Goal: Task Accomplishment & Management: Use online tool/utility

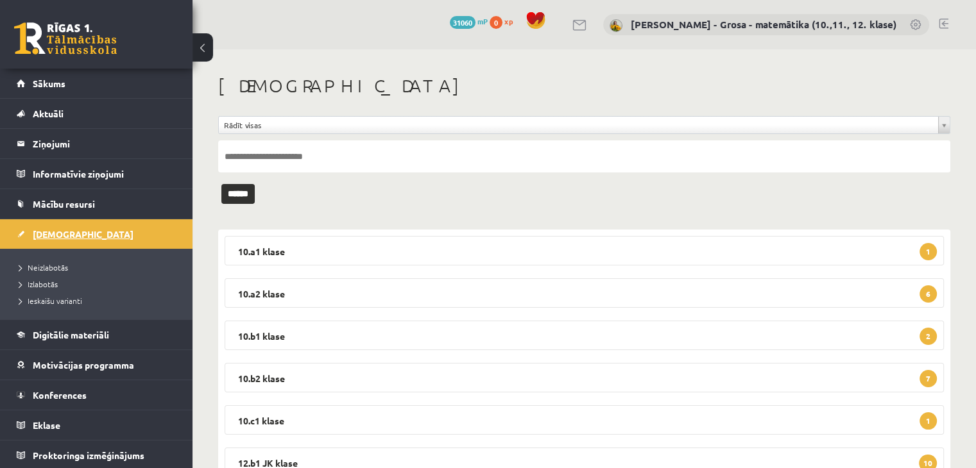
click at [45, 242] on link "[DEMOGRAPHIC_DATA]" at bounding box center [97, 234] width 160 height 30
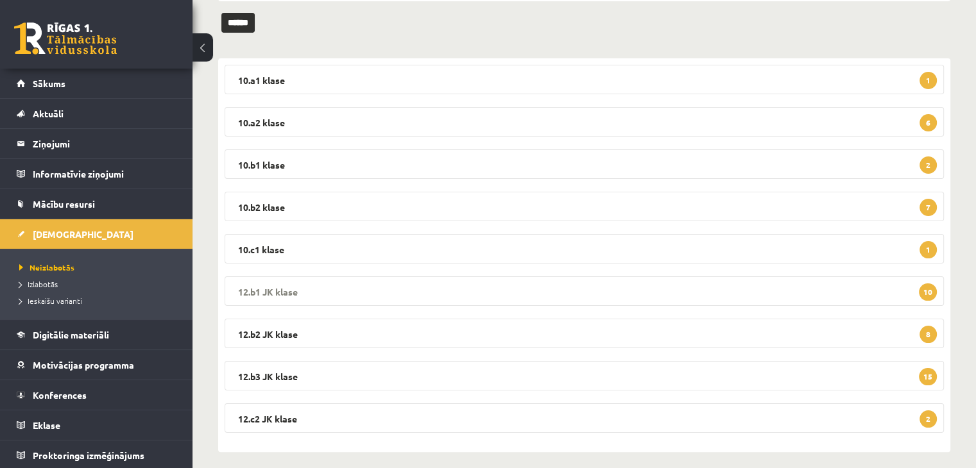
scroll to position [180, 0]
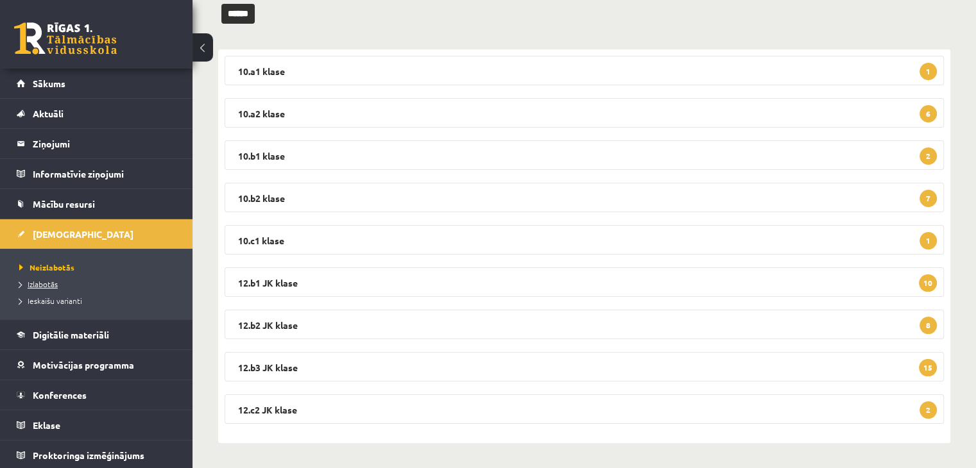
click at [49, 283] on span "Izlabotās" at bounding box center [38, 284] width 38 height 10
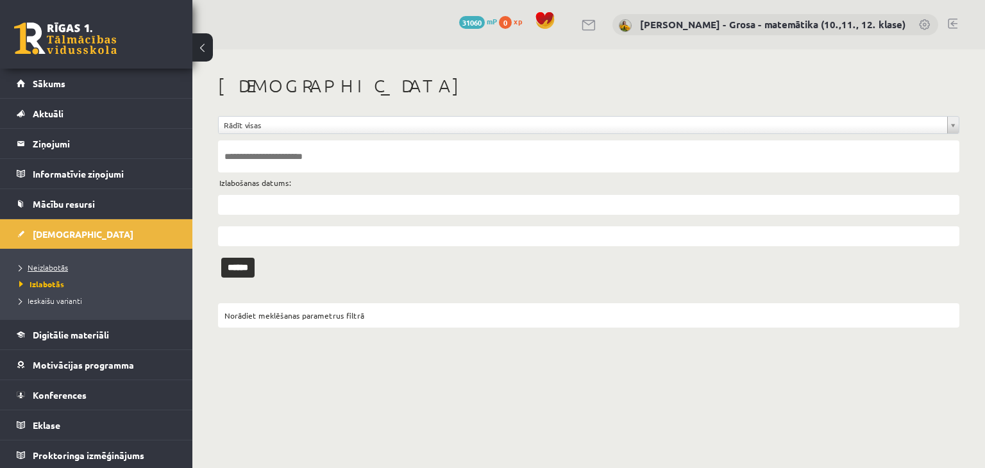
click at [49, 262] on span "Neizlabotās" at bounding box center [43, 267] width 49 height 10
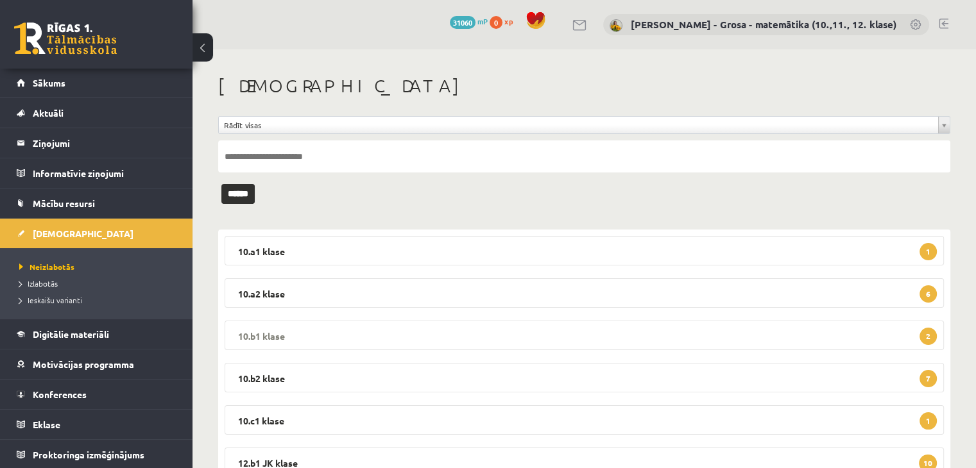
scroll to position [180, 0]
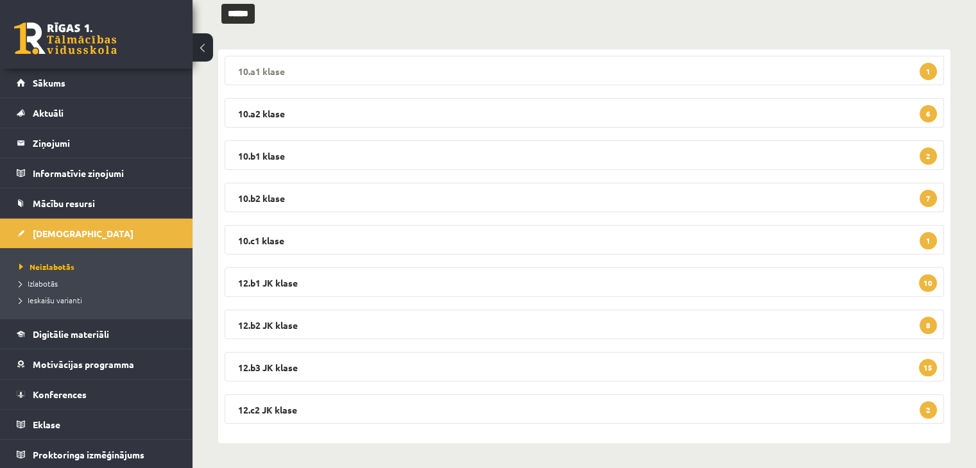
click at [890, 61] on legend "10.a1 klase 1" at bounding box center [584, 71] width 719 height 30
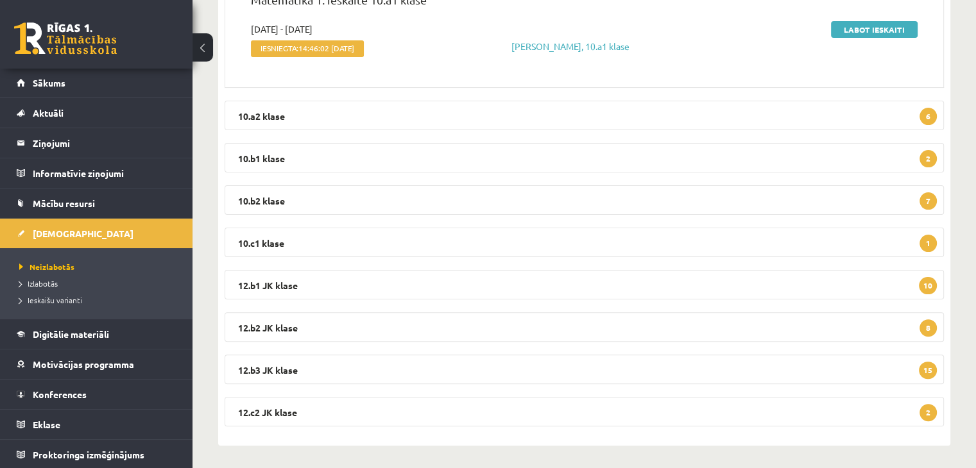
scroll to position [307, 0]
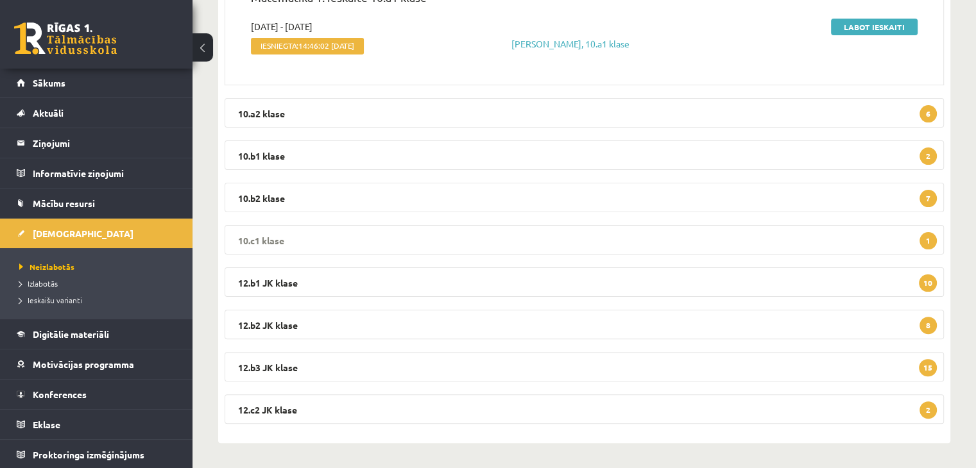
click at [683, 232] on legend "10.c1 klase 1" at bounding box center [584, 240] width 719 height 30
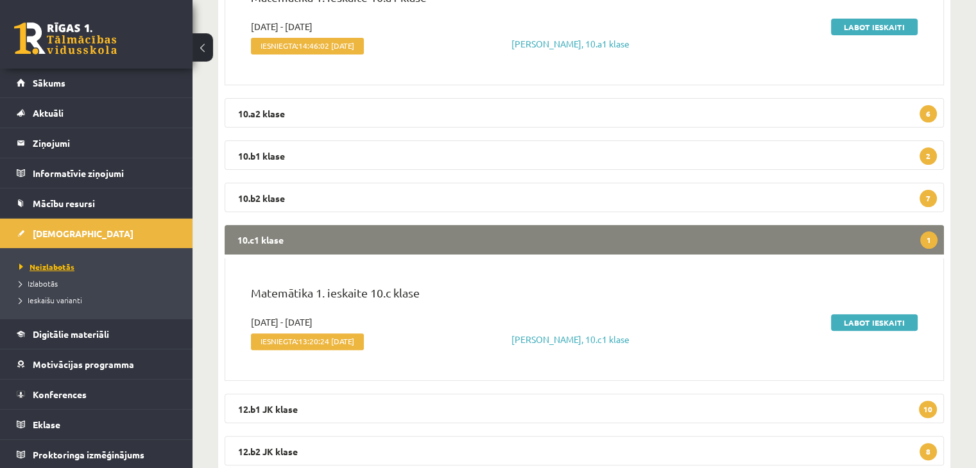
click at [53, 262] on span "Neizlabotās" at bounding box center [46, 267] width 55 height 10
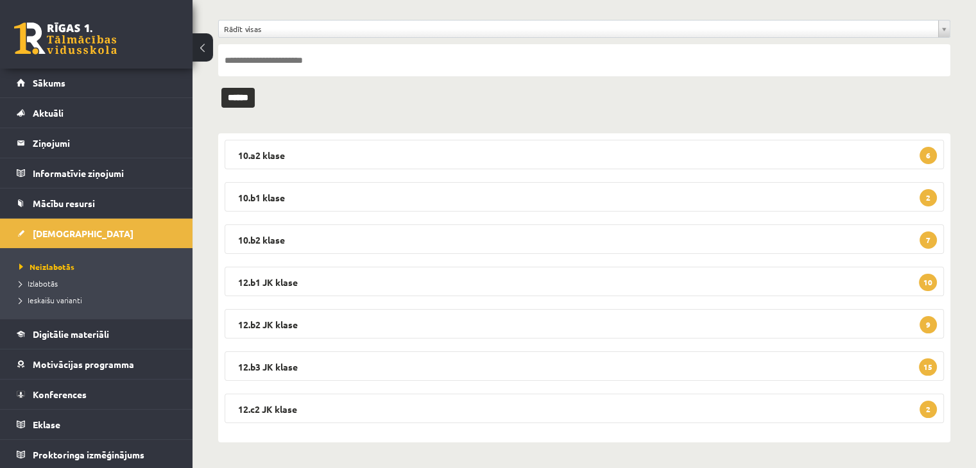
scroll to position [96, 0]
click at [309, 407] on legend "12.c2 JK klase 2" at bounding box center [584, 410] width 719 height 30
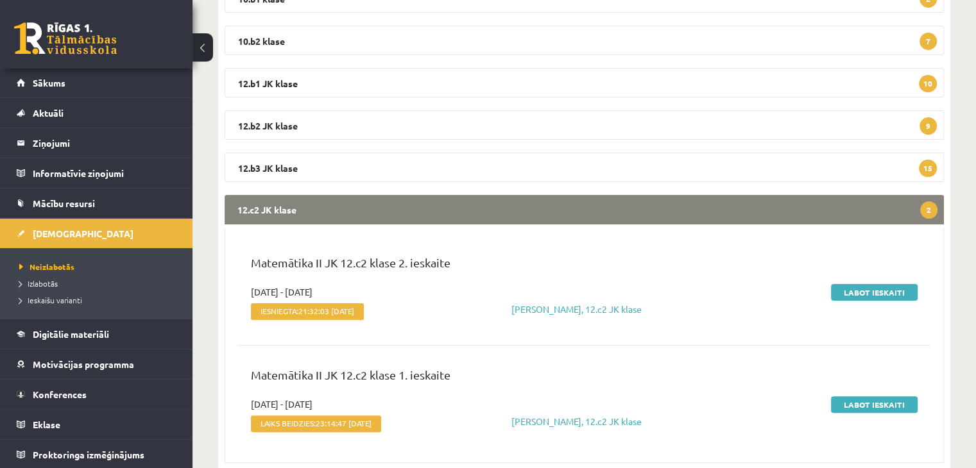
scroll to position [334, 0]
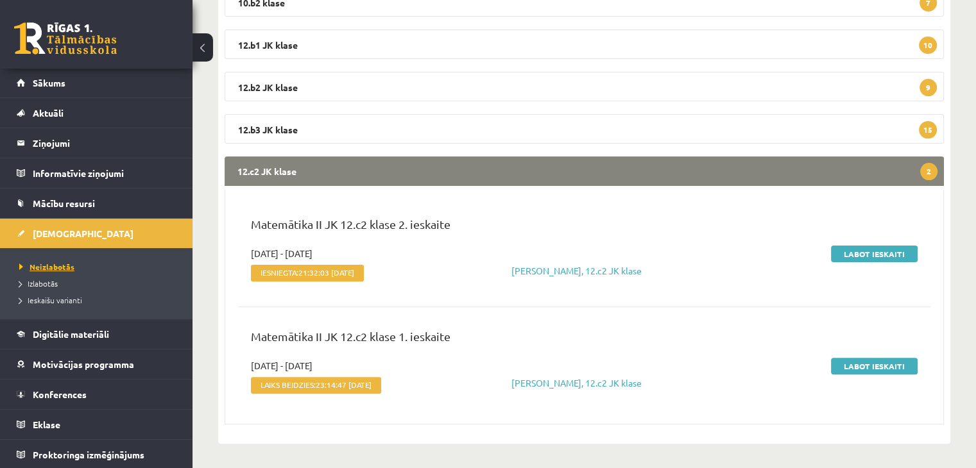
click at [61, 265] on span "Neizlabotās" at bounding box center [46, 267] width 55 height 10
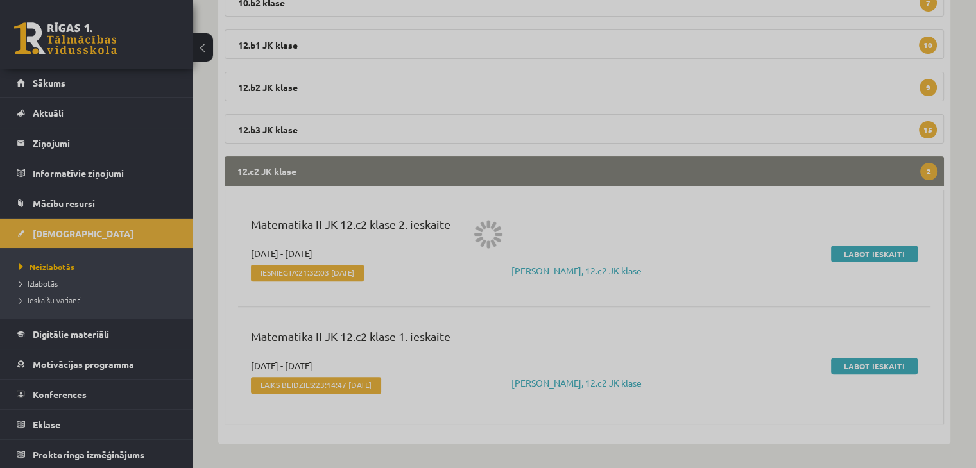
scroll to position [54, 0]
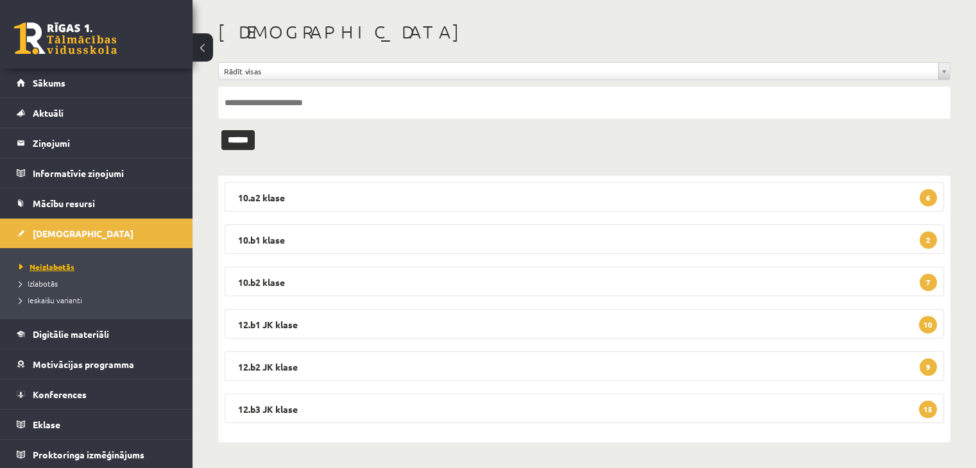
click at [56, 266] on span "Neizlabotās" at bounding box center [46, 267] width 55 height 10
click at [36, 262] on span "Neizlabotās" at bounding box center [46, 267] width 55 height 10
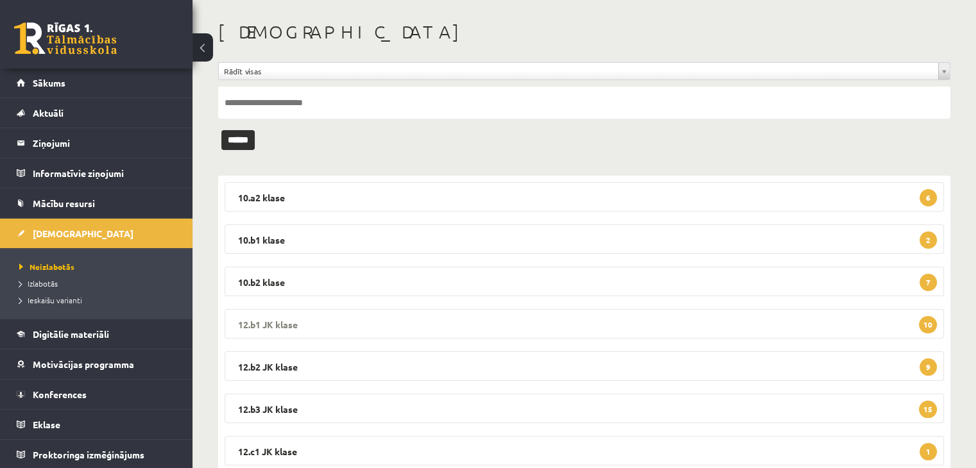
scroll to position [96, 0]
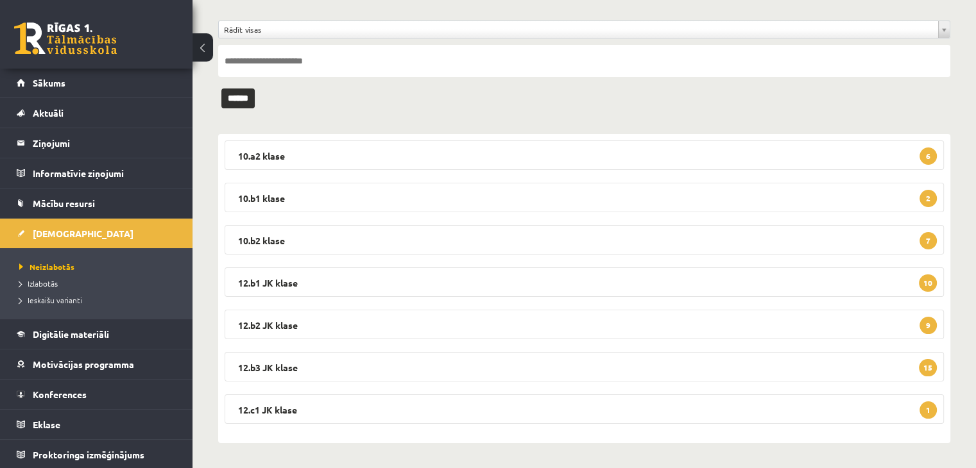
drag, startPoint x: 445, startPoint y: 430, endPoint x: 445, endPoint y: 418, distance: 12.2
click at [444, 430] on div "10.a2 klase 6 Matemātika 1. ieskaite 10.a2 klase 2025-10-01 - 2025-10-15 Iesnie…" at bounding box center [584, 288] width 732 height 309
click at [446, 409] on legend "12.c1 JK klase 1" at bounding box center [584, 410] width 719 height 30
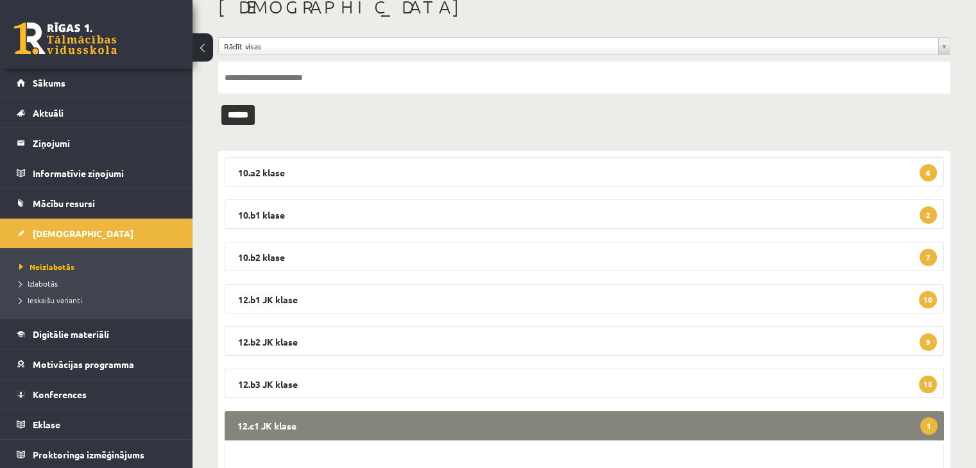
scroll to position [0, 0]
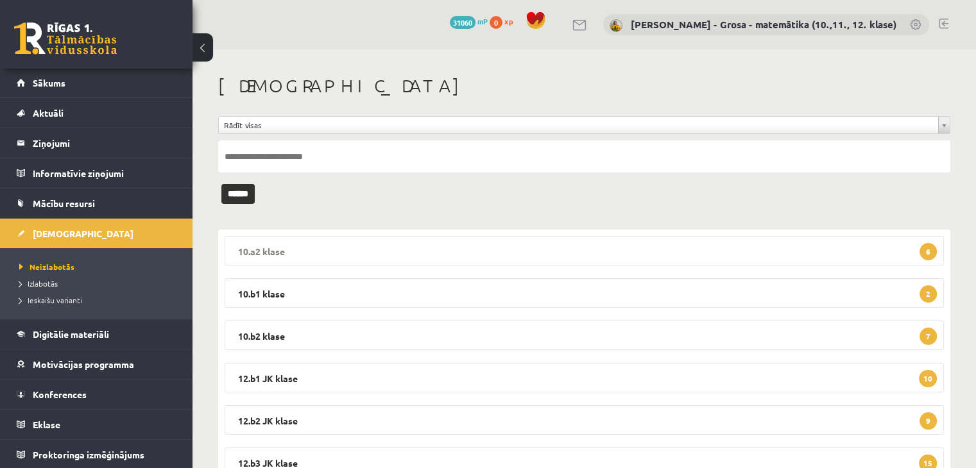
click at [350, 257] on legend "10.a2 klase 6" at bounding box center [584, 251] width 719 height 30
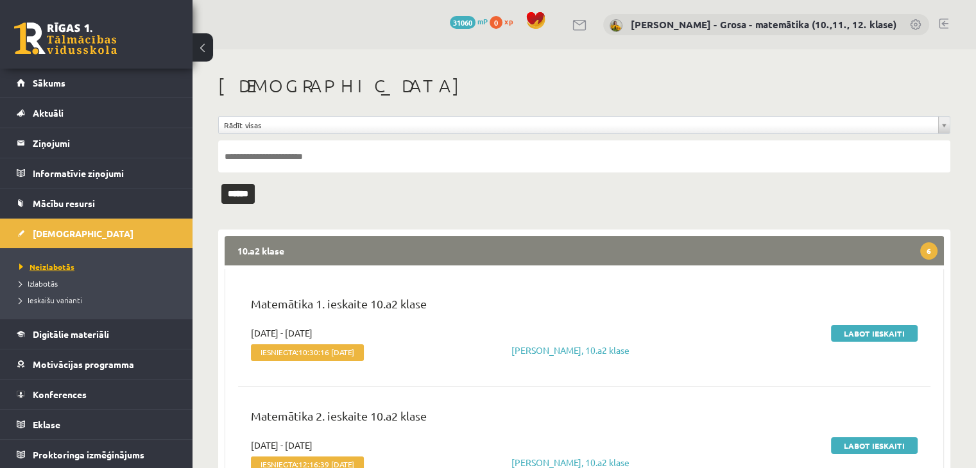
click at [74, 267] on link "Neizlabotās" at bounding box center [99, 267] width 160 height 12
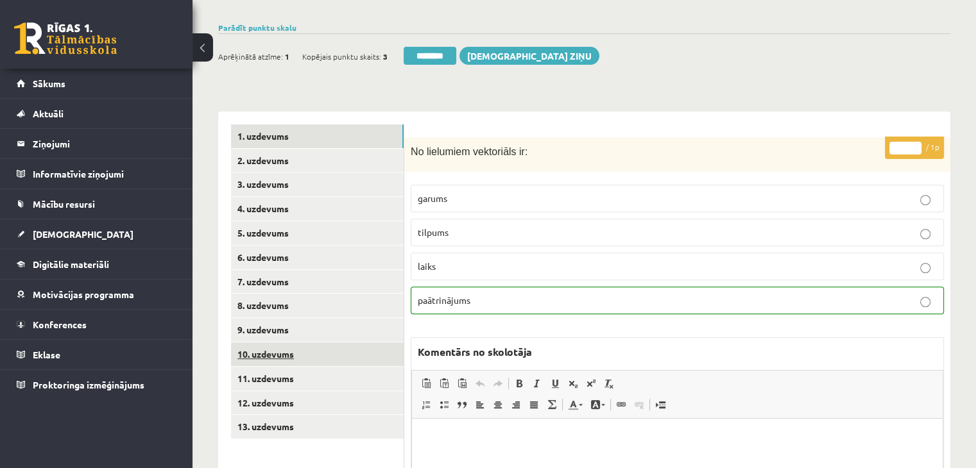
scroll to position [569, 0]
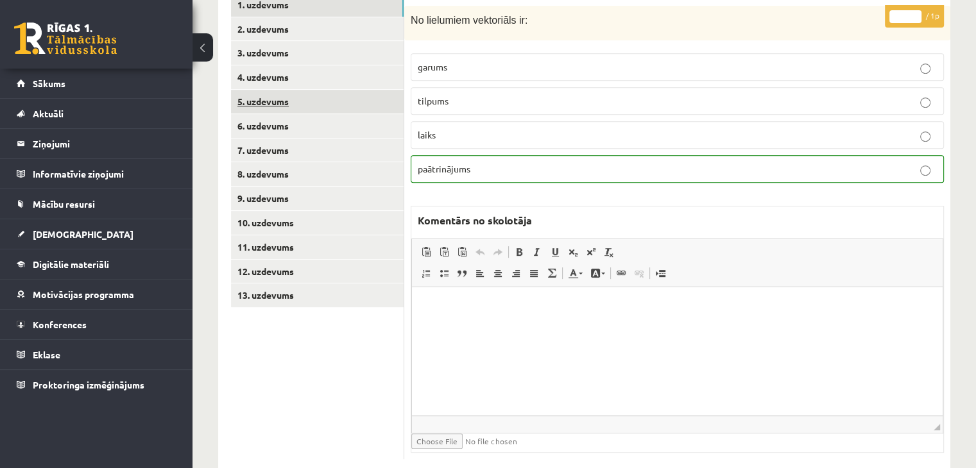
click at [287, 90] on link "5. uzdevums" at bounding box center [317, 102] width 173 height 24
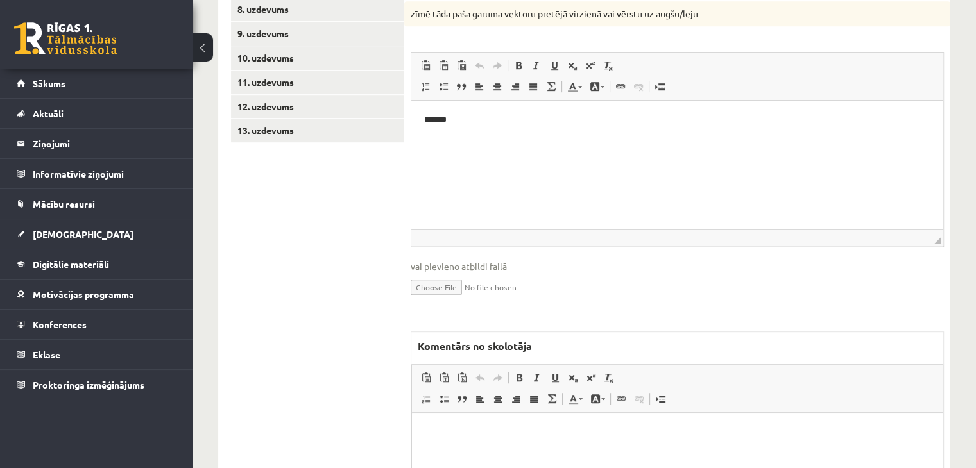
scroll to position [868, 0]
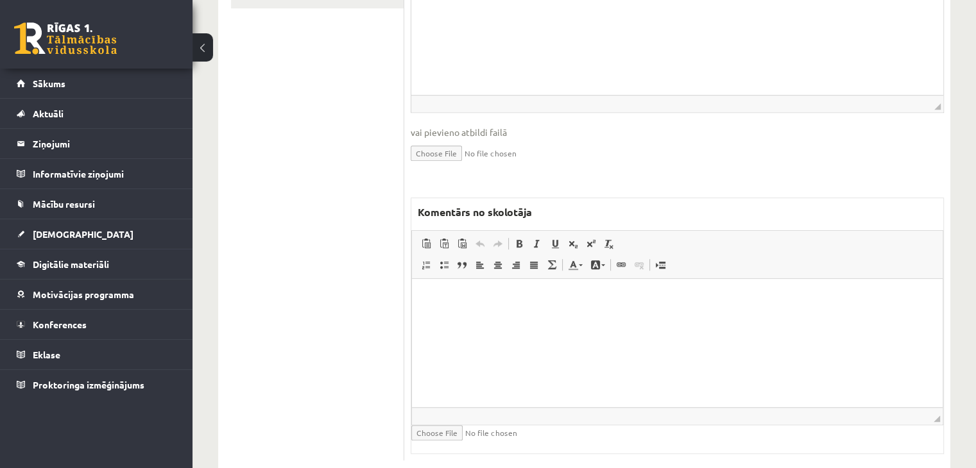
click at [609, 318] on html at bounding box center [677, 298] width 531 height 39
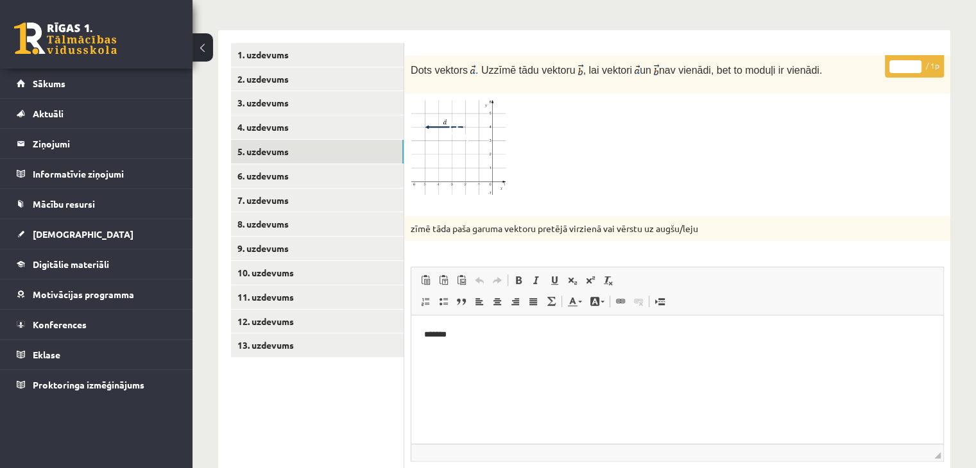
scroll to position [419, 0]
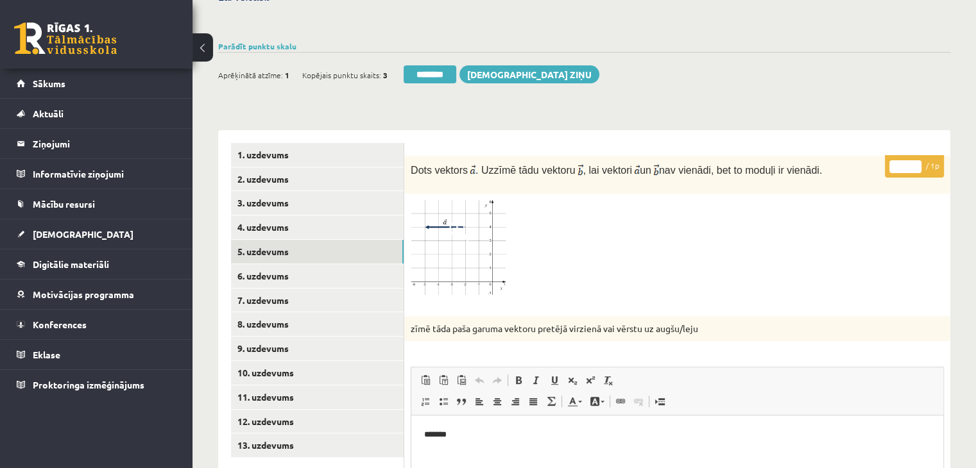
click at [919, 160] on input "*" at bounding box center [905, 166] width 32 height 13
type input "*"
click at [916, 160] on input "*" at bounding box center [905, 166] width 32 height 13
click at [328, 312] on link "8. uzdevums" at bounding box center [317, 324] width 173 height 24
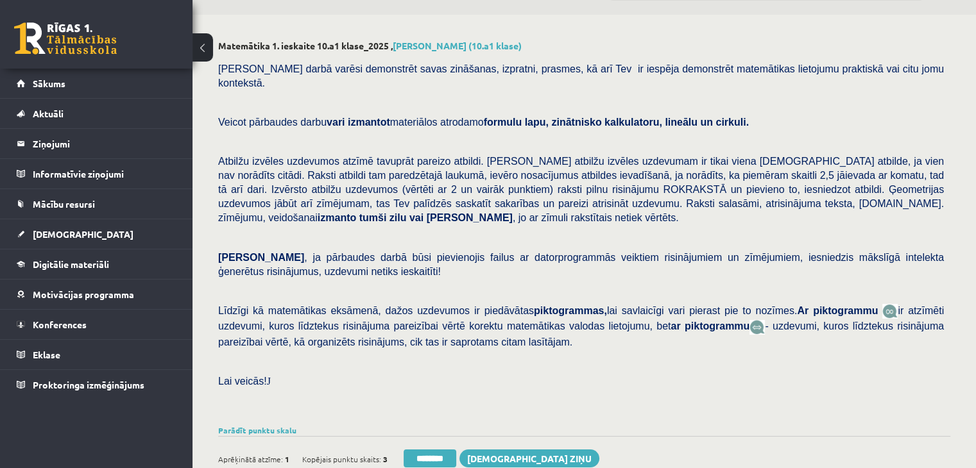
scroll to position [34, 0]
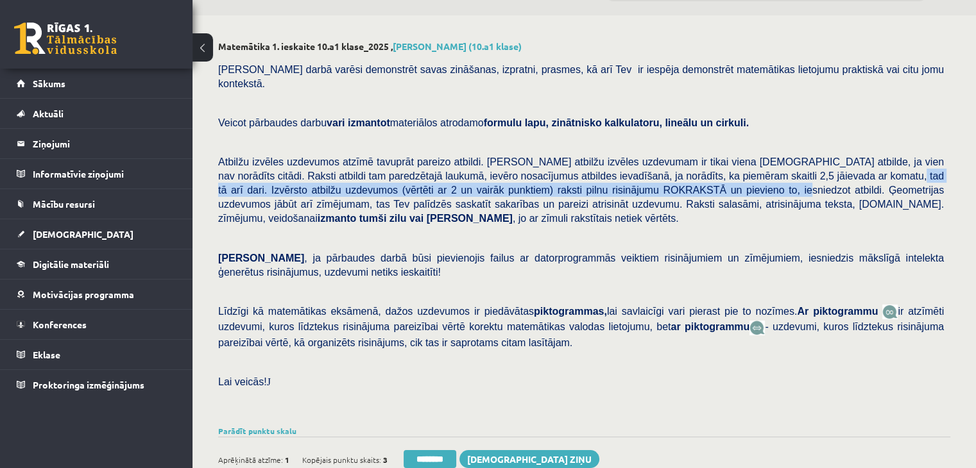
drag, startPoint x: 778, startPoint y: 161, endPoint x: 594, endPoint y: 174, distance: 184.0
click at [594, 174] on span "Atbilžu izvēles uzdevumos atzīmē tavuprāt pareizo atbildi. Katram atbilžu izvēl…" at bounding box center [581, 190] width 726 height 67
copy span "Izvērsto atbilžu uzdevumos (vērtēti ar 2 un vairāk punktiem) raksti pilnu risin…"
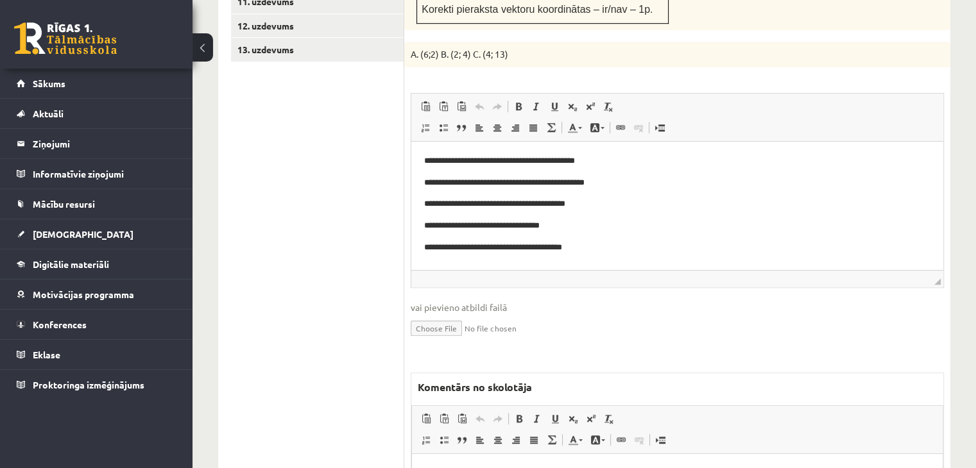
scroll to position [975, 0]
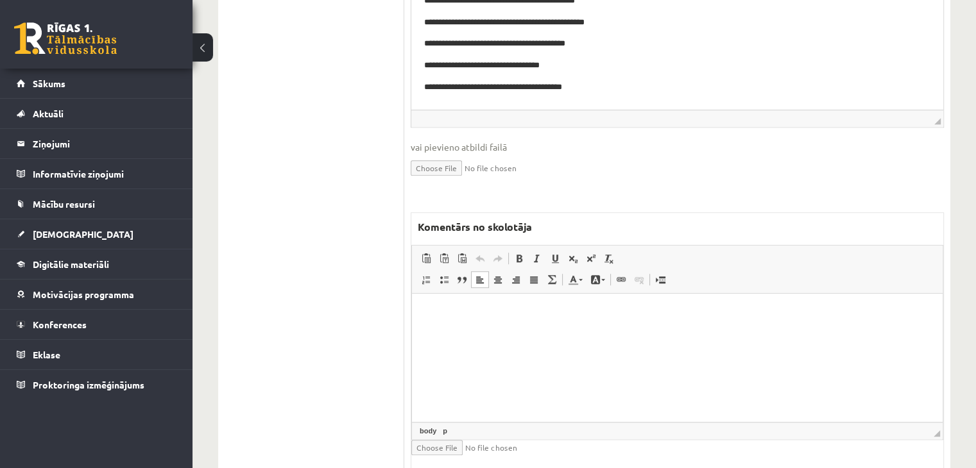
click at [476, 332] on html at bounding box center [677, 312] width 531 height 39
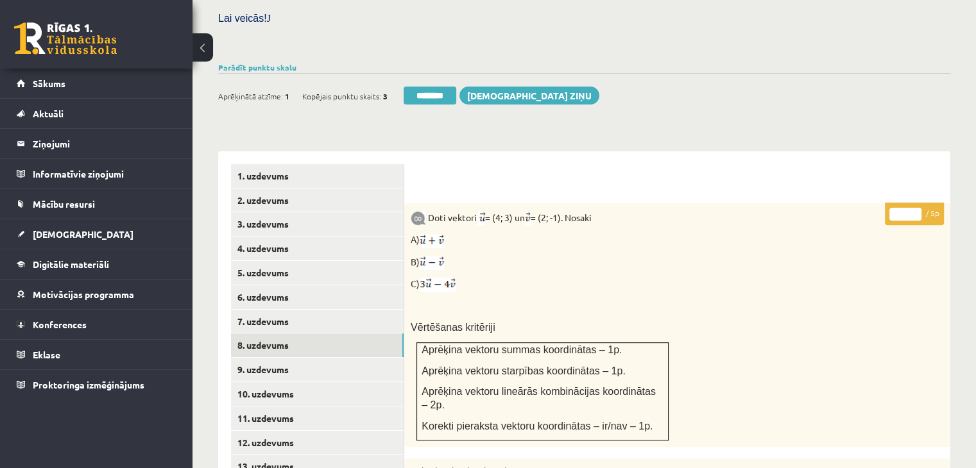
scroll to position [141, 0]
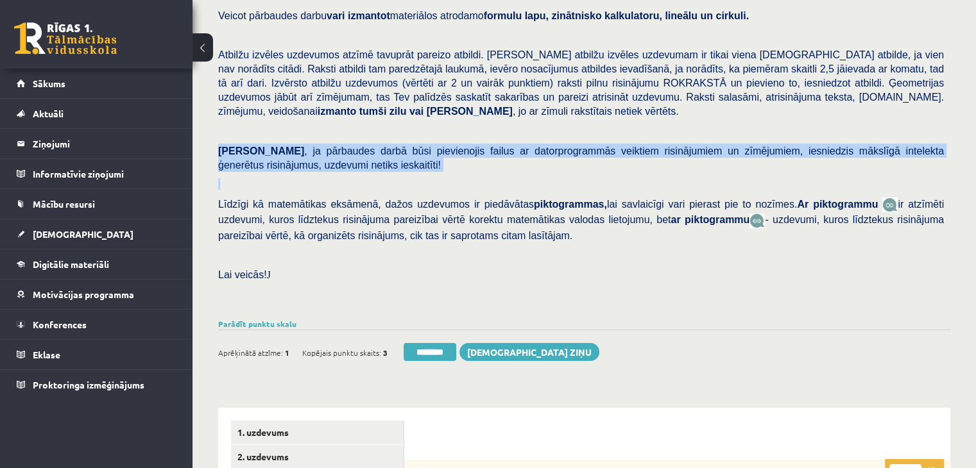
drag, startPoint x: 218, startPoint y: 122, endPoint x: 328, endPoint y: 144, distance: 112.6
click at [328, 144] on div "Pārbaudes darbā varēsi demonstrēt savas zināšanas, izpratni, prasmes, kā arī Te…" at bounding box center [584, 132] width 732 height 366
copy div "Ņem vērā , ja pārbaudes darbā būsi pievienojis failus ar datorprogrammās veikti…"
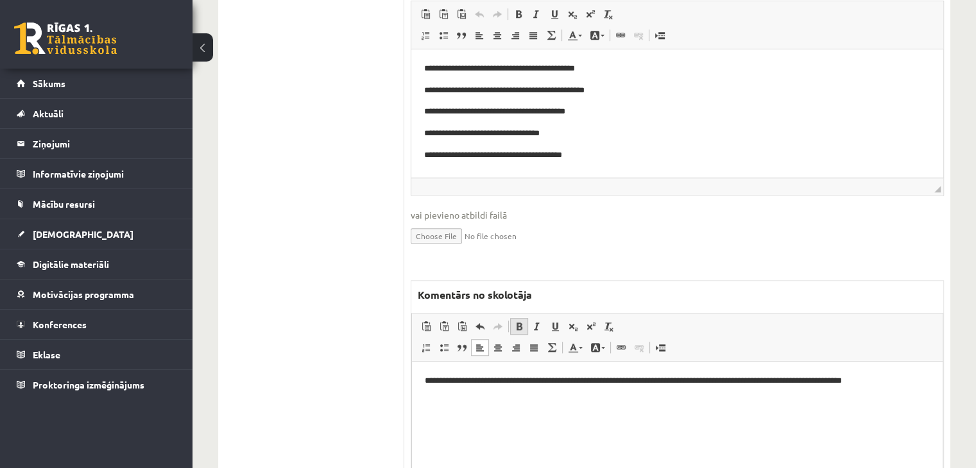
scroll to position [911, 0]
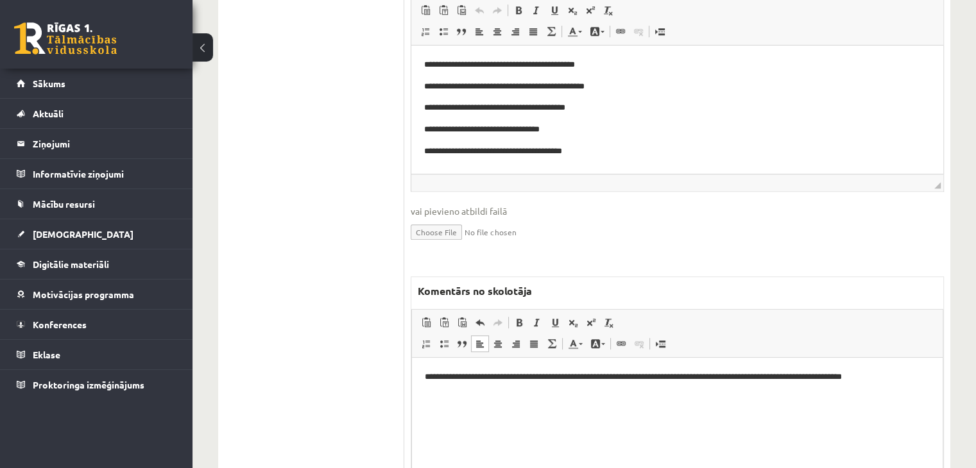
click at [921, 375] on p "**********" at bounding box center [678, 376] width 506 height 13
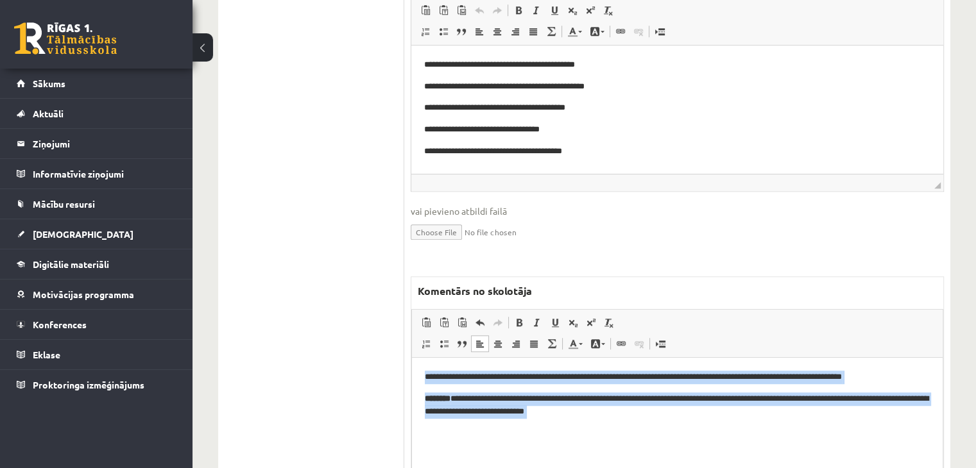
drag, startPoint x: 670, startPoint y: 427, endPoint x: 803, endPoint y: 668, distance: 275.6
click at [412, 357] on html "**********" at bounding box center [677, 405] width 531 height 96
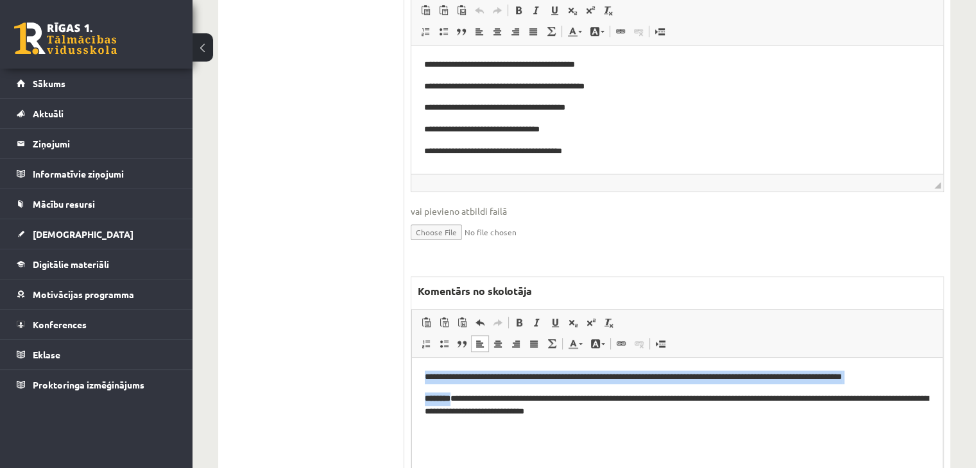
copy body "**********"
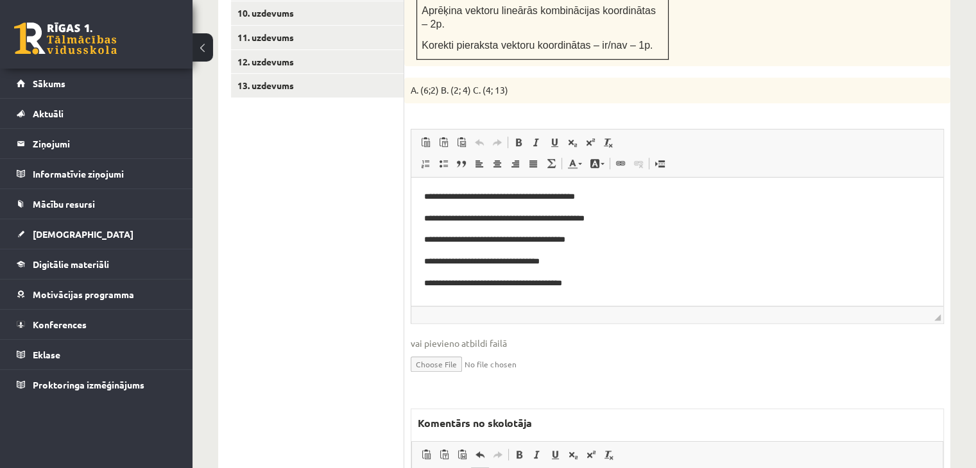
scroll to position [654, 0]
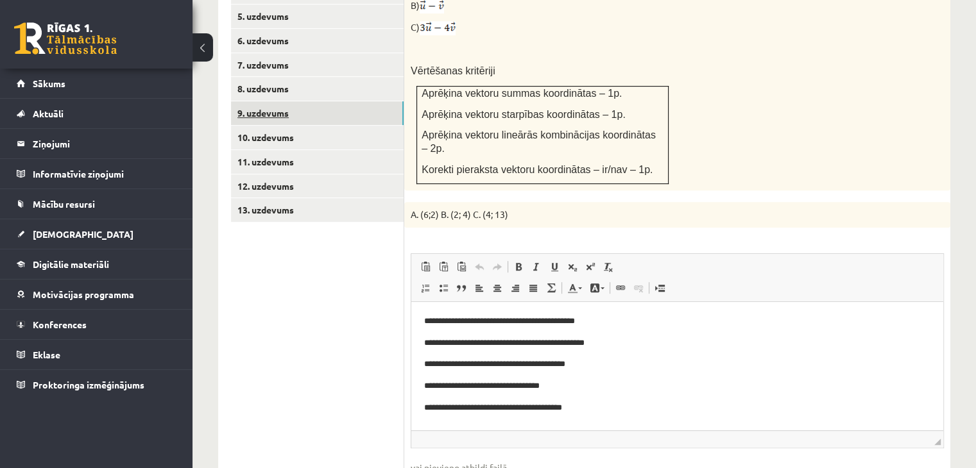
click at [255, 101] on link "9. uzdevums" at bounding box center [317, 113] width 173 height 24
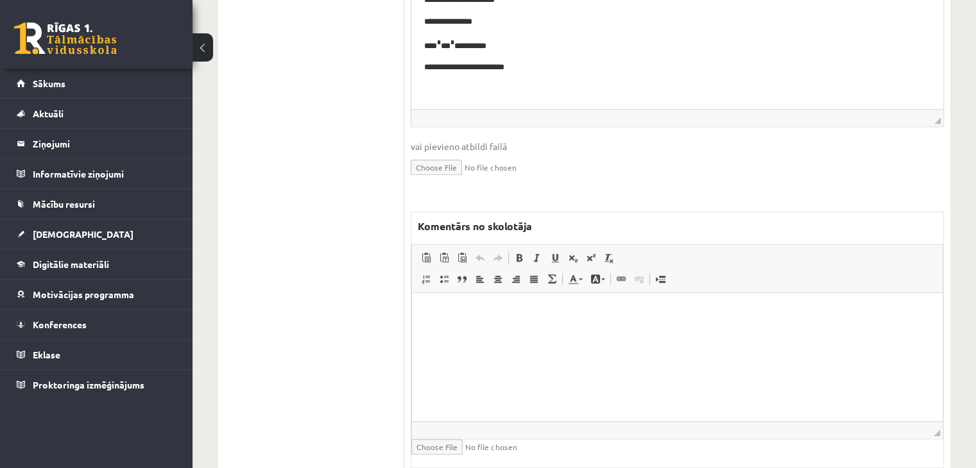
scroll to position [0, 0]
click at [497, 310] on p "Rich Text Editor, wiswyg-editor-47433935857820-1760087308-396" at bounding box center [677, 312] width 505 height 13
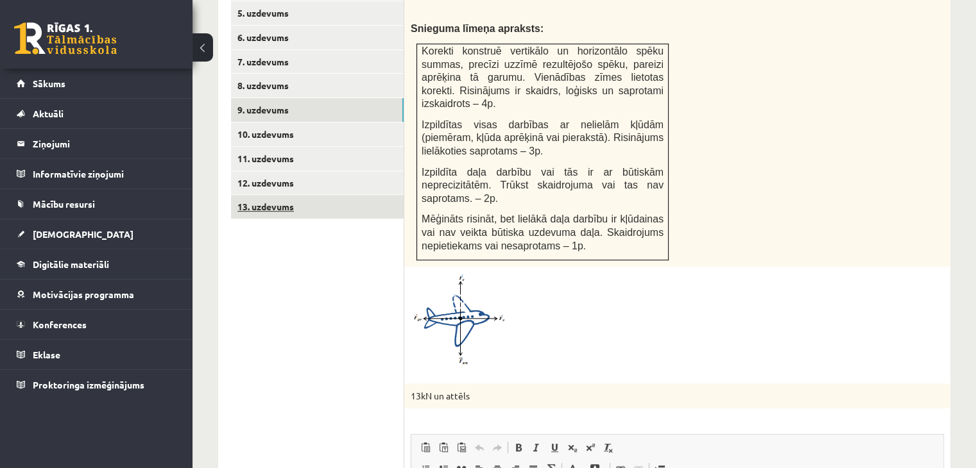
scroll to position [647, 0]
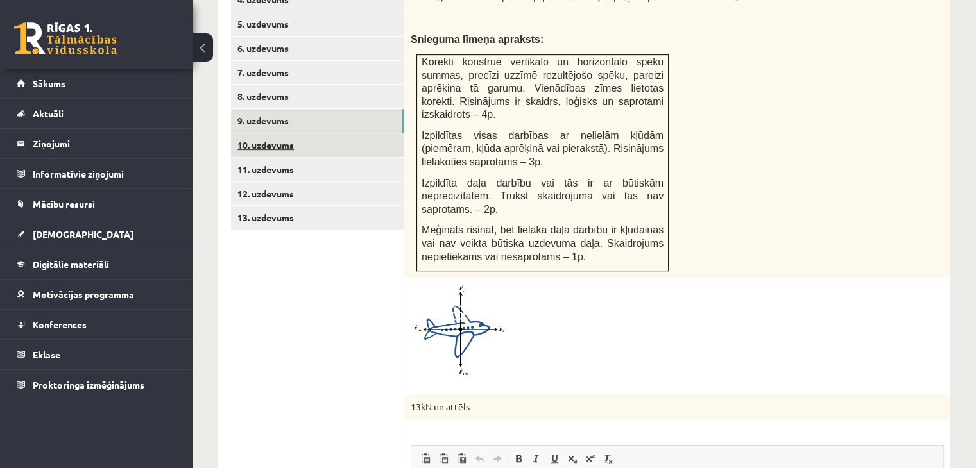
click at [344, 133] on link "10. uzdevums" at bounding box center [317, 145] width 173 height 24
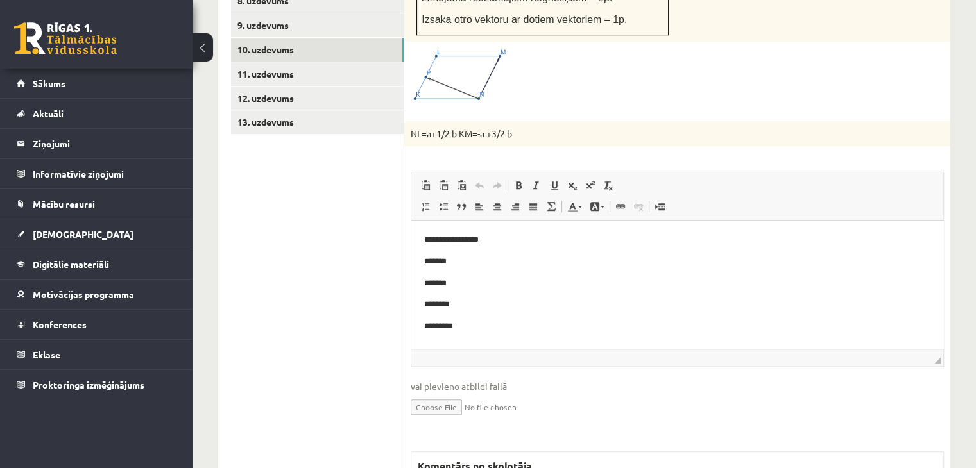
scroll to position [0, 0]
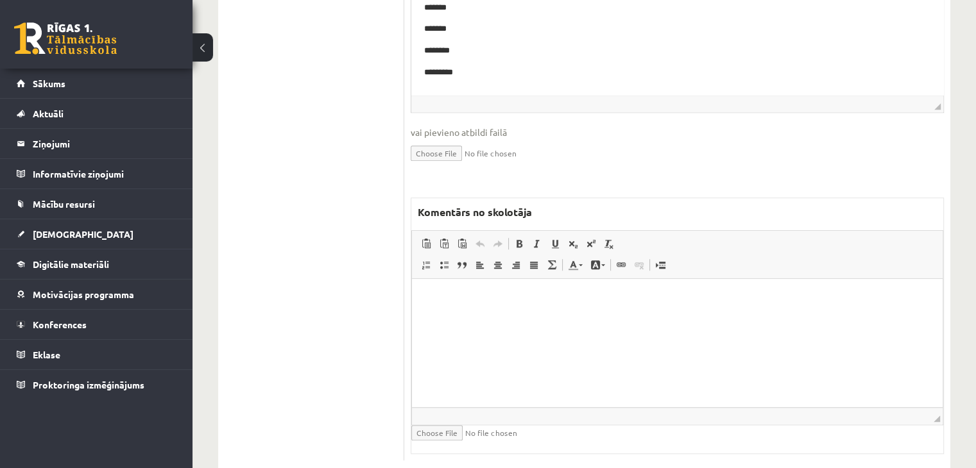
click at [475, 318] on html at bounding box center [677, 298] width 531 height 39
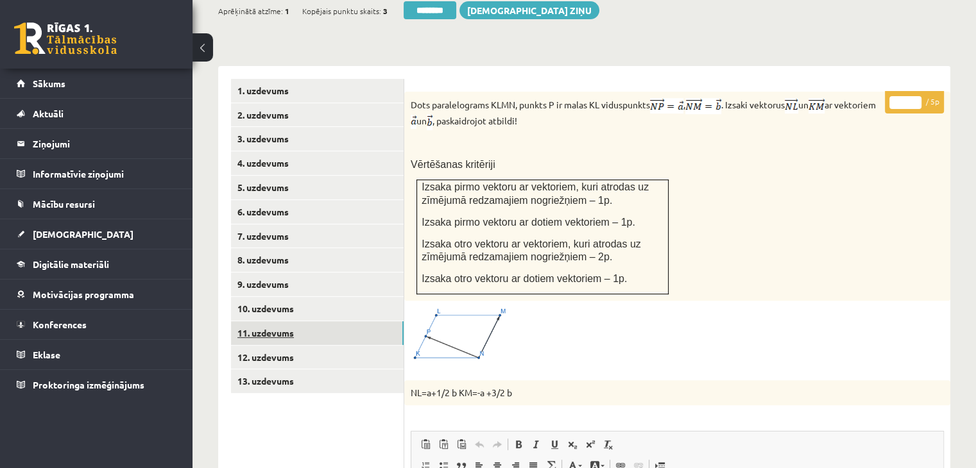
click at [362, 321] on link "11. uzdevums" at bounding box center [317, 333] width 173 height 24
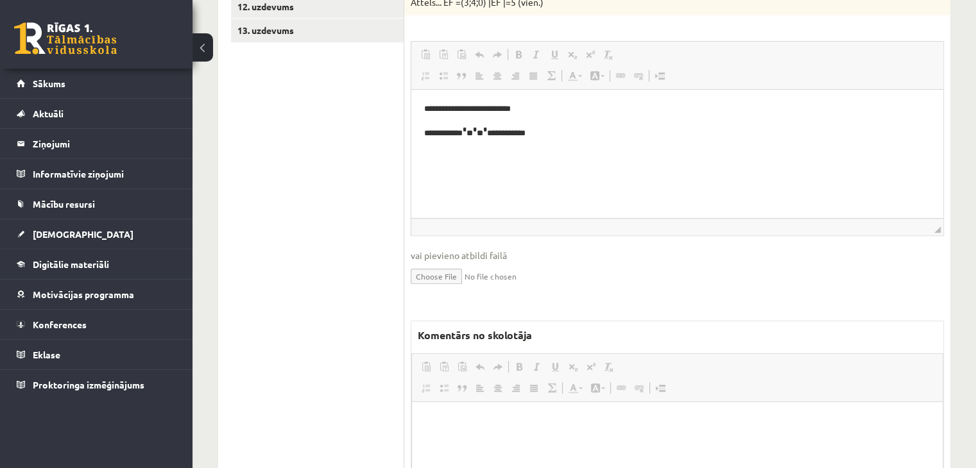
scroll to position [944, 0]
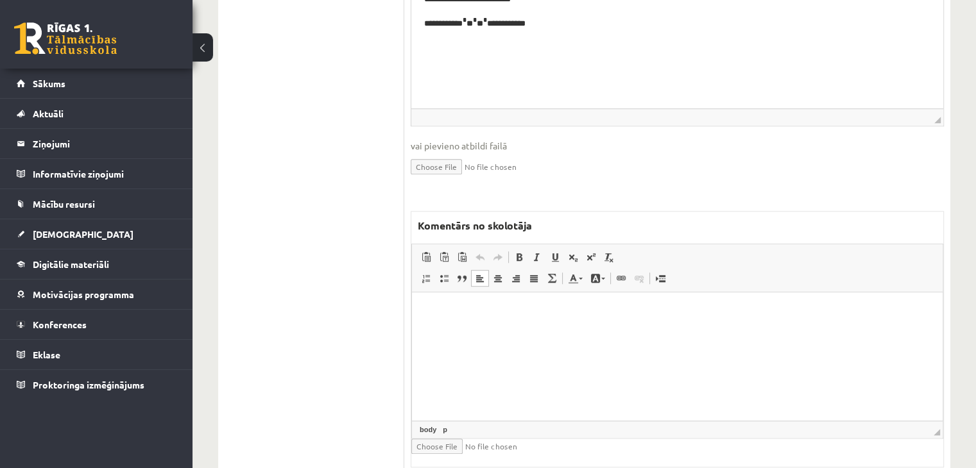
click at [467, 332] on html at bounding box center [677, 312] width 531 height 39
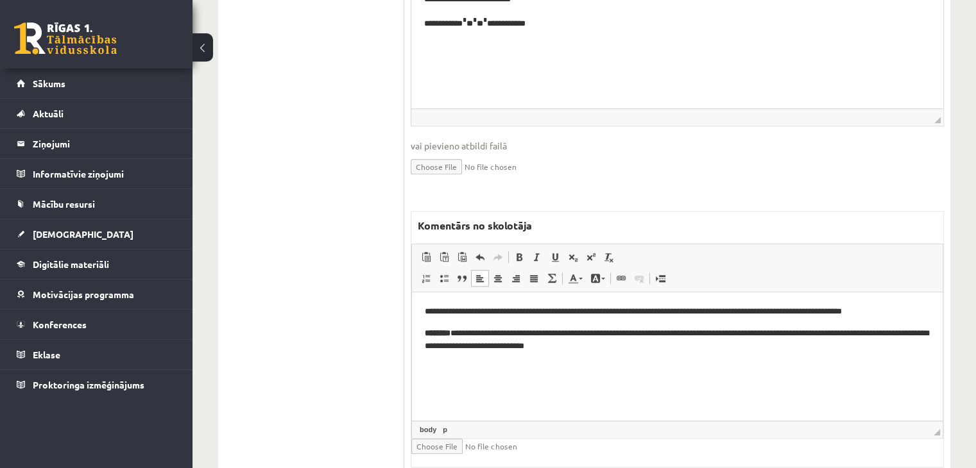
drag, startPoint x: 467, startPoint y: 381, endPoint x: 352, endPoint y: 353, distance: 118.1
click at [412, 353] on html "**********" at bounding box center [677, 330] width 531 height 74
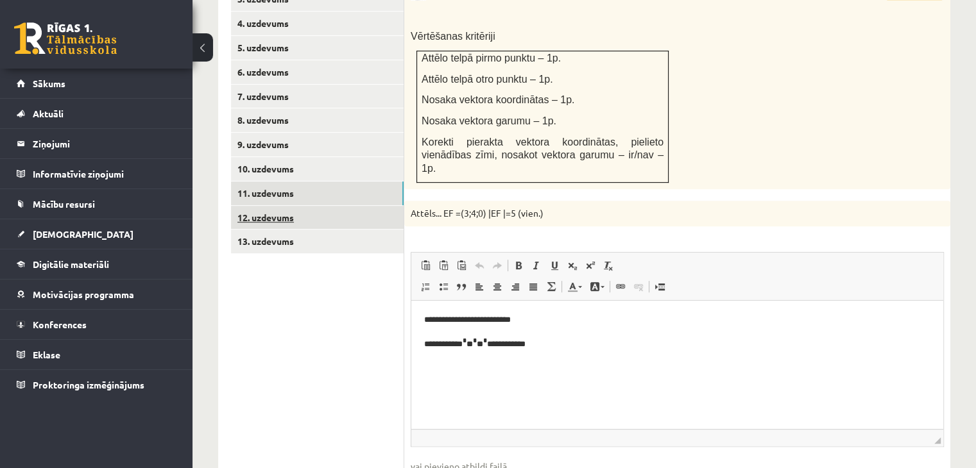
click at [326, 206] on link "12. uzdevums" at bounding box center [317, 218] width 173 height 24
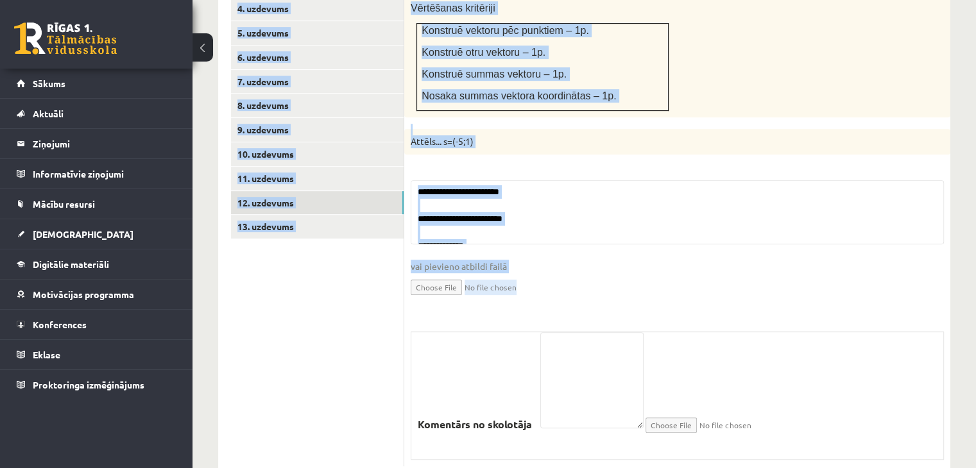
scroll to position [646, 0]
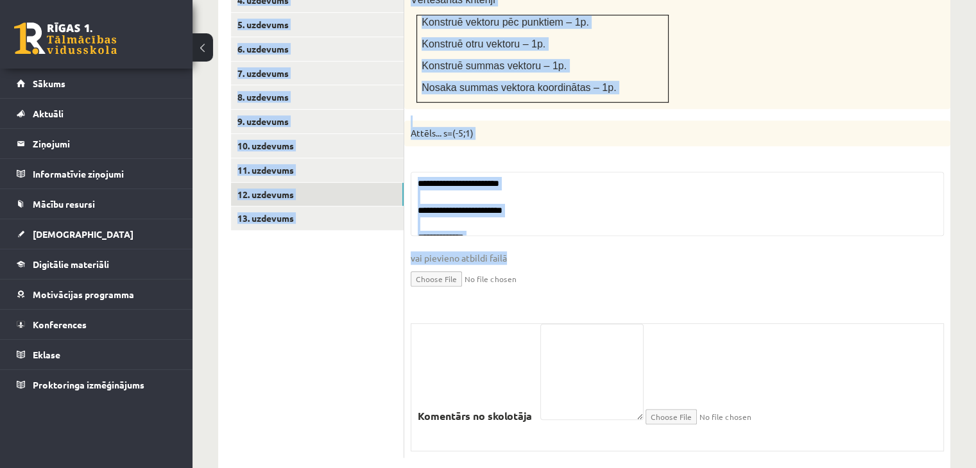
click at [600, 265] on input "file" at bounding box center [677, 278] width 533 height 26
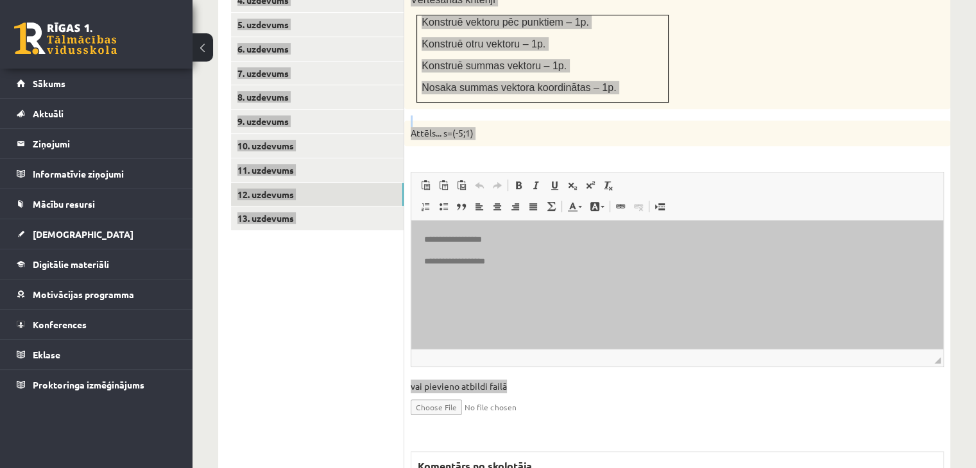
scroll to position [0, 0]
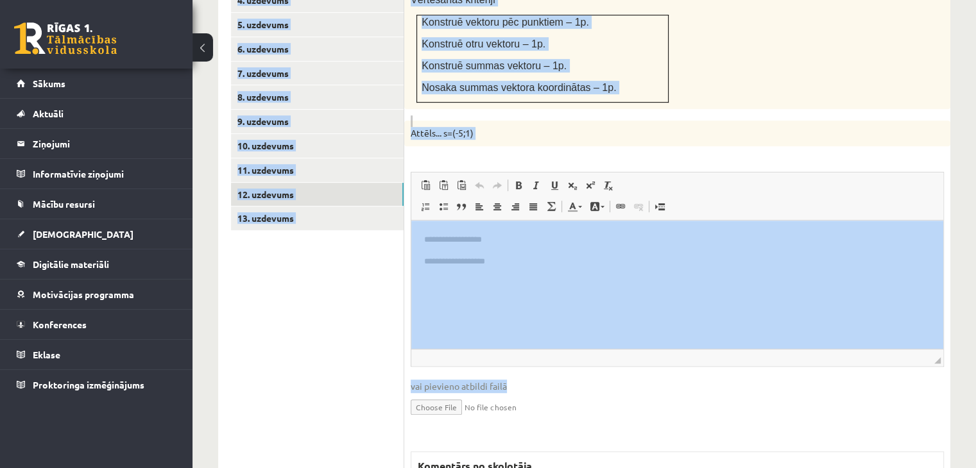
click at [323, 300] on ul "1. uzdevums 2. uzdevums 3. uzdevums 4. uzdevums 5. uzdevums 6. uzdevums 7. uzde…" at bounding box center [317, 315] width 173 height 799
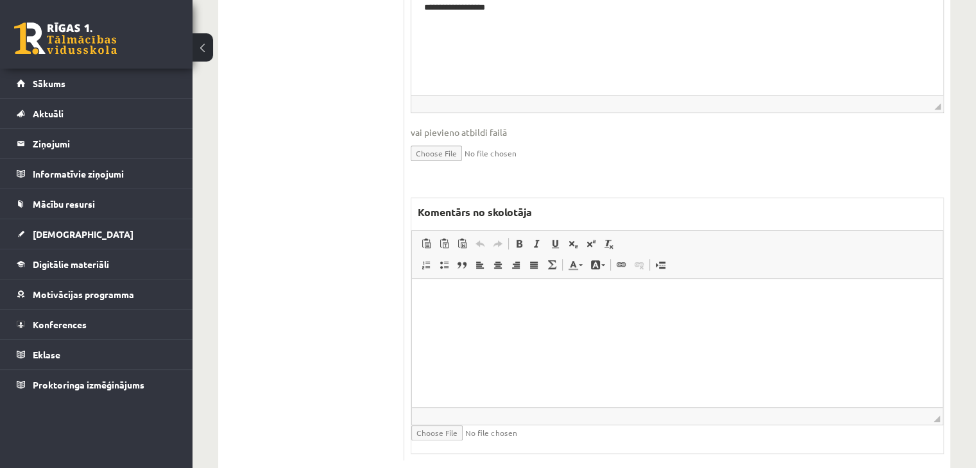
click at [461, 318] on html at bounding box center [677, 298] width 531 height 39
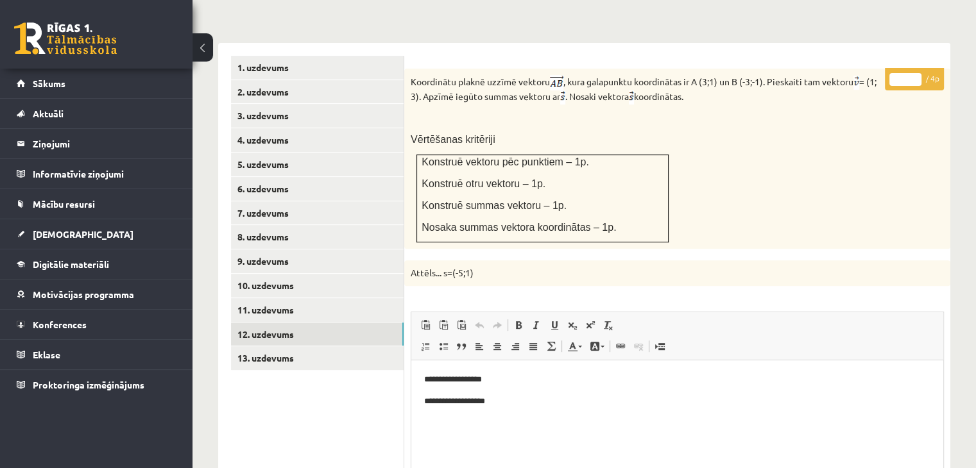
scroll to position [451, 0]
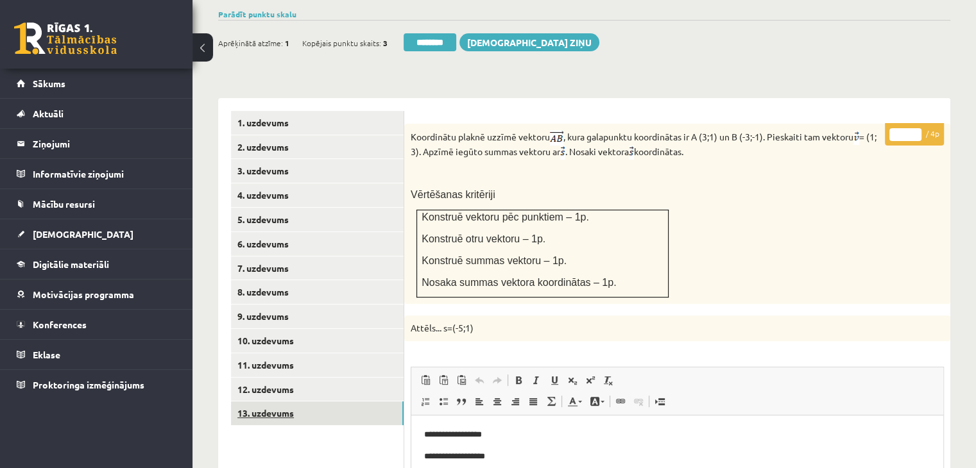
click at [341, 402] on link "13. uzdevums" at bounding box center [317, 414] width 173 height 24
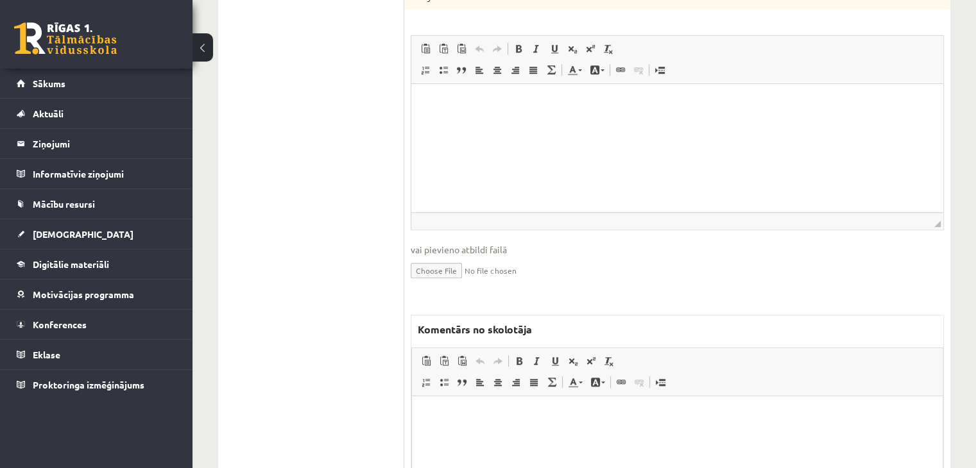
scroll to position [1057, 0]
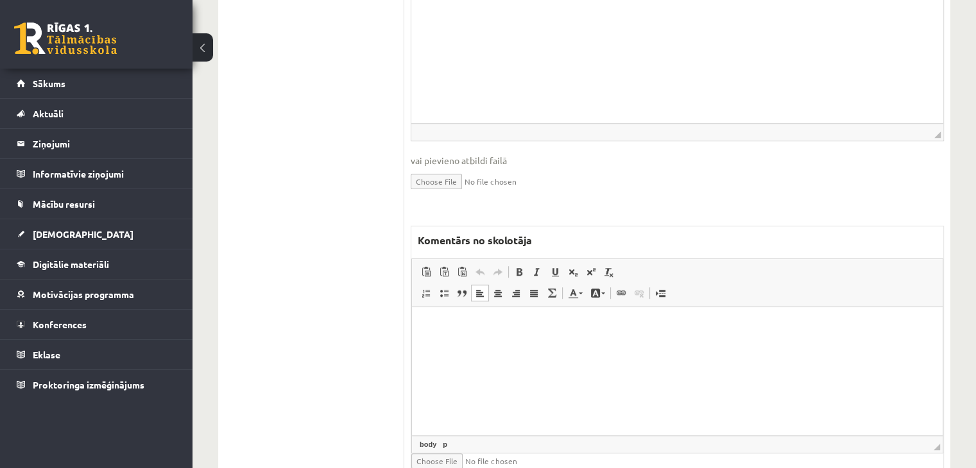
click at [508, 346] on html at bounding box center [677, 326] width 531 height 39
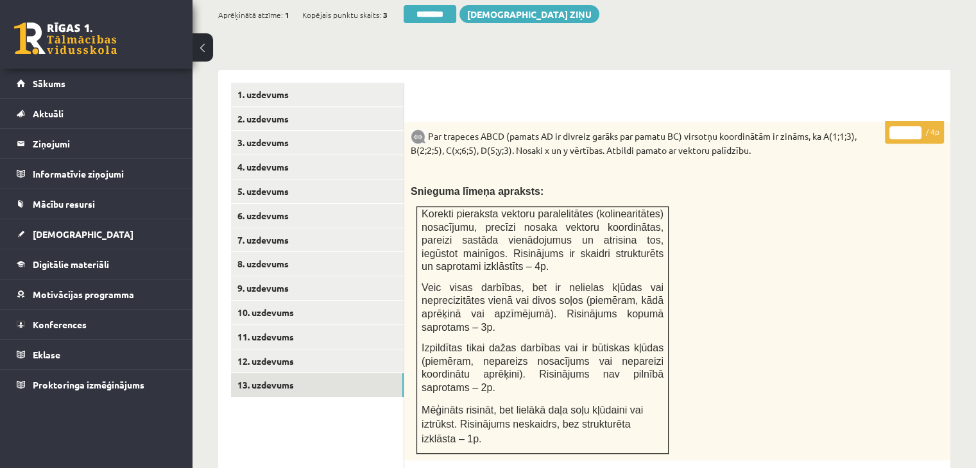
scroll to position [287, 0]
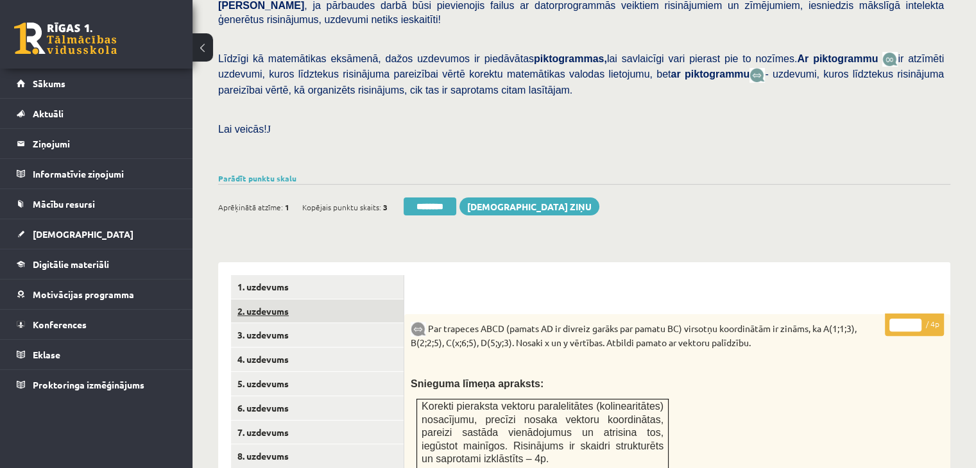
click at [312, 300] on link "2. uzdevums" at bounding box center [317, 312] width 173 height 24
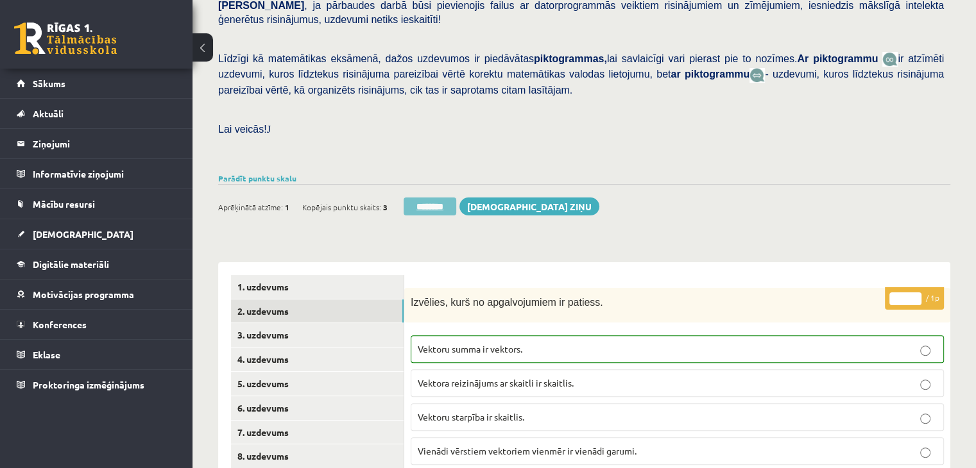
click at [426, 198] on input "********" at bounding box center [430, 207] width 53 height 18
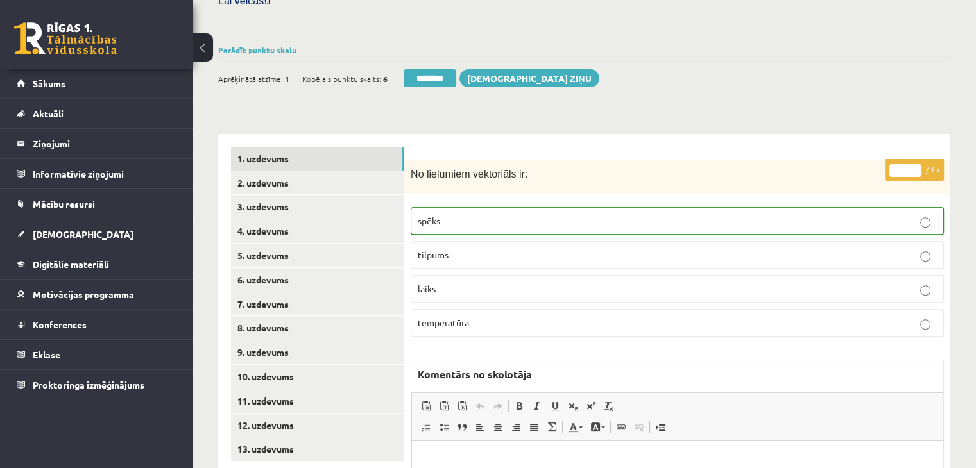
scroll to position [569, 0]
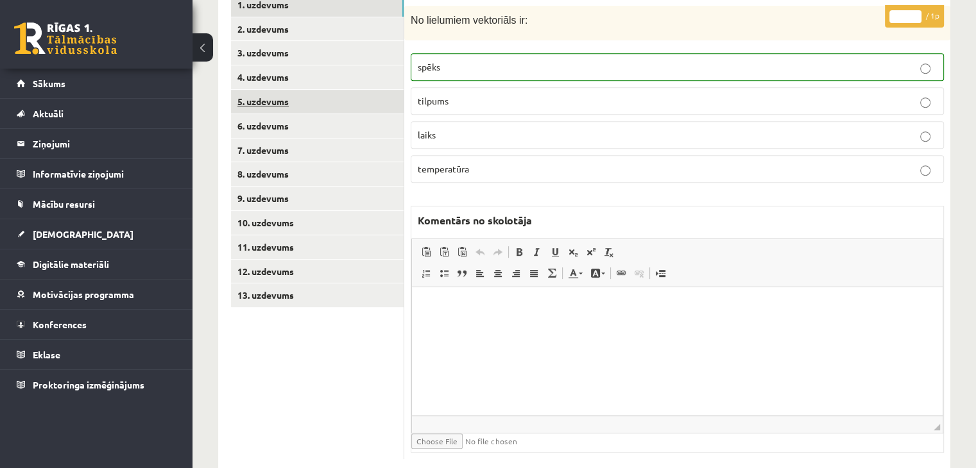
click at [355, 90] on link "5. uzdevums" at bounding box center [317, 102] width 173 height 24
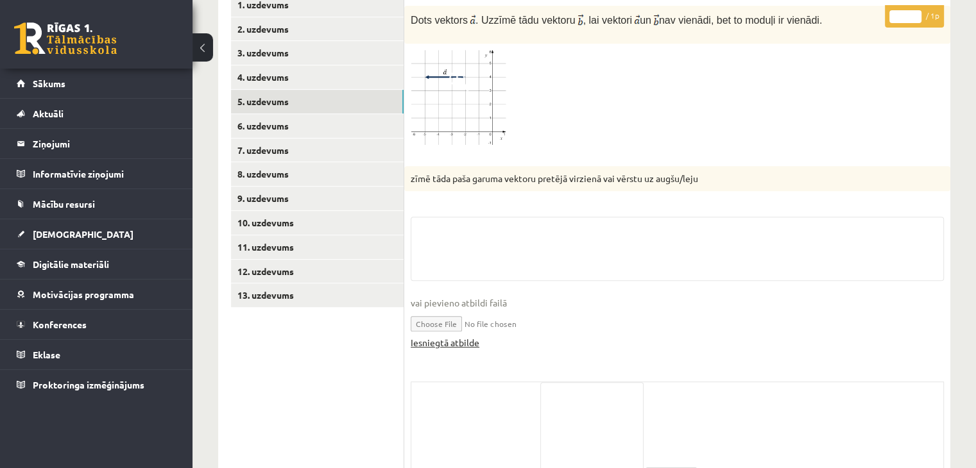
click at [463, 336] on link "Iesniegtā atbilde" at bounding box center [445, 342] width 69 height 13
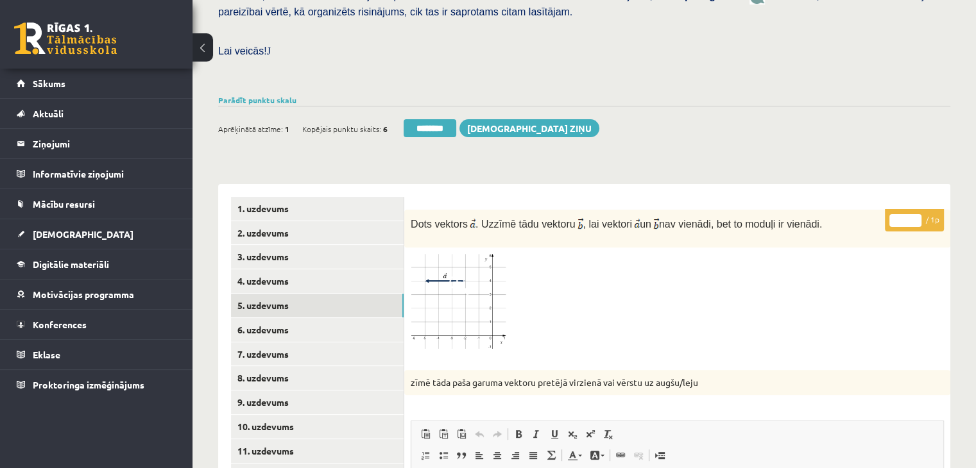
scroll to position [312, 0]
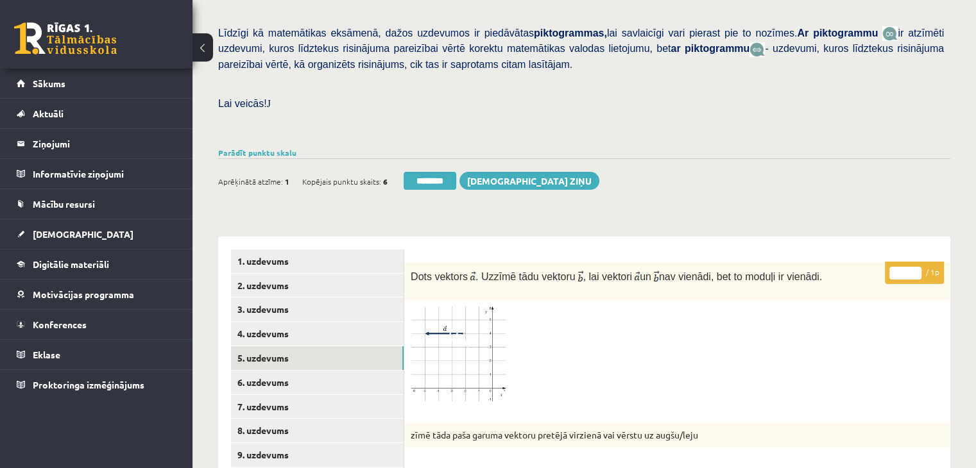
click at [916, 267] on input "*" at bounding box center [905, 273] width 32 height 13
type input "*"
click at [915, 267] on input "*" at bounding box center [905, 273] width 32 height 13
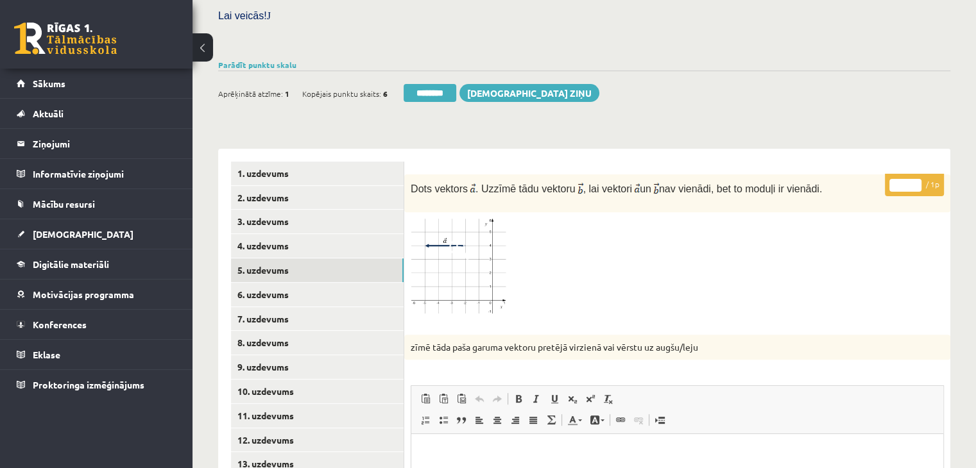
scroll to position [505, 0]
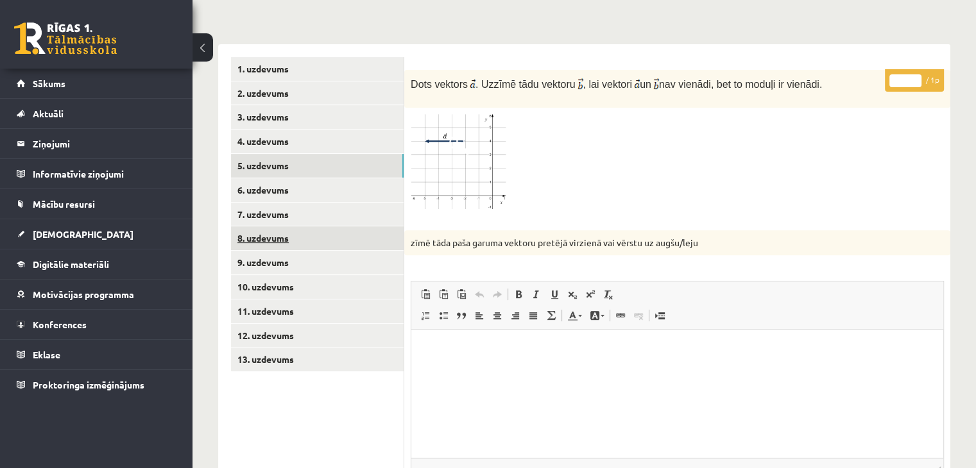
click at [357, 226] on link "8. uzdevums" at bounding box center [317, 238] width 173 height 24
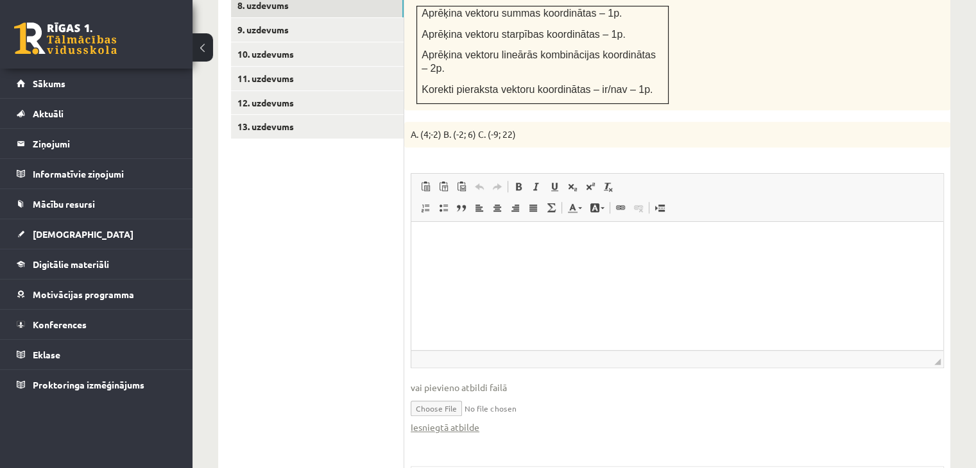
scroll to position [0, 0]
click at [472, 260] on html at bounding box center [677, 240] width 532 height 39
click at [470, 421] on link "Iesniegtā atbilde" at bounding box center [445, 427] width 69 height 13
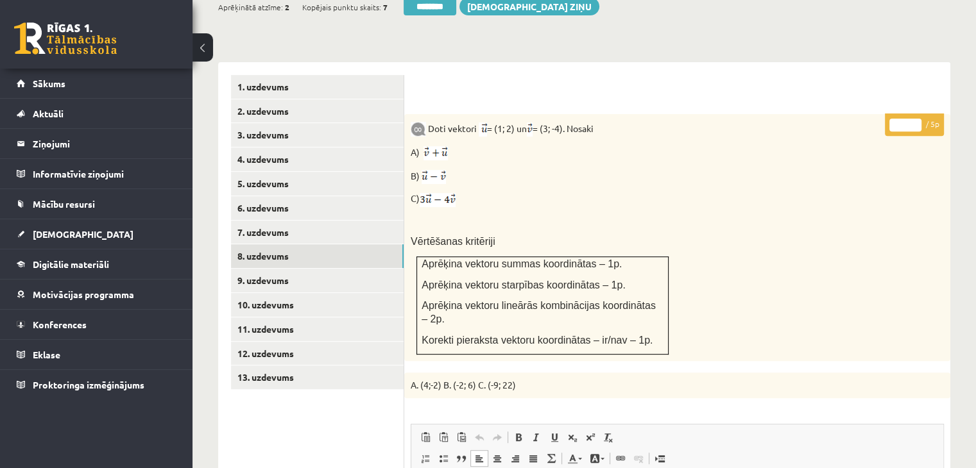
scroll to position [481, 0]
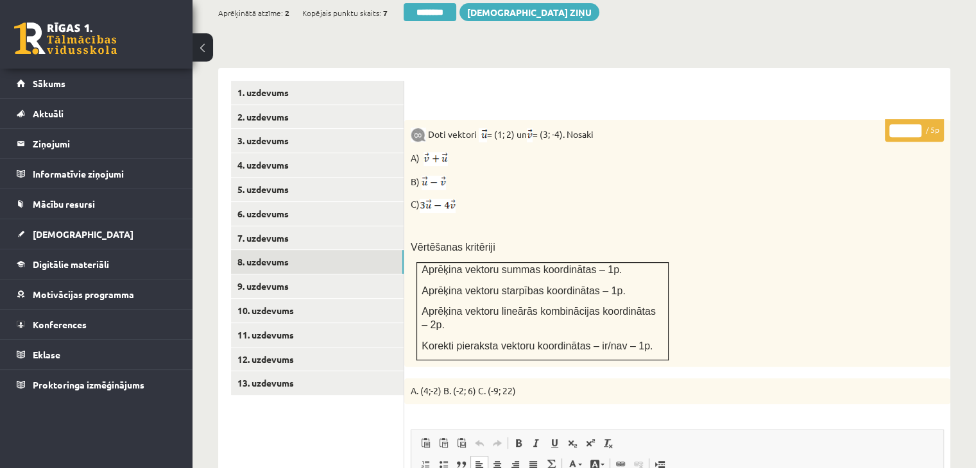
type input "*"
click at [915, 124] on input "*" at bounding box center [905, 130] width 32 height 13
click at [319, 275] on link "9. uzdevums" at bounding box center [317, 287] width 173 height 24
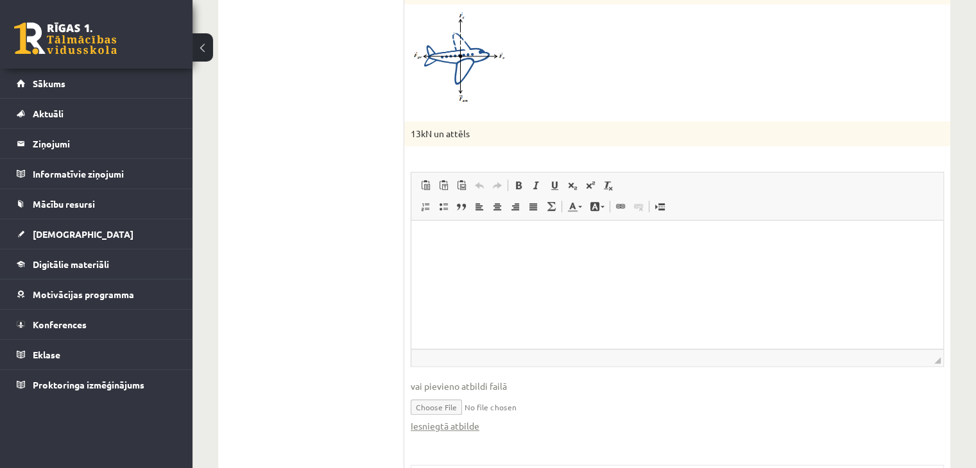
scroll to position [0, 0]
click at [461, 420] on link "Iesniegtā atbilde" at bounding box center [445, 426] width 69 height 13
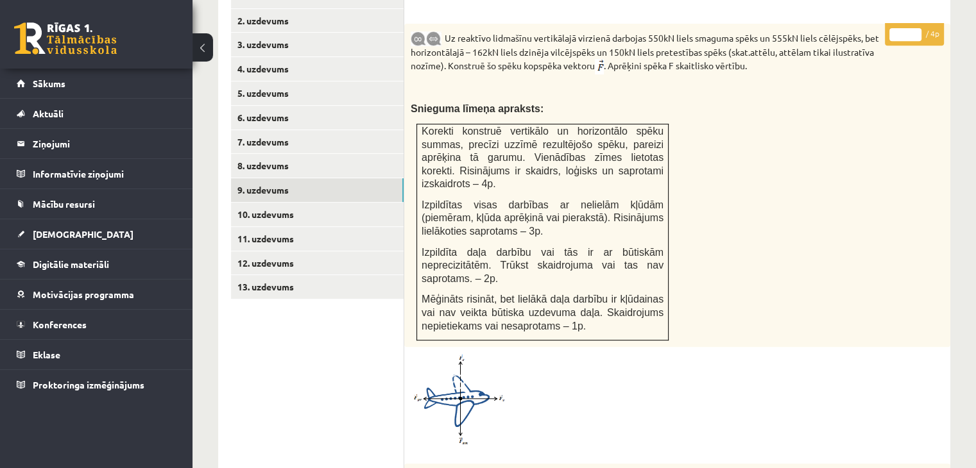
scroll to position [471, 0]
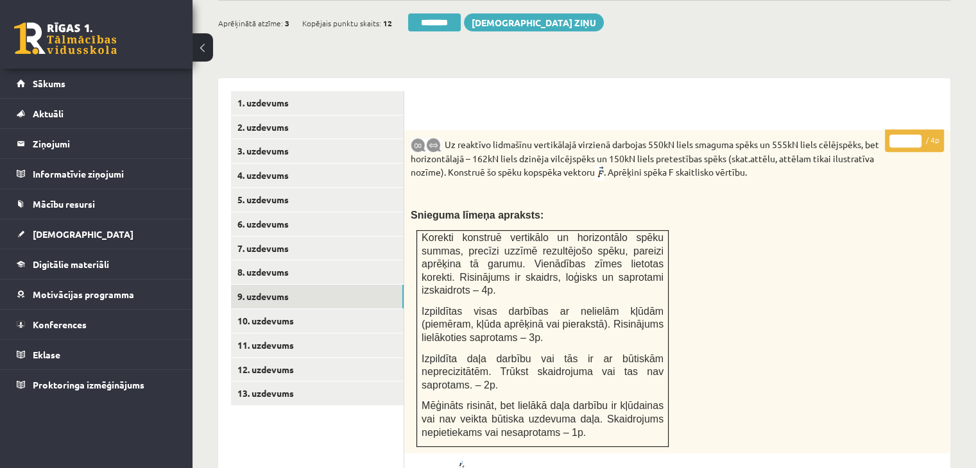
type input "*"
click at [914, 135] on input "*" at bounding box center [905, 141] width 32 height 13
click at [328, 309] on link "10. uzdevums" at bounding box center [317, 321] width 173 height 24
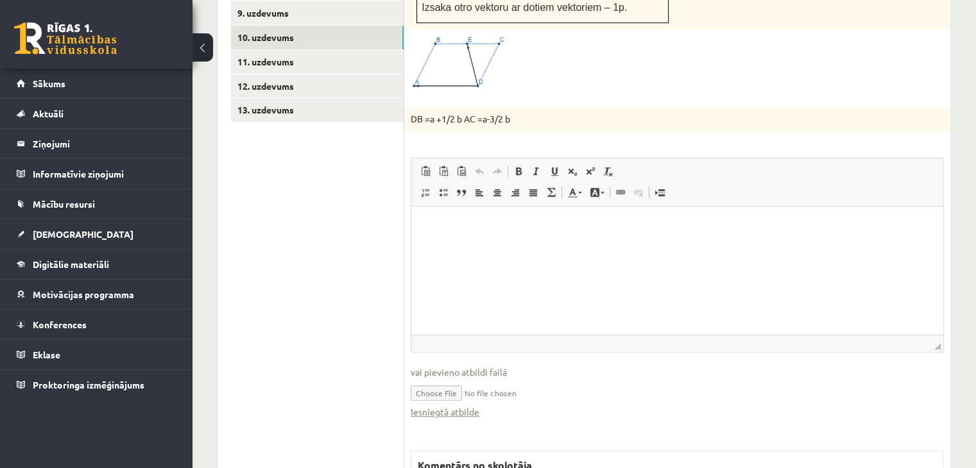
scroll to position [0, 0]
click at [472, 405] on link "Iesniegtā atbilde" at bounding box center [445, 411] width 69 height 13
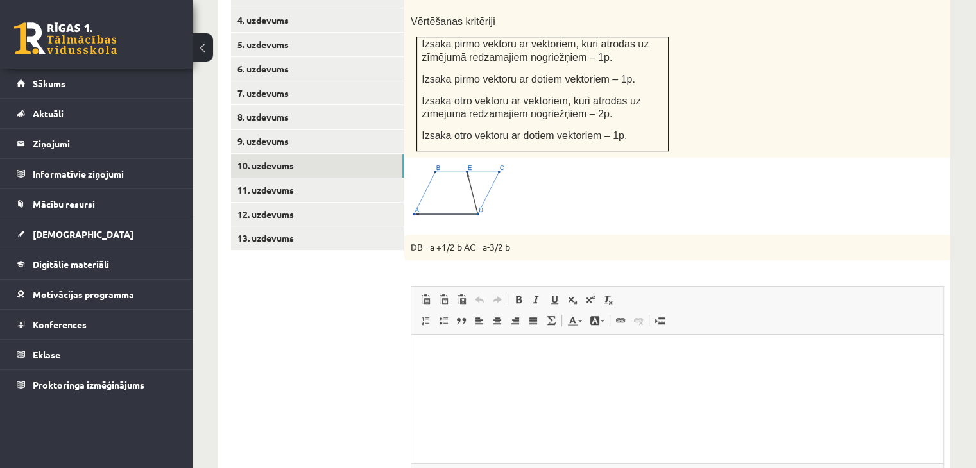
scroll to position [434, 0]
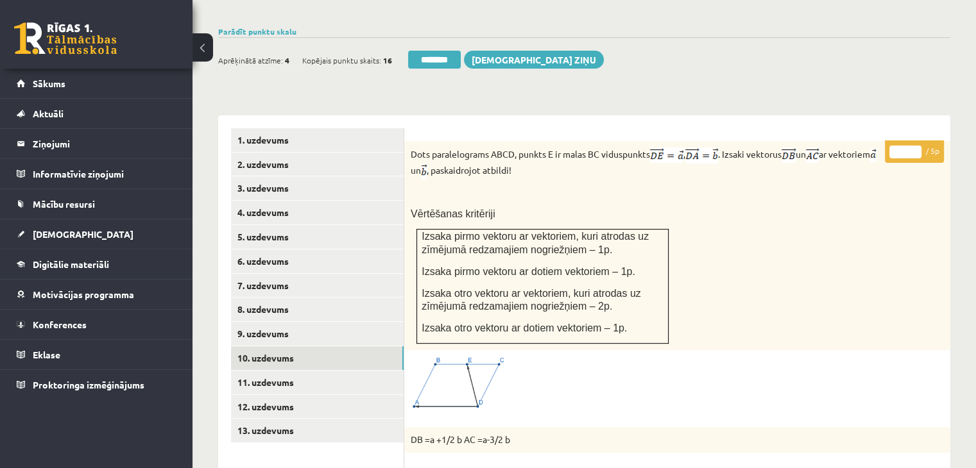
click at [921, 146] on input "*" at bounding box center [905, 152] width 32 height 13
click at [916, 146] on input "*" at bounding box center [905, 152] width 32 height 13
type input "*"
click at [914, 146] on input "*" at bounding box center [905, 152] width 32 height 13
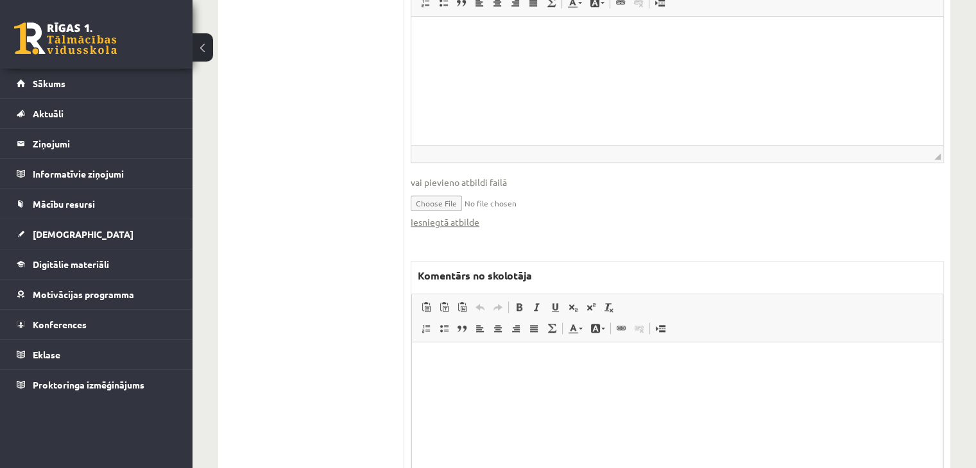
scroll to position [1008, 0]
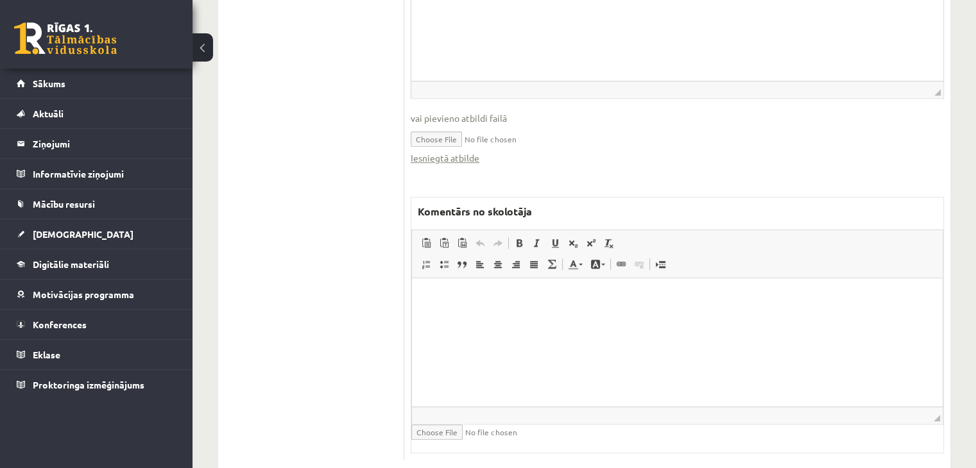
click at [679, 318] on html at bounding box center [677, 297] width 531 height 39
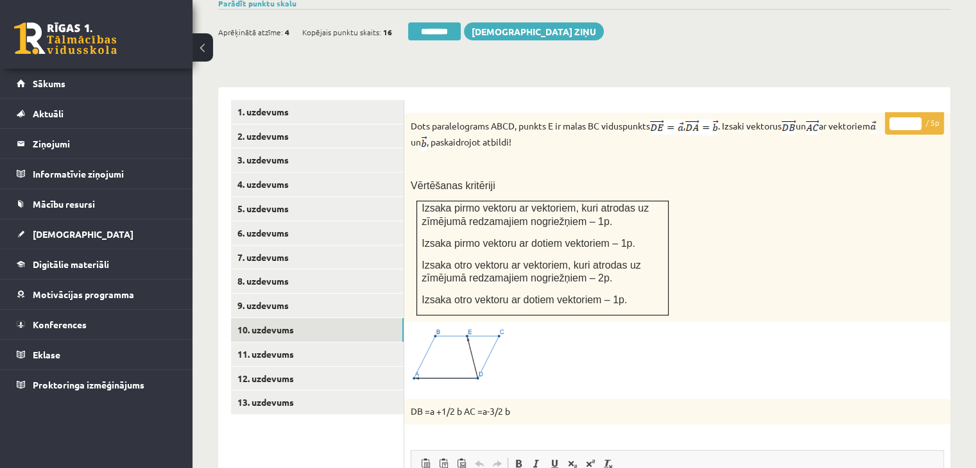
scroll to position [624, 0]
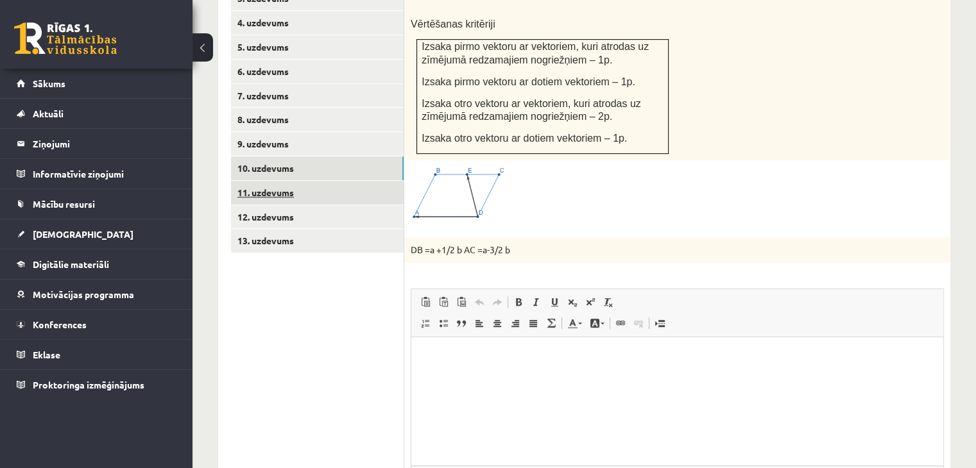
click at [300, 181] on link "11. uzdevums" at bounding box center [317, 193] width 173 height 24
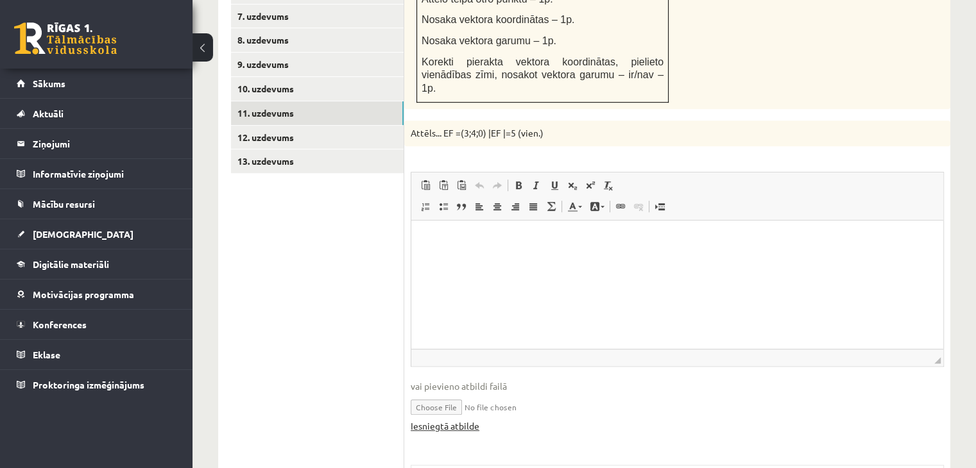
scroll to position [0, 0]
click at [471, 420] on link "Iesniegtā atbilde" at bounding box center [445, 426] width 69 height 13
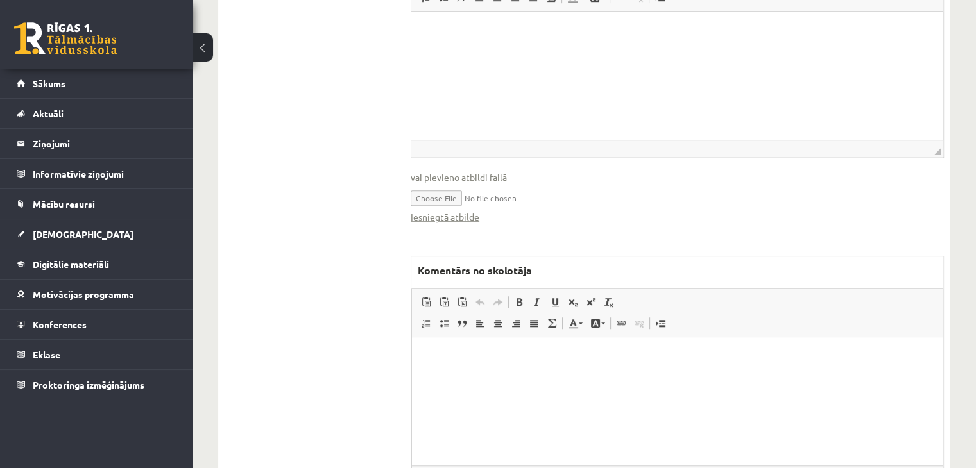
scroll to position [957, 0]
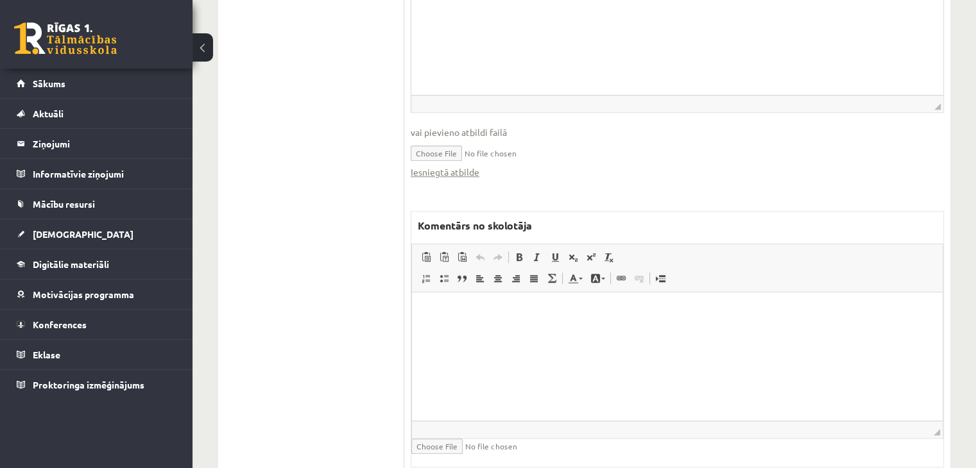
click at [503, 332] on html at bounding box center [677, 312] width 531 height 39
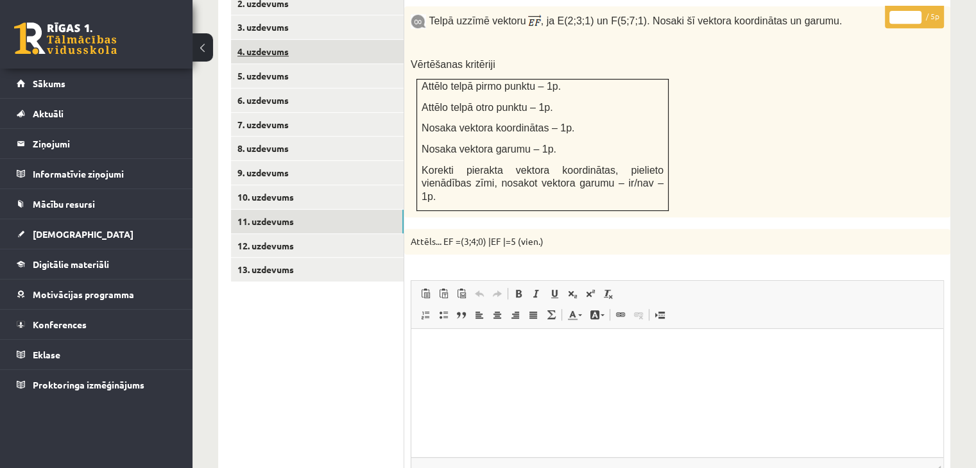
scroll to position [444, 0]
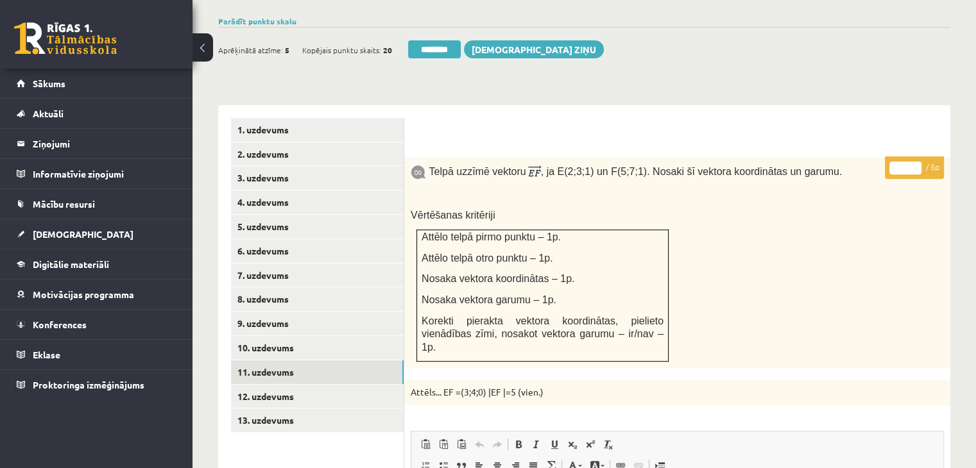
click at [920, 162] on input "*" at bounding box center [905, 168] width 32 height 13
type input "*"
click at [915, 162] on input "*" at bounding box center [905, 168] width 32 height 13
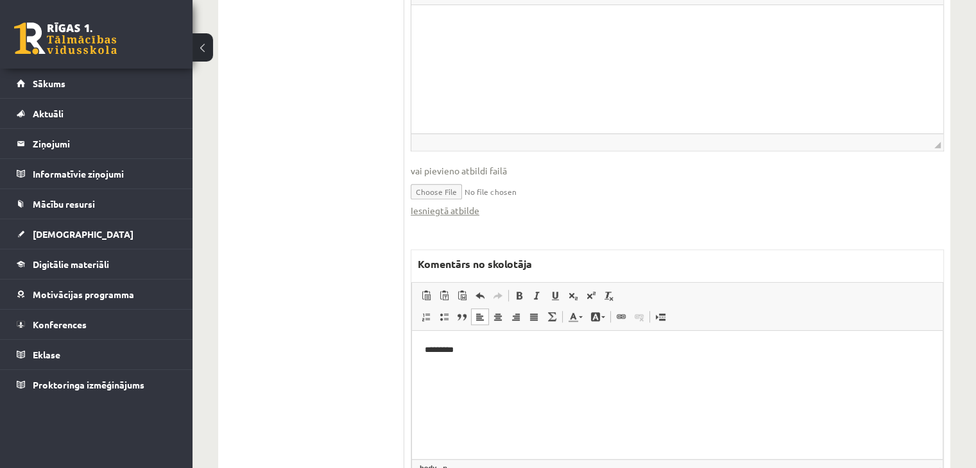
scroll to position [957, 0]
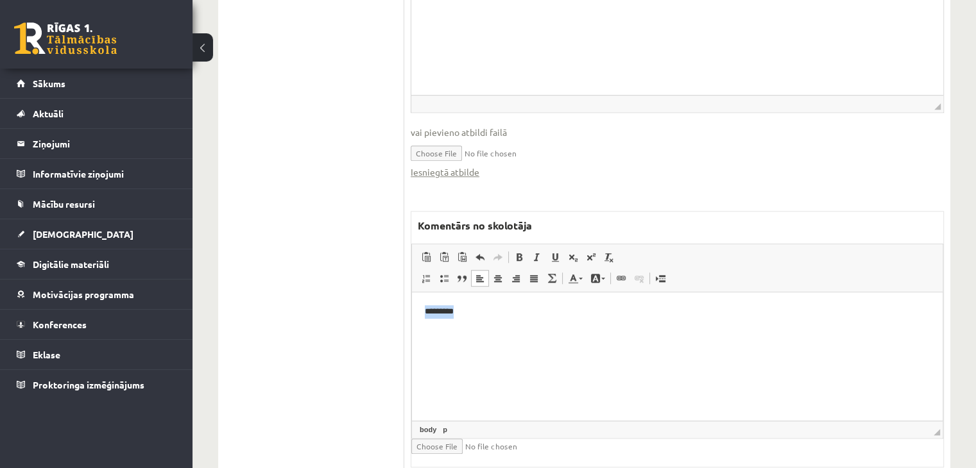
drag, startPoint x: 558, startPoint y: 321, endPoint x: 736, endPoint y: 529, distance: 273.9
click at [412, 293] on html "*********" at bounding box center [677, 312] width 531 height 39
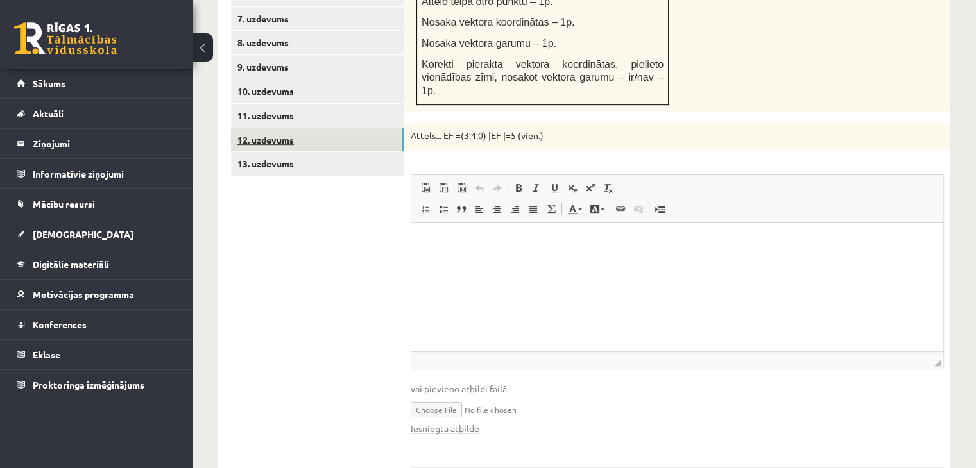
click at [326, 128] on link "12. uzdevums" at bounding box center [317, 140] width 173 height 24
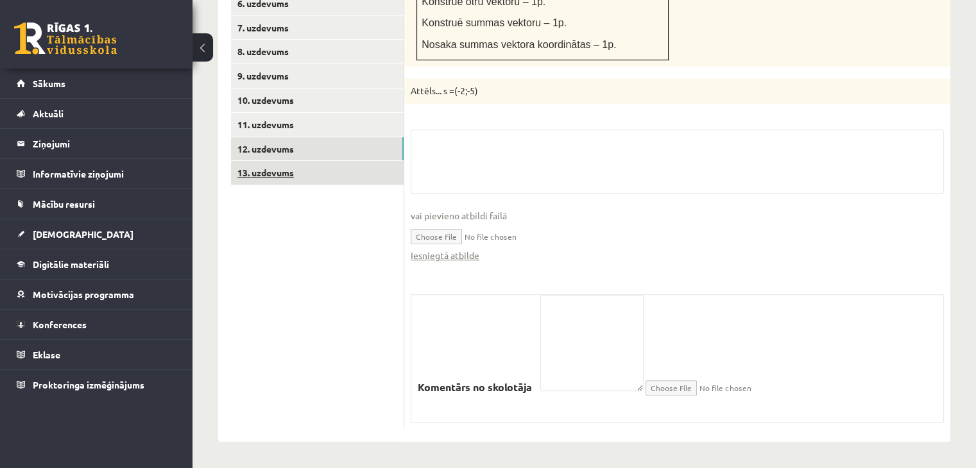
scroll to position [661, 0]
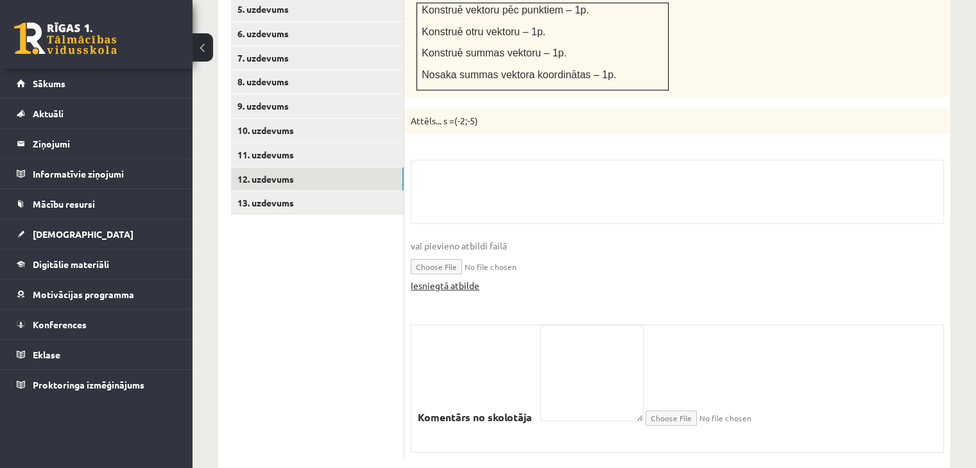
click at [463, 279] on link "Iesniegtā atbilde" at bounding box center [445, 285] width 69 height 13
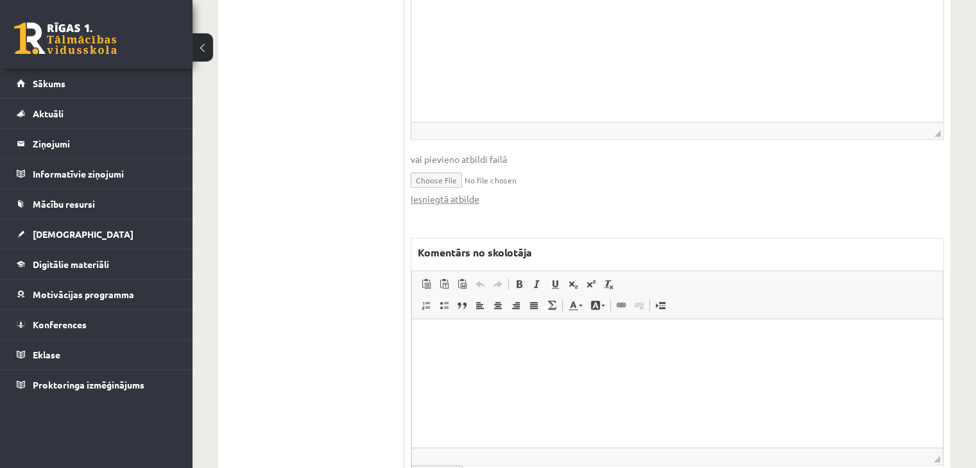
scroll to position [915, 0]
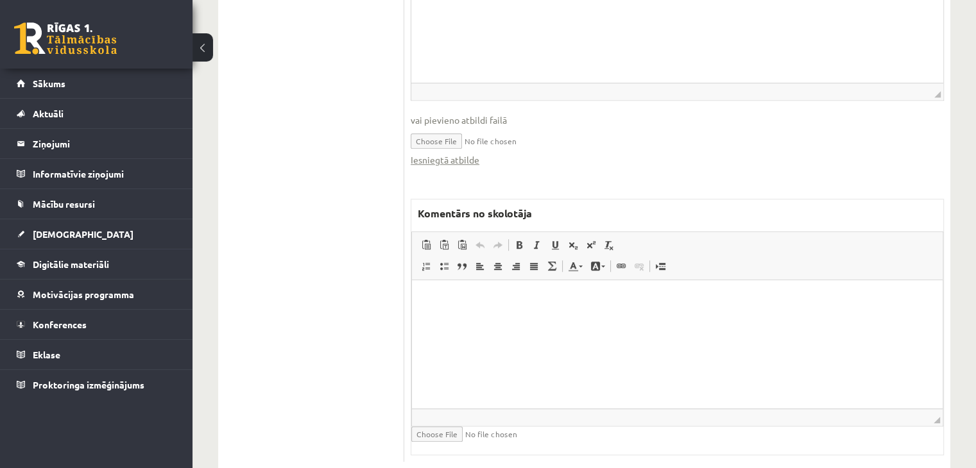
click at [506, 319] on html at bounding box center [677, 299] width 531 height 39
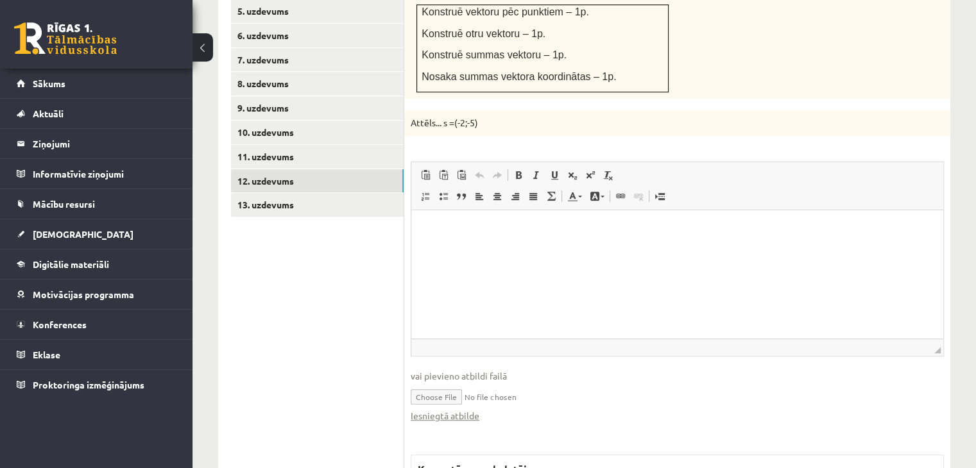
scroll to position [659, 0]
click at [334, 194] on link "13. uzdevums" at bounding box center [317, 206] width 173 height 24
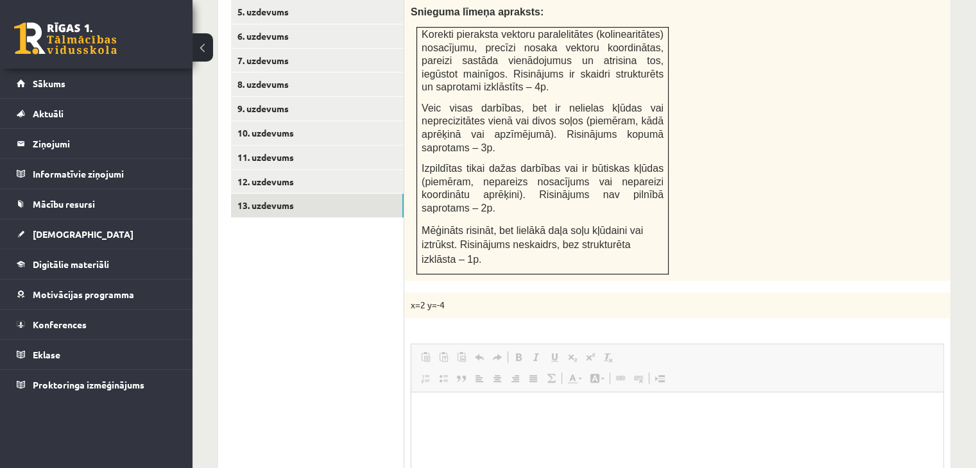
scroll to position [0, 0]
click at [461, 432] on html at bounding box center [677, 412] width 532 height 39
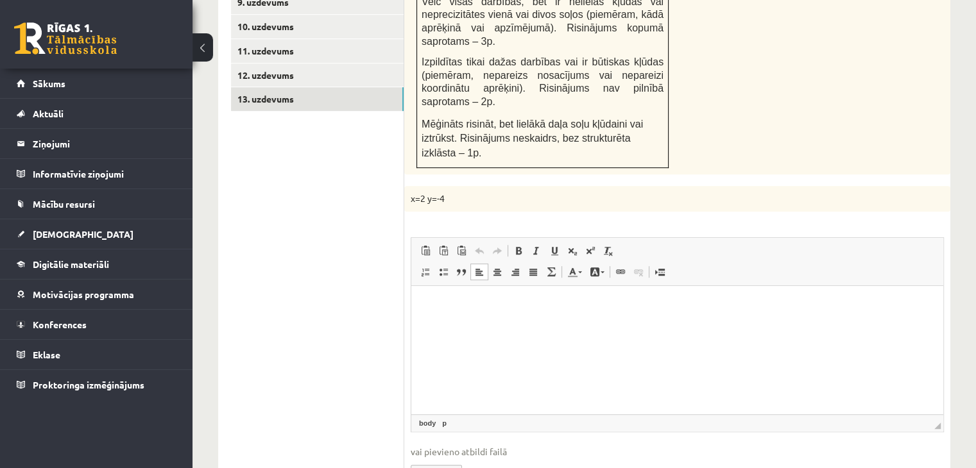
scroll to position [915, 0]
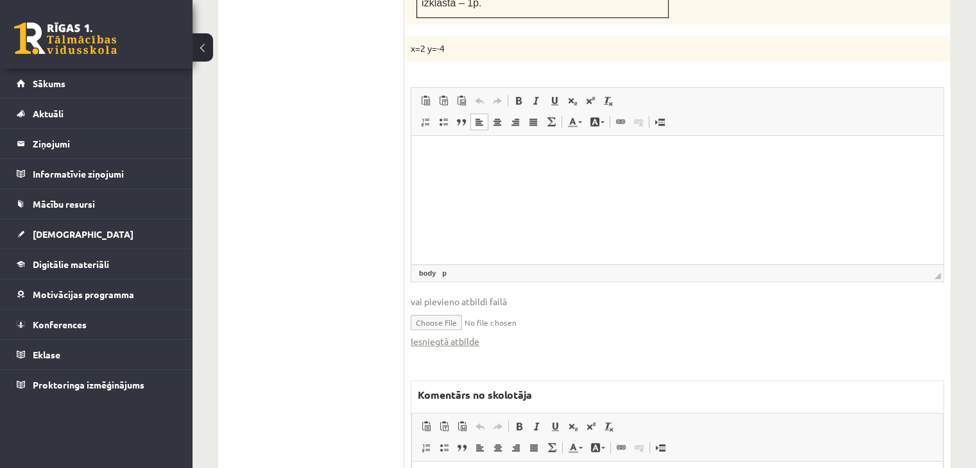
click at [481, 335] on div "Iesniegtā atbilde" at bounding box center [677, 341] width 533 height 13
click at [477, 335] on link "Iesniegtā atbilde" at bounding box center [445, 341] width 69 height 13
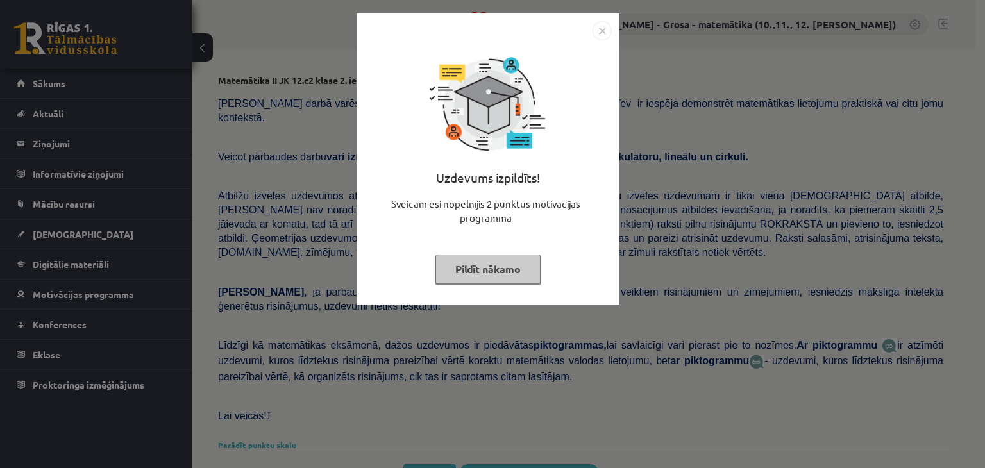
click at [480, 244] on div "Uzdevums izpildīts! Sveicam esi nopelnījis 2 punktus motivācijas programmā Pild…" at bounding box center [488, 168] width 248 height 257
click at [464, 266] on button "Pildīt nākamo" at bounding box center [488, 270] width 105 height 30
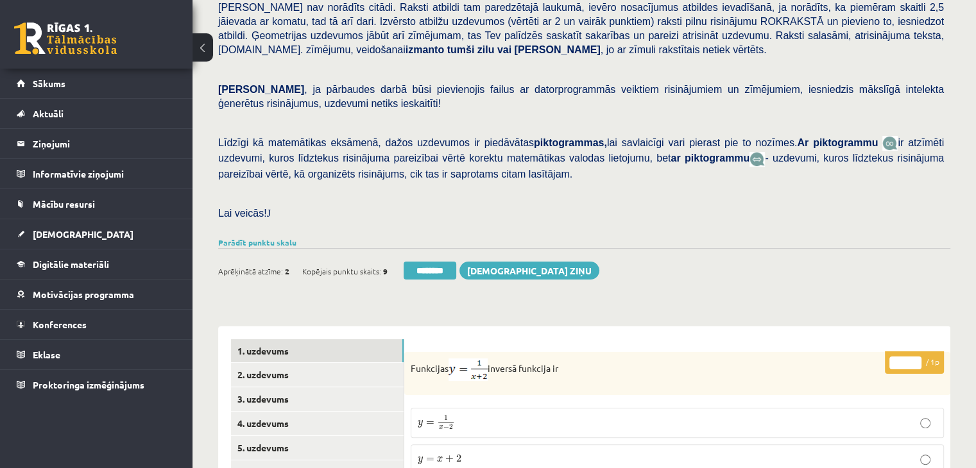
scroll to position [385, 0]
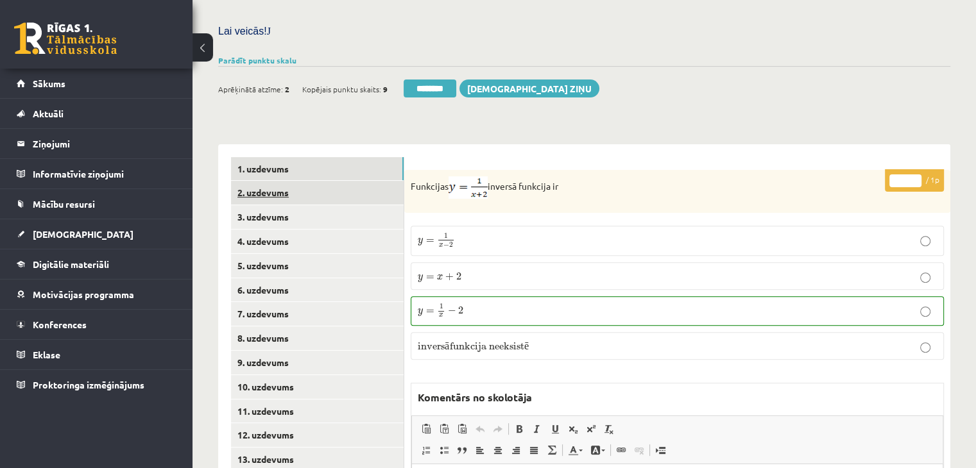
click at [393, 181] on link "2. uzdevums" at bounding box center [317, 193] width 173 height 24
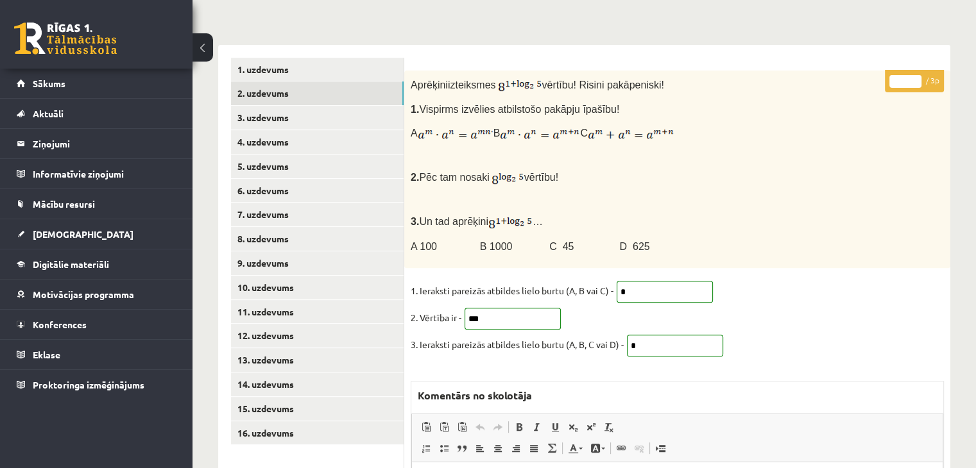
scroll to position [513, 0]
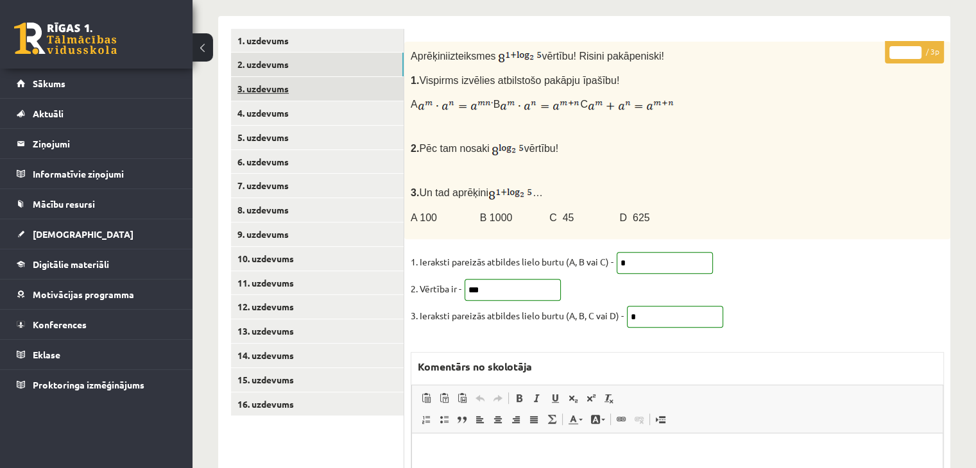
click at [321, 77] on link "3. uzdevums" at bounding box center [317, 89] width 173 height 24
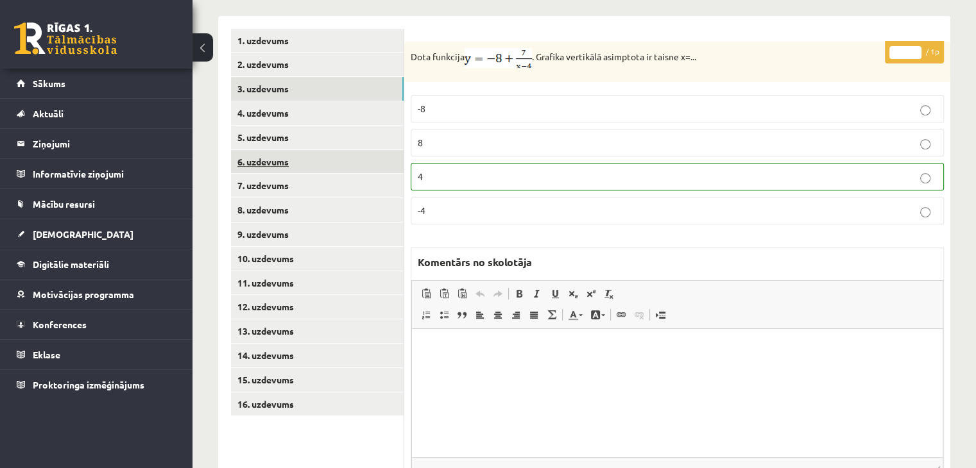
scroll to position [0, 0]
click at [310, 101] on link "4. uzdevums" at bounding box center [317, 113] width 173 height 24
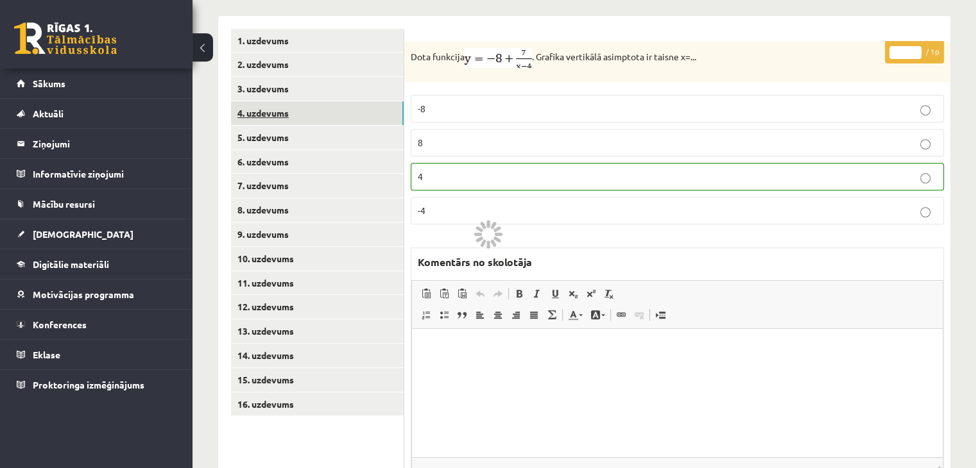
scroll to position [472, 0]
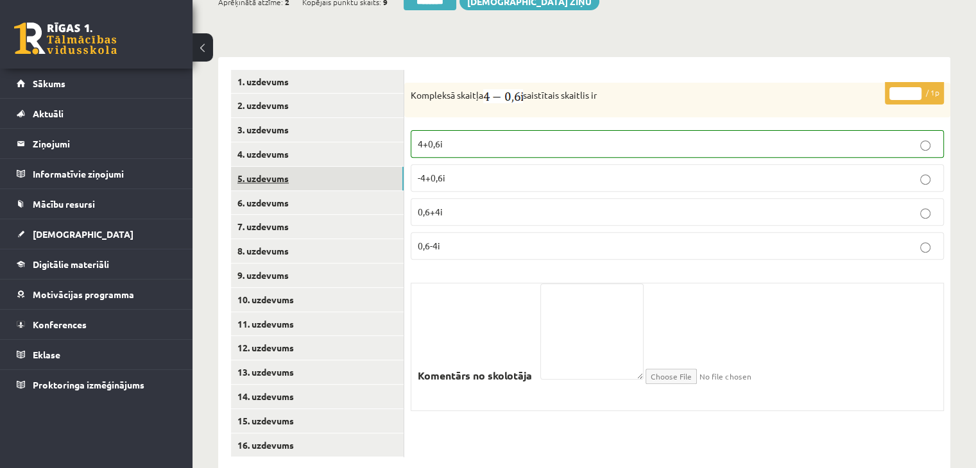
click at [305, 167] on link "5. uzdevums" at bounding box center [317, 179] width 173 height 24
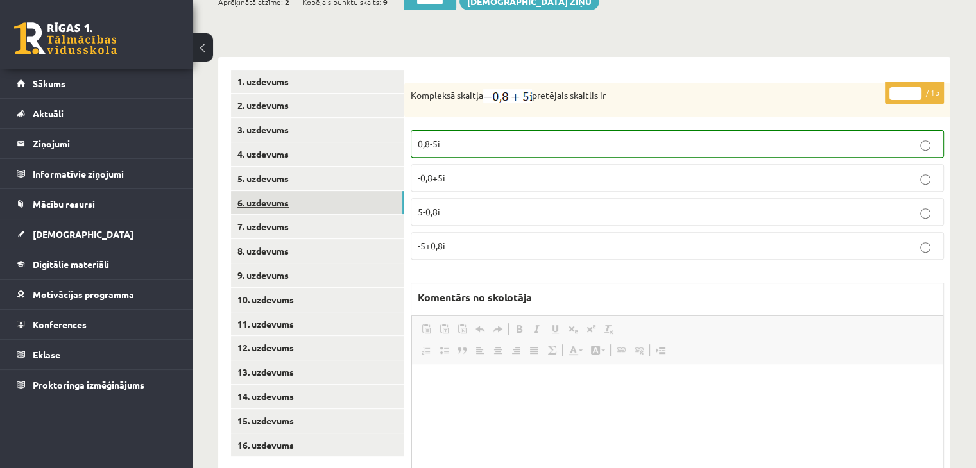
scroll to position [0, 0]
click at [305, 191] on link "6. uzdevums" at bounding box center [317, 203] width 173 height 24
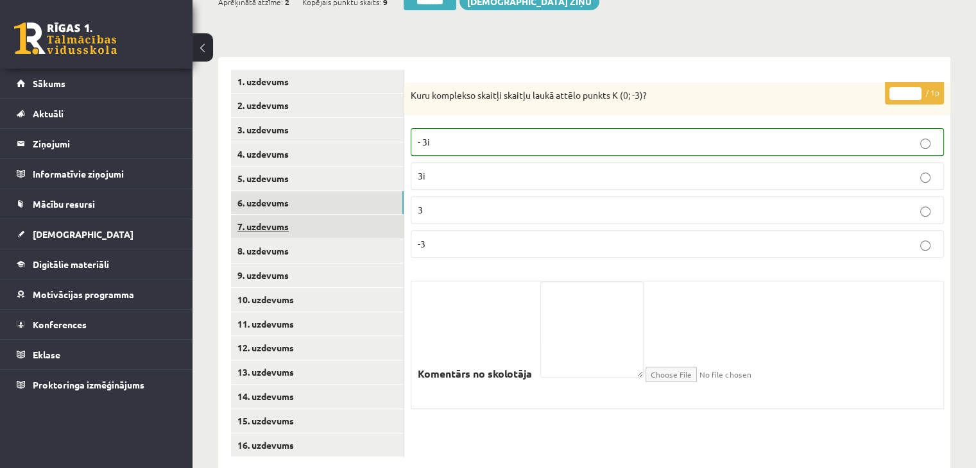
click at [304, 215] on link "7. uzdevums" at bounding box center [317, 227] width 173 height 24
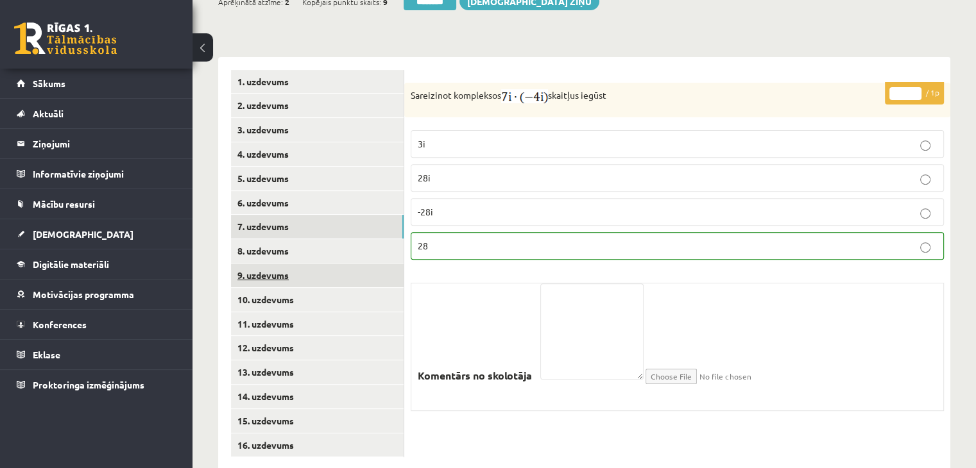
click at [303, 264] on link "9. uzdevums" at bounding box center [317, 276] width 173 height 24
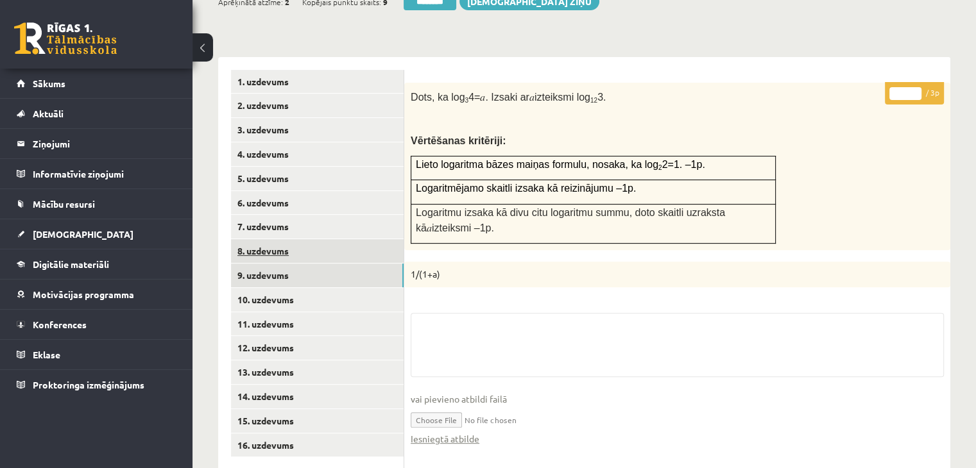
click at [303, 239] on link "8. uzdevums" at bounding box center [317, 251] width 173 height 24
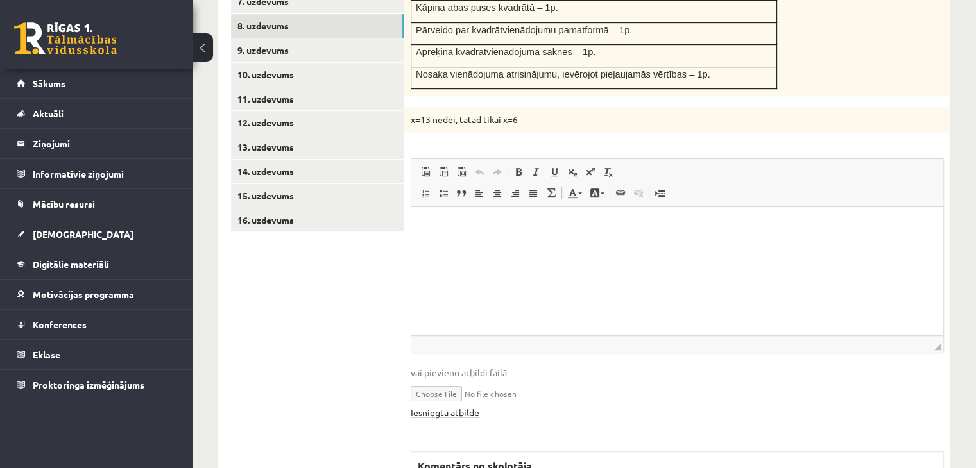
click at [477, 406] on link "Iesniegtā atbilde" at bounding box center [445, 412] width 69 height 13
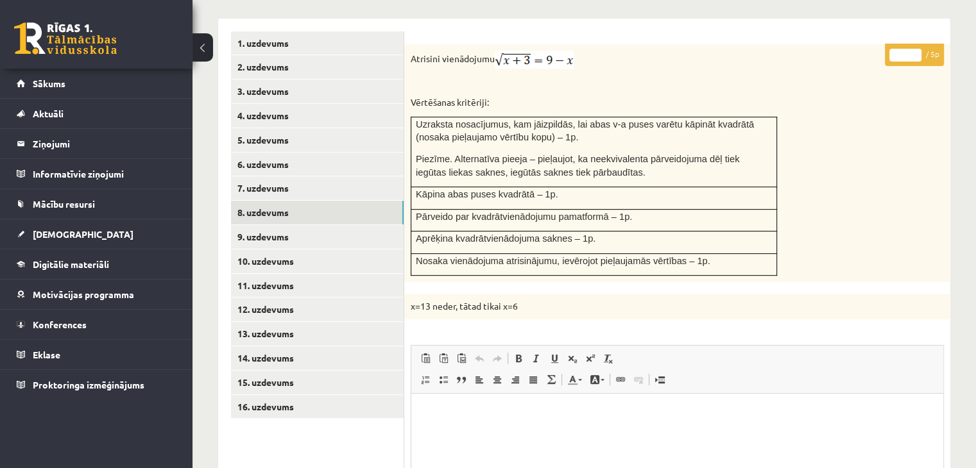
scroll to position [505, 0]
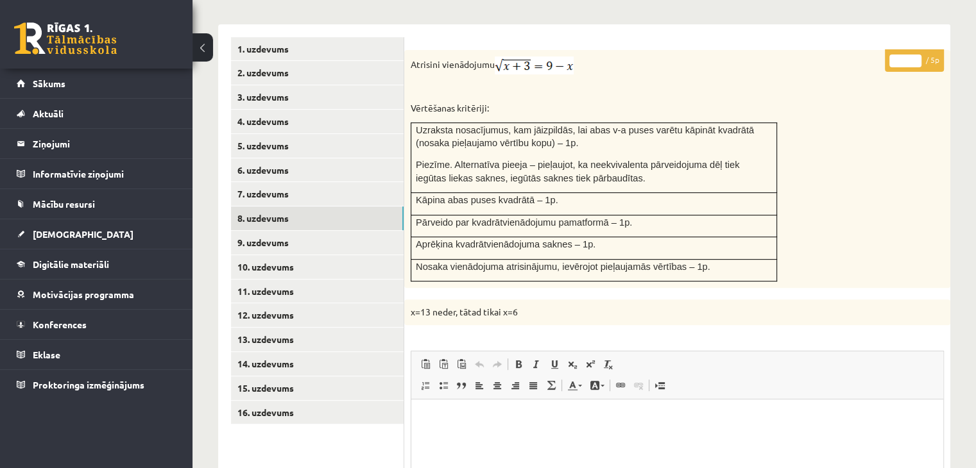
type input "*"
click at [916, 55] on input "*" at bounding box center [905, 61] width 32 height 13
click at [330, 231] on link "9. uzdevums" at bounding box center [317, 243] width 173 height 24
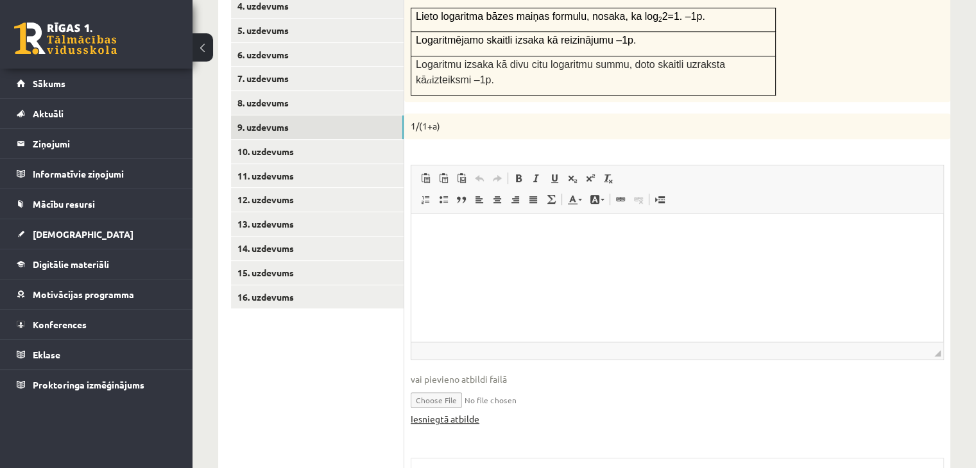
scroll to position [0, 0]
click at [454, 253] on html at bounding box center [677, 233] width 532 height 39
click at [466, 412] on link "Iesniegtā atbilde" at bounding box center [445, 418] width 69 height 13
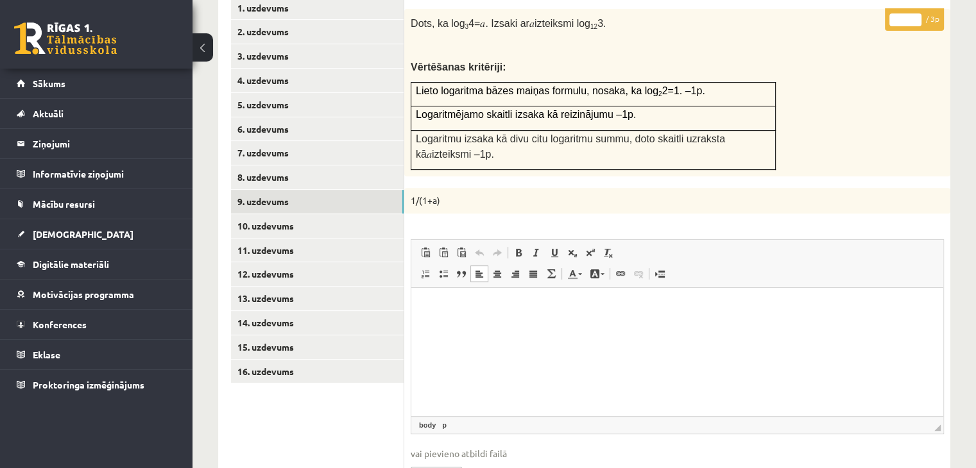
scroll to position [428, 0]
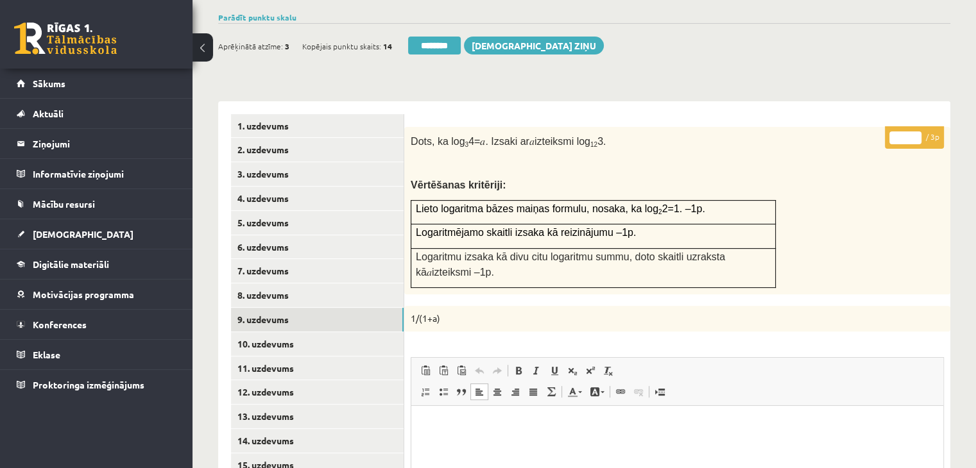
type input "*"
click at [915, 132] on input "*" at bounding box center [905, 138] width 32 height 13
click at [335, 332] on link "10. uzdevums" at bounding box center [317, 344] width 173 height 24
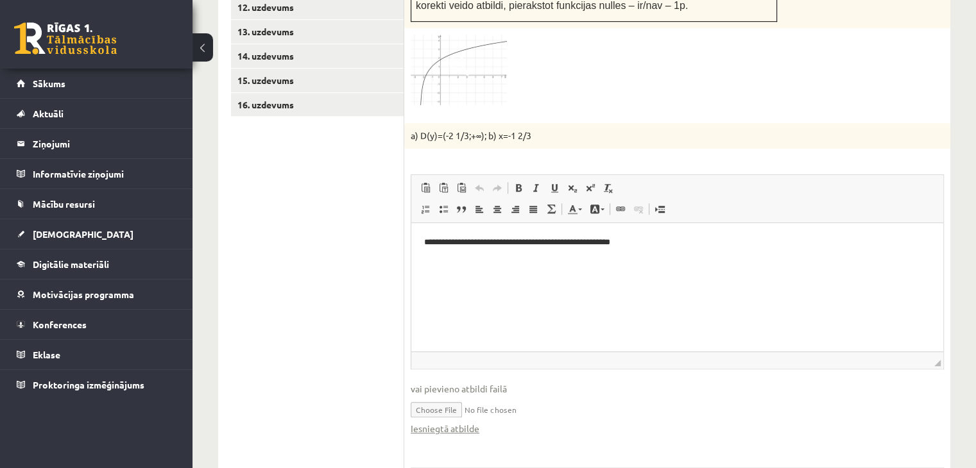
scroll to position [0, 0]
click at [471, 422] on link "Iesniegtā atbilde" at bounding box center [445, 428] width 69 height 13
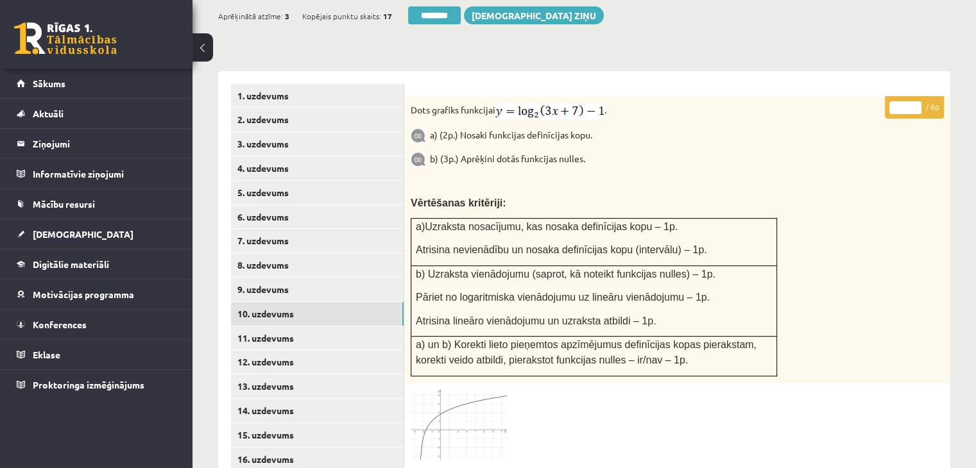
scroll to position [428, 0]
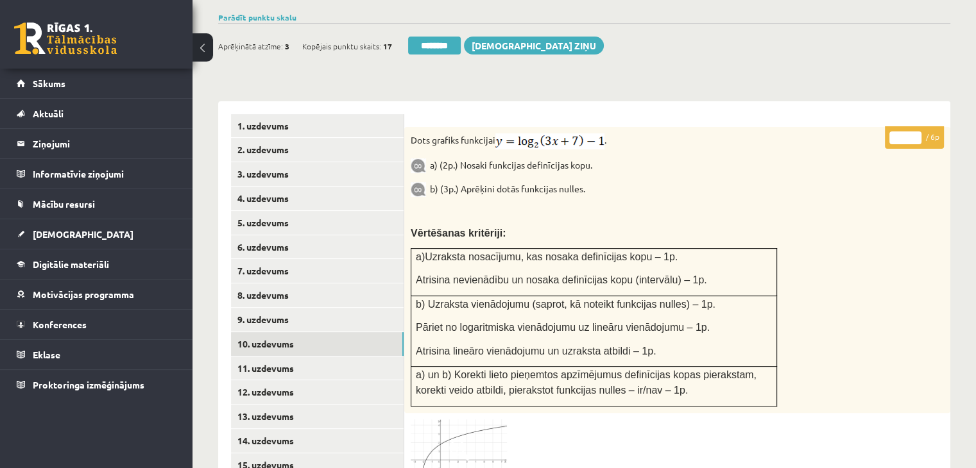
type input "*"
click at [915, 132] on input "*" at bounding box center [905, 138] width 32 height 13
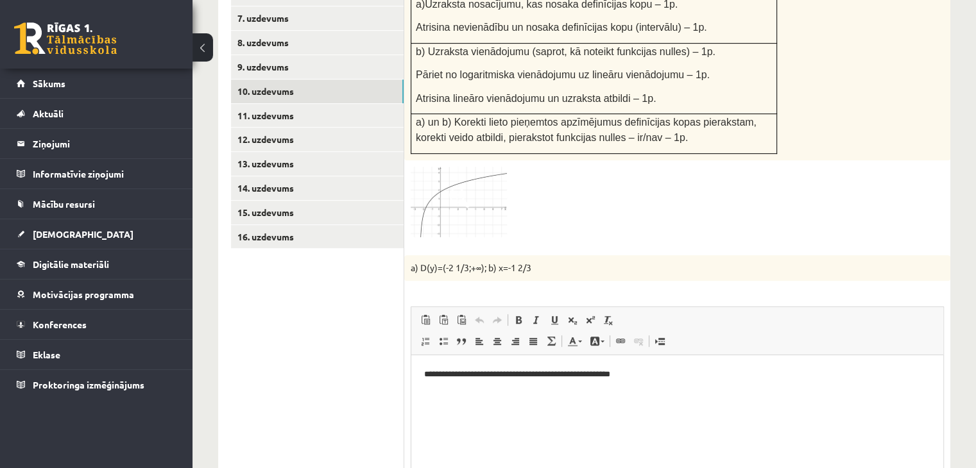
scroll to position [685, 0]
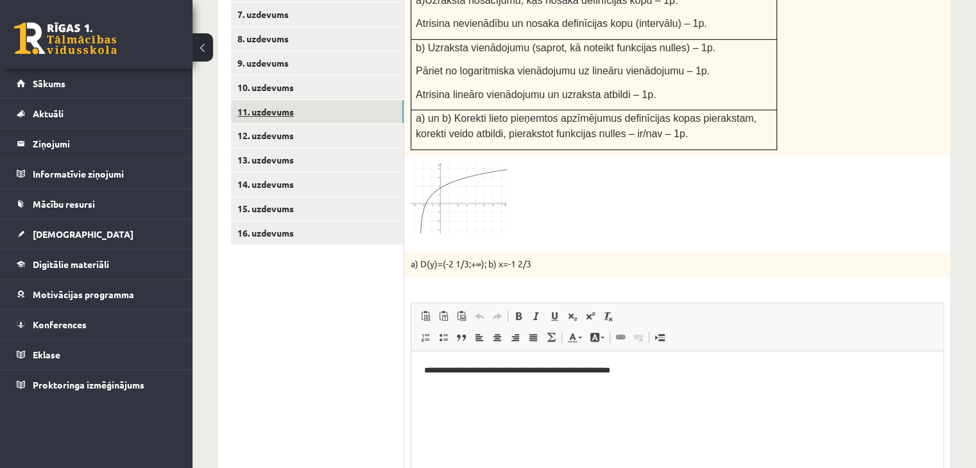
click at [308, 100] on link "11. uzdevums" at bounding box center [317, 112] width 173 height 24
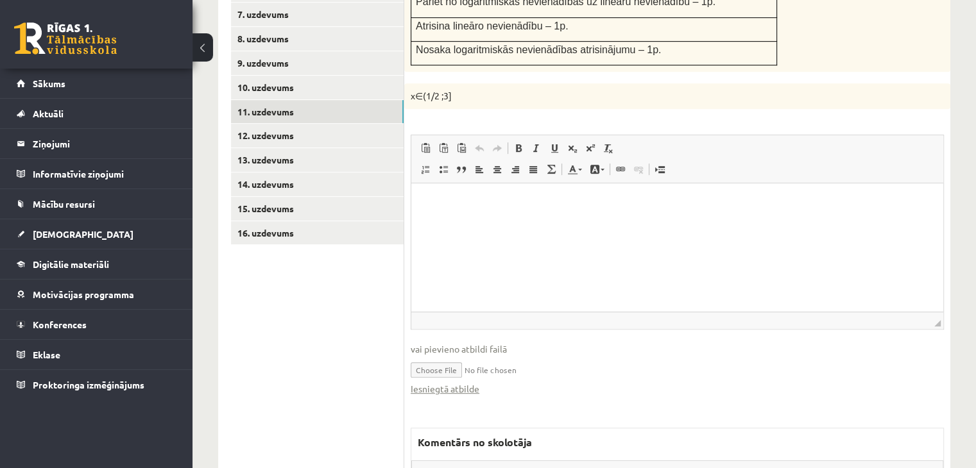
scroll to position [0, 0]
click at [480, 382] on div "Iesniegtā atbilde" at bounding box center [677, 388] width 533 height 13
click at [472, 382] on link "Iesniegtā atbilde" at bounding box center [445, 388] width 69 height 13
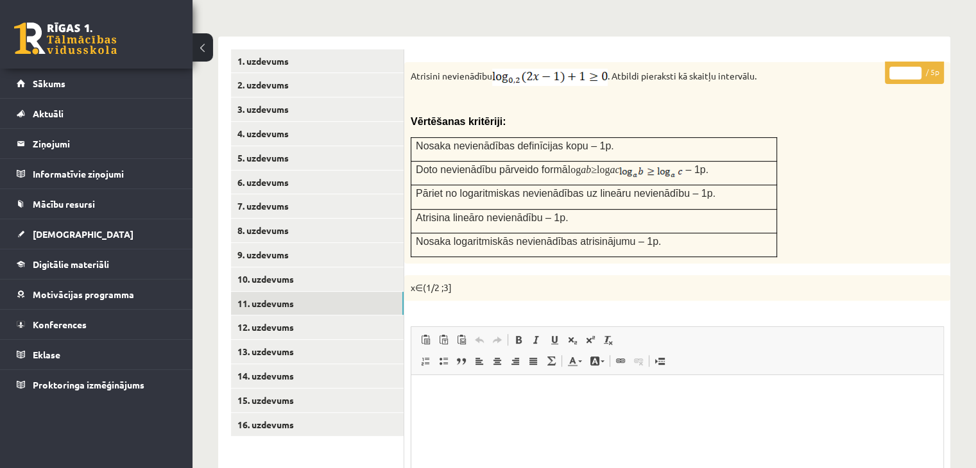
scroll to position [492, 0]
click at [919, 67] on input "*" at bounding box center [905, 73] width 32 height 13
type input "*"
click at [916, 67] on input "*" at bounding box center [905, 73] width 32 height 13
click at [323, 316] on link "12. uzdevums" at bounding box center [317, 328] width 173 height 24
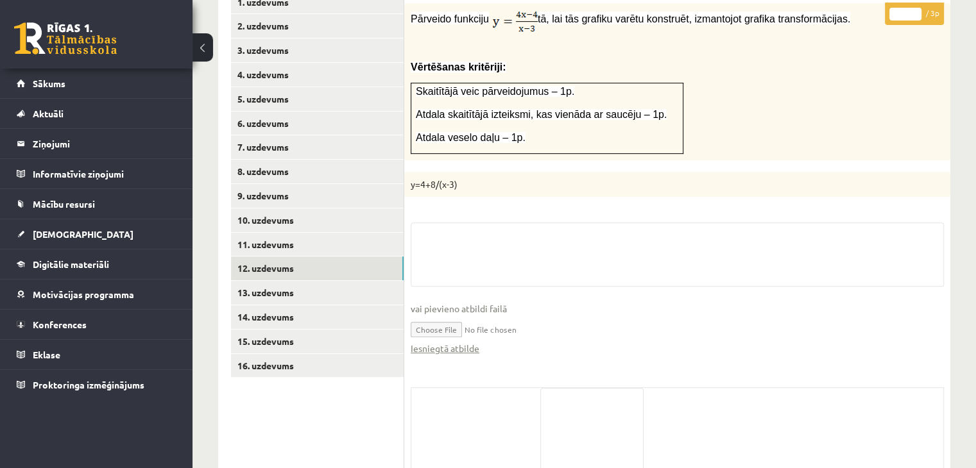
scroll to position [611, 0]
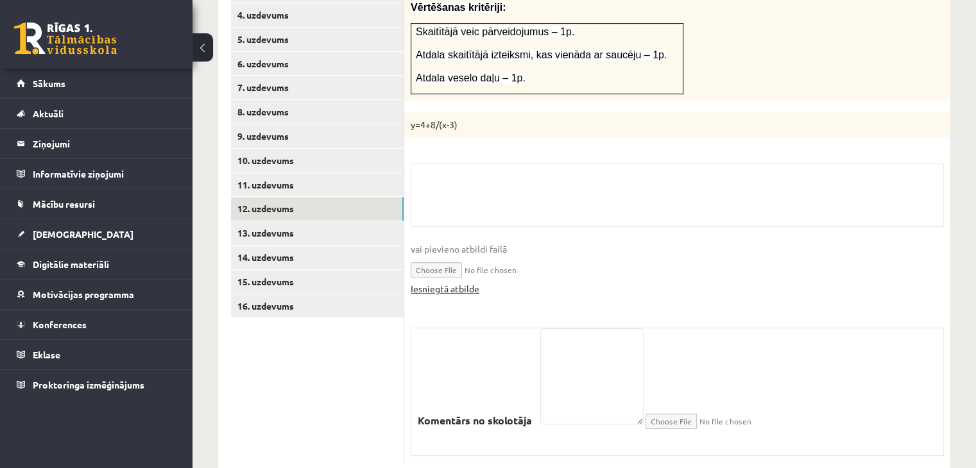
click at [457, 282] on link "Iesniegtā atbilde" at bounding box center [445, 288] width 69 height 13
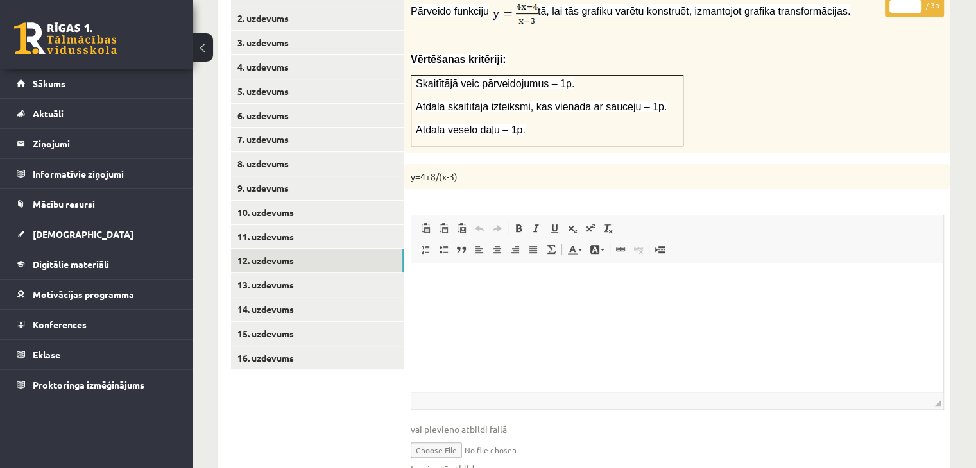
scroll to position [483, 0]
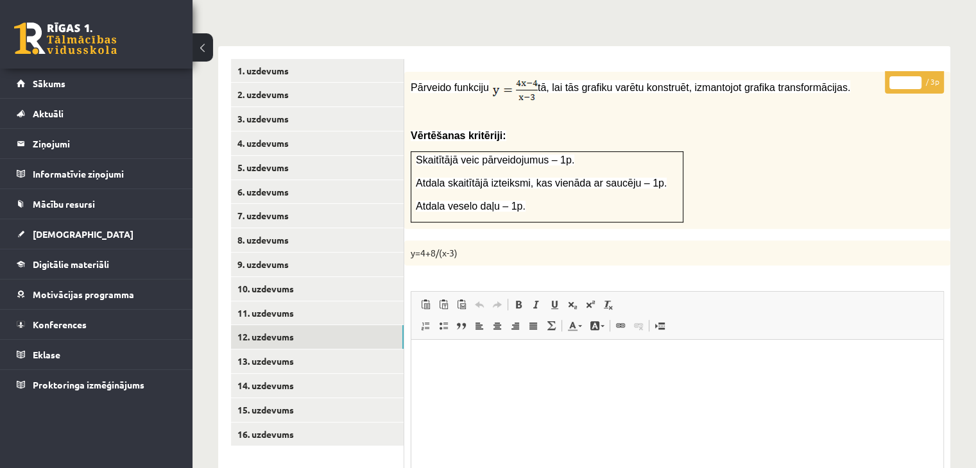
type input "*"
click at [919, 76] on input "*" at bounding box center [905, 82] width 32 height 13
click at [378, 350] on link "13. uzdevums" at bounding box center [317, 362] width 173 height 24
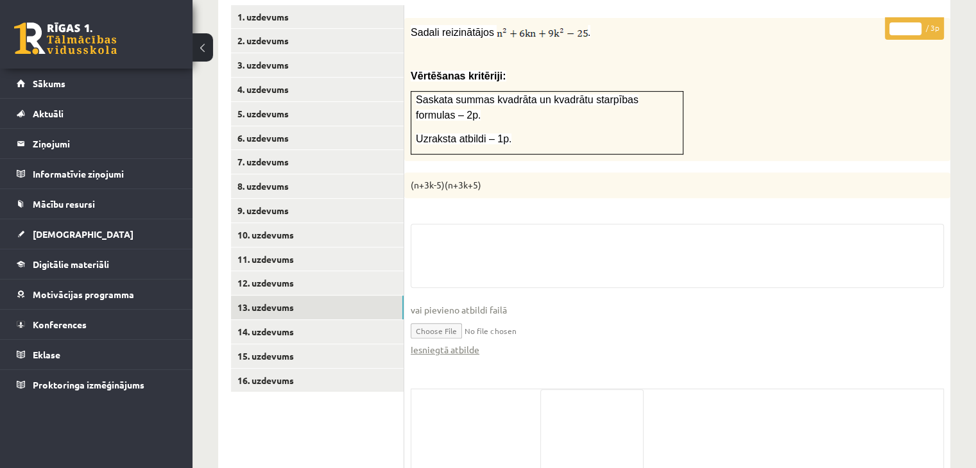
scroll to position [583, 0]
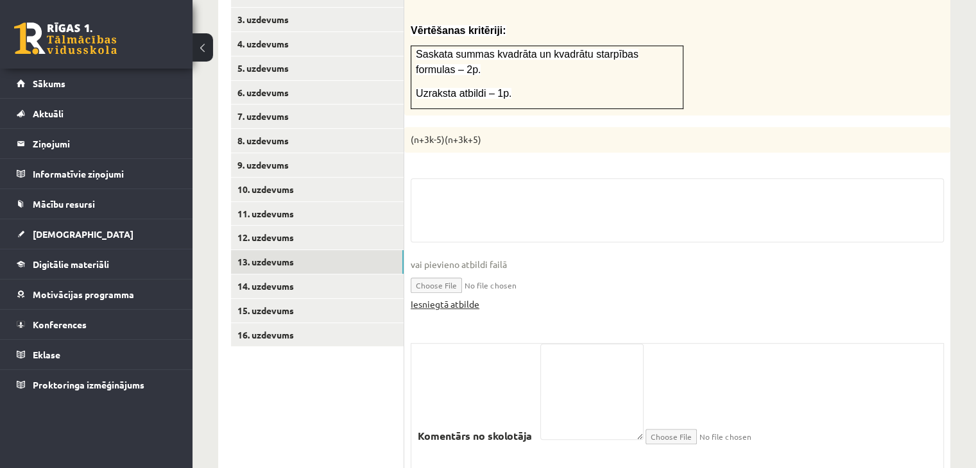
click at [469, 298] on link "Iesniegtā atbilde" at bounding box center [445, 304] width 69 height 13
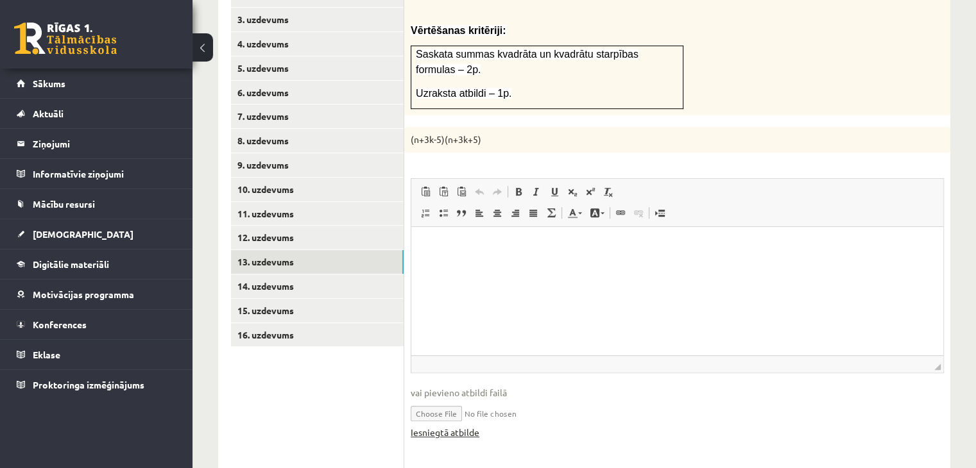
scroll to position [0, 0]
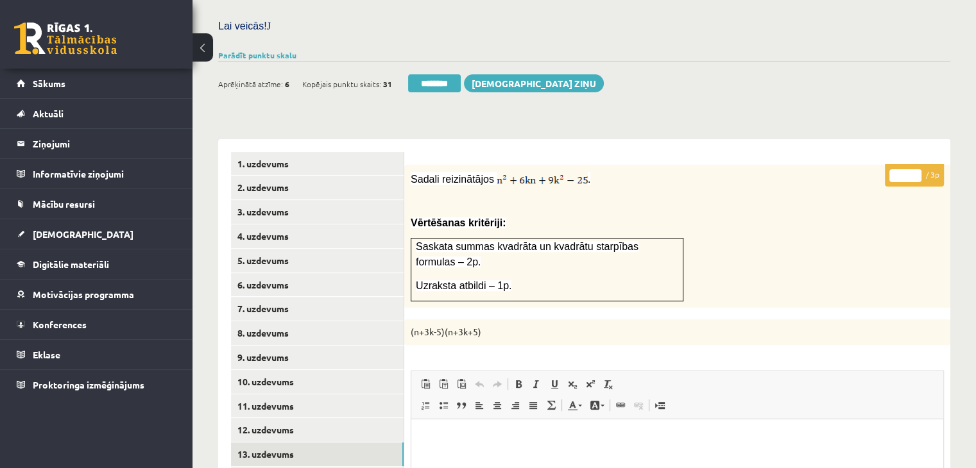
type input "*"
click at [917, 169] on input "*" at bounding box center [905, 175] width 32 height 13
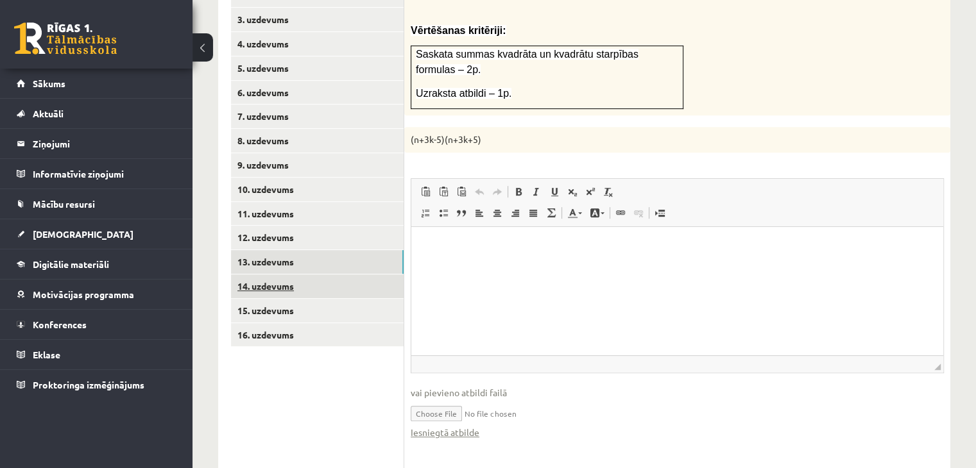
click at [354, 275] on link "14. uzdevums" at bounding box center [317, 287] width 173 height 24
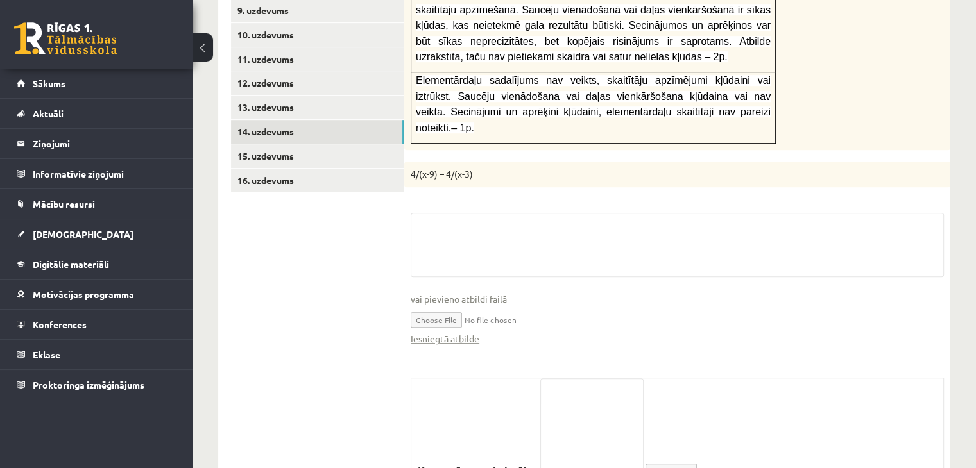
scroll to position [744, 0]
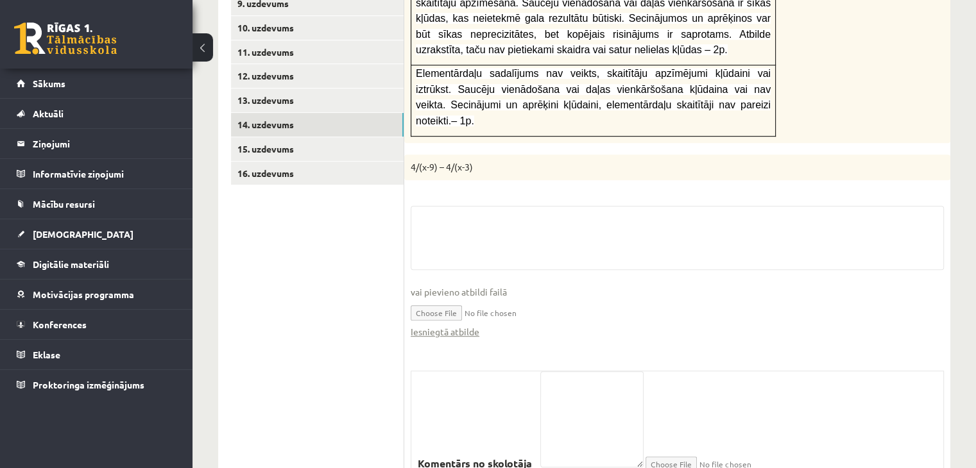
click at [446, 262] on fieldset "vai pievieno atbildi failā Iesniegtā atbilde" at bounding box center [677, 279] width 533 height 146
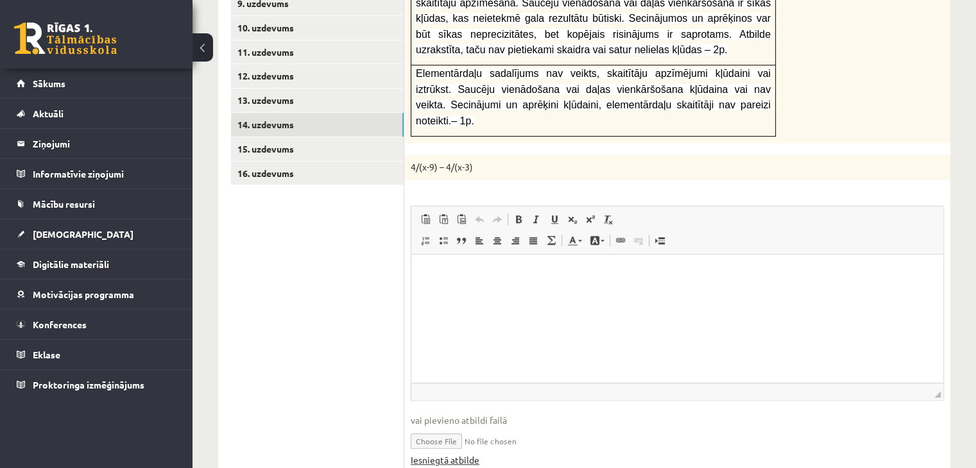
click at [469, 454] on link "Iesniegtā atbilde" at bounding box center [445, 460] width 69 height 13
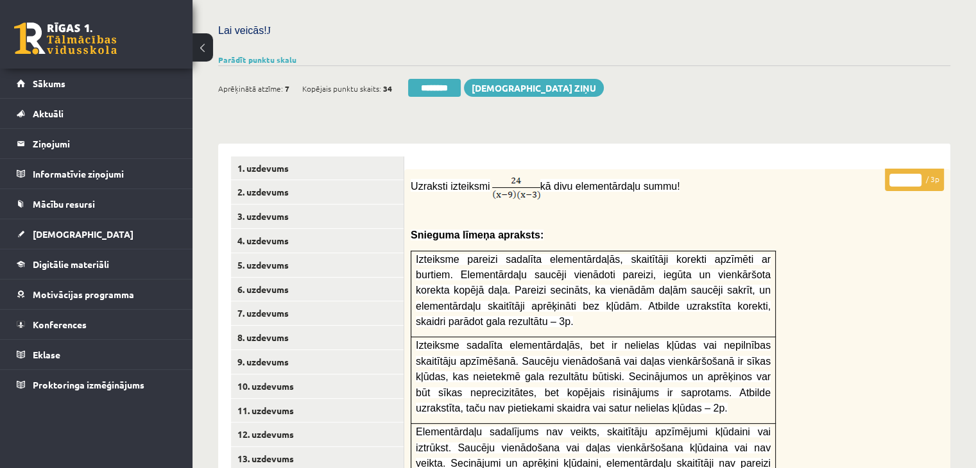
scroll to position [359, 0]
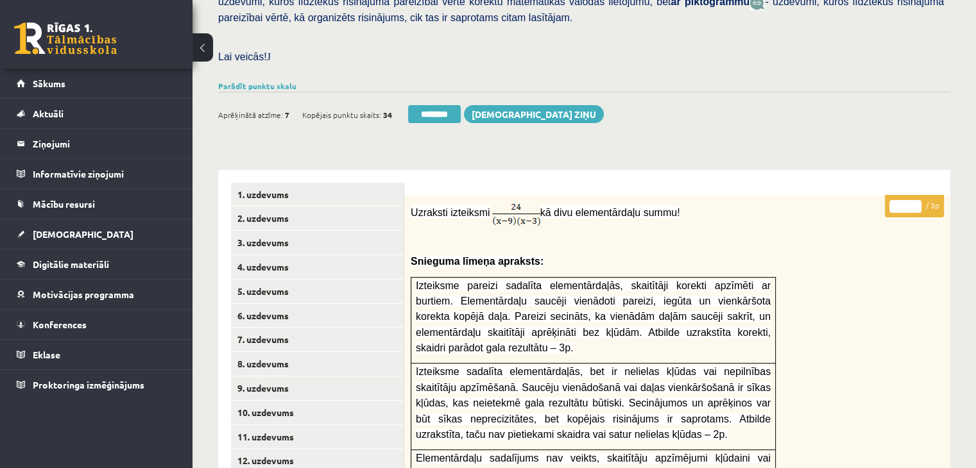
type input "*"
click at [913, 200] on input "*" at bounding box center [905, 206] width 32 height 13
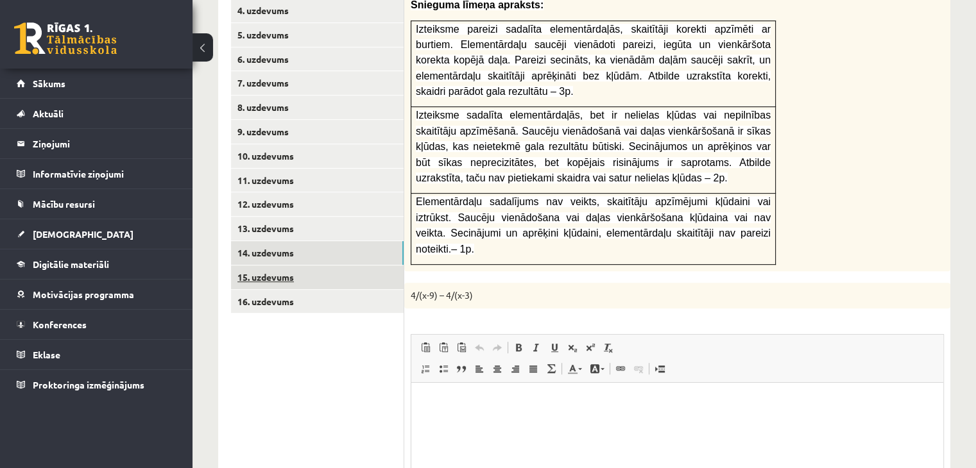
click at [260, 266] on link "15. uzdevums" at bounding box center [317, 278] width 173 height 24
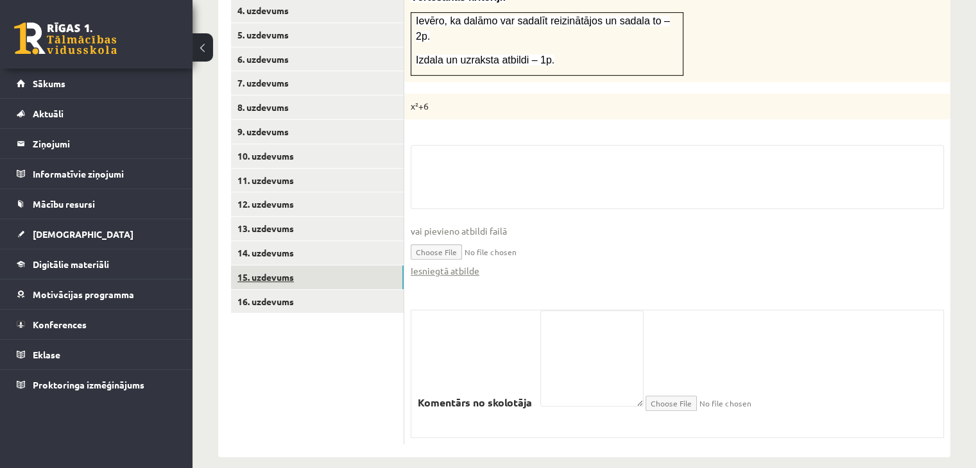
scroll to position [583, 0]
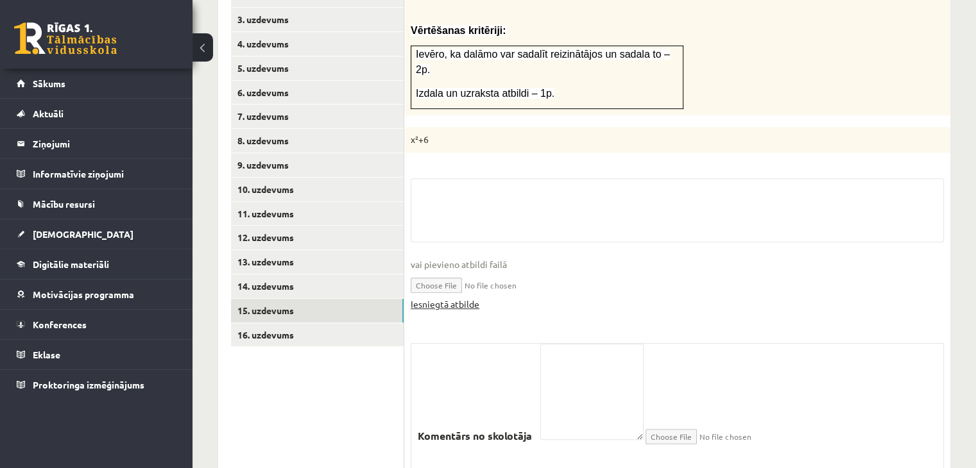
click at [464, 298] on link "Iesniegtā atbilde" at bounding box center [445, 304] width 69 height 13
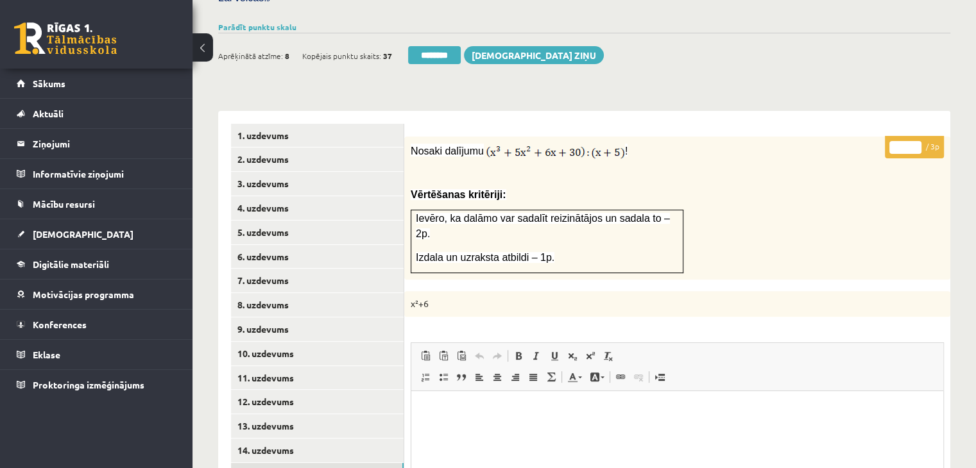
scroll to position [390, 0]
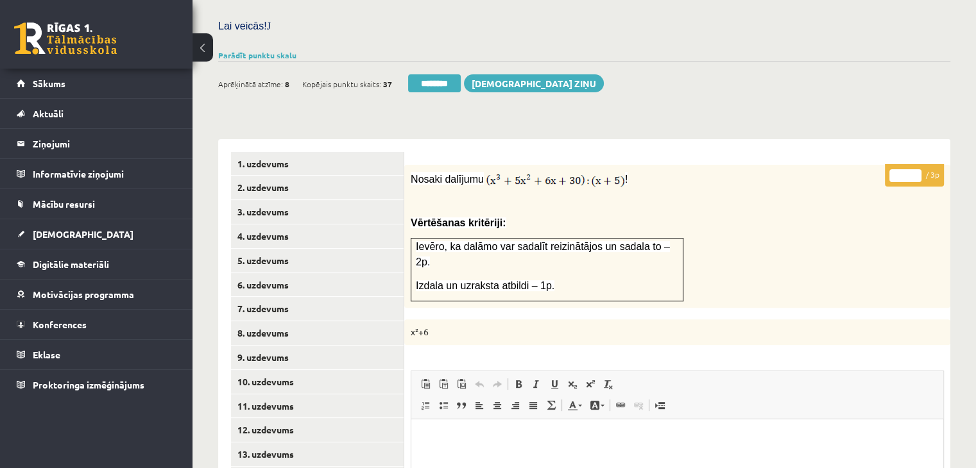
type input "*"
click at [914, 169] on input "*" at bounding box center [905, 175] width 32 height 13
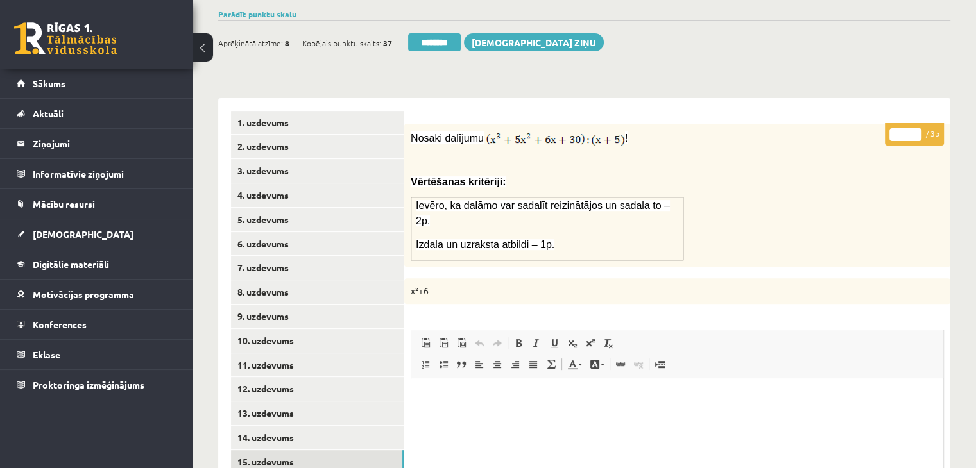
scroll to position [647, 0]
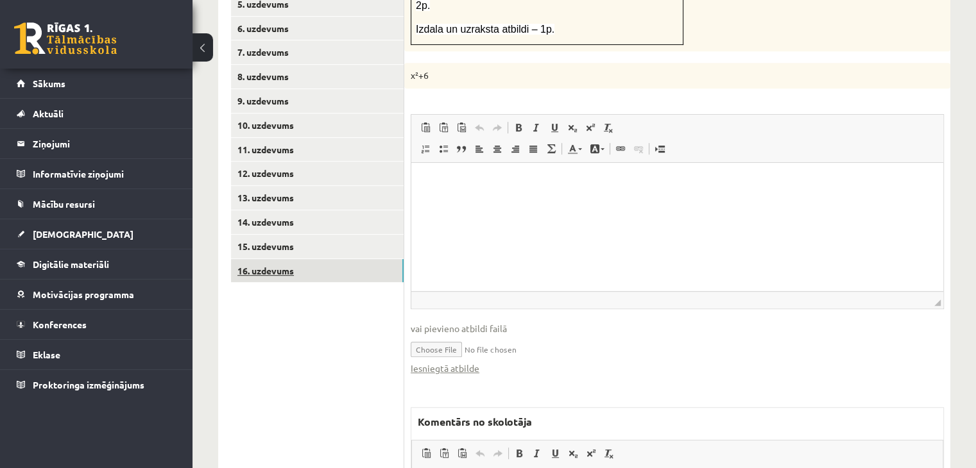
click at [378, 259] on link "16. uzdevums" at bounding box center [317, 271] width 173 height 24
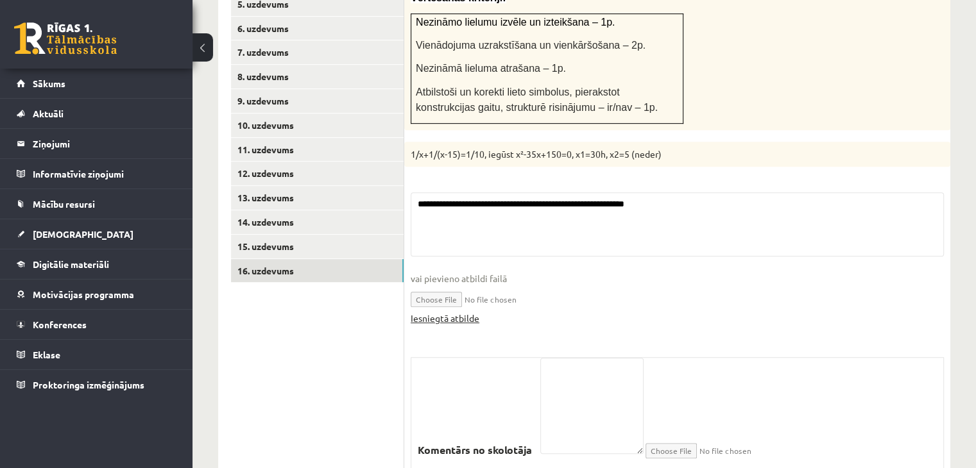
click at [458, 312] on link "Iesniegtā atbilde" at bounding box center [445, 318] width 69 height 13
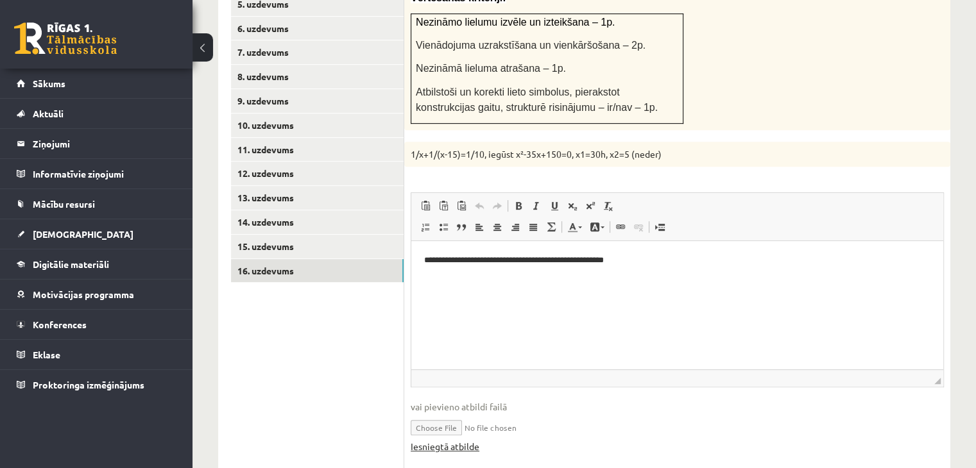
scroll to position [0, 0]
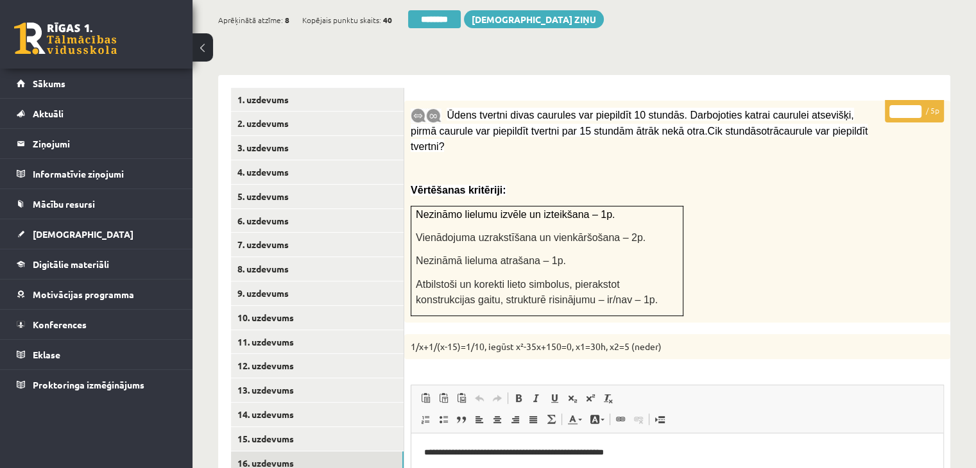
type input "*"
click at [919, 105] on input "*" at bounding box center [905, 111] width 32 height 13
click at [369, 112] on link "2. uzdevums" at bounding box center [317, 124] width 173 height 24
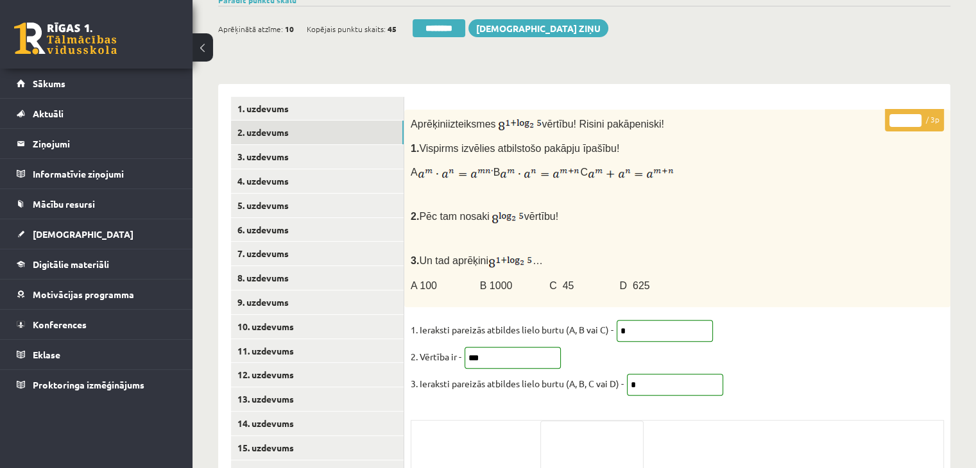
scroll to position [326, 0]
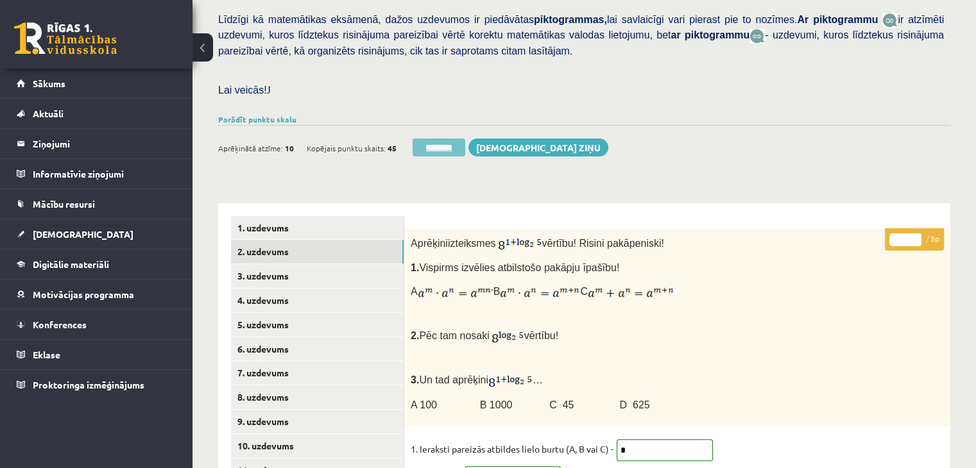
click at [439, 139] on input "********" at bounding box center [438, 148] width 53 height 18
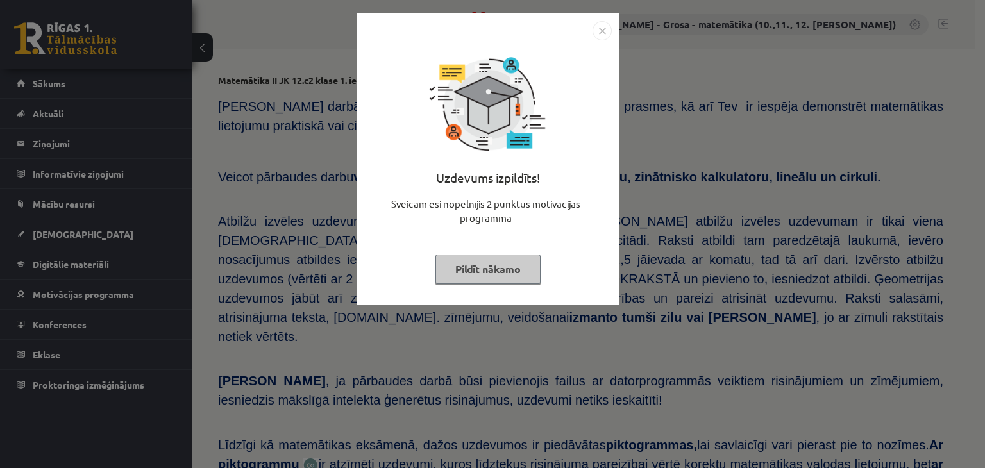
click at [477, 278] on button "Pildīt nākamo" at bounding box center [488, 270] width 105 height 30
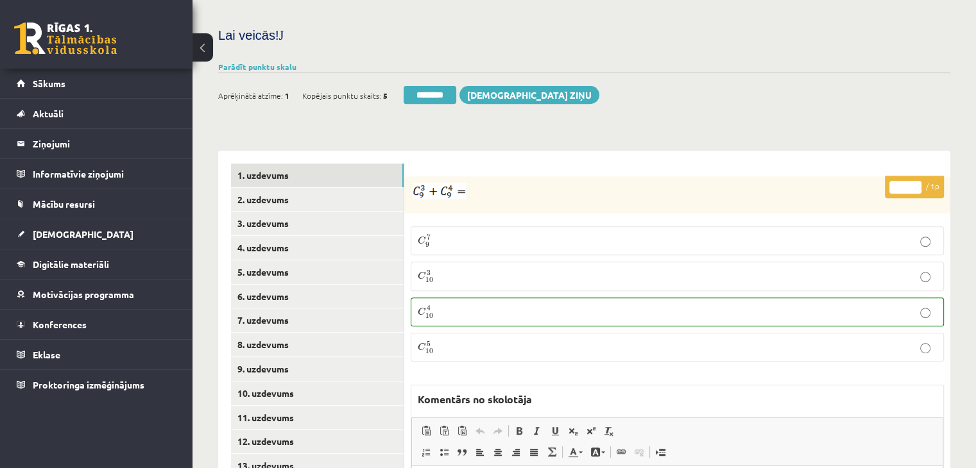
scroll to position [513, 0]
click at [361, 187] on link "2. uzdevums" at bounding box center [317, 199] width 173 height 24
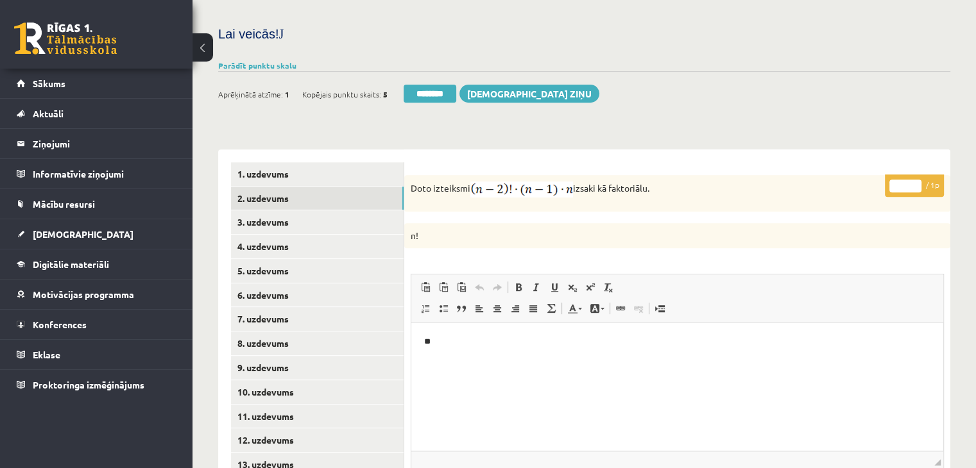
scroll to position [0, 0]
type input "*"
click at [918, 180] on input "*" at bounding box center [905, 186] width 32 height 13
click at [359, 187] on link "2. uzdevums" at bounding box center [317, 199] width 173 height 24
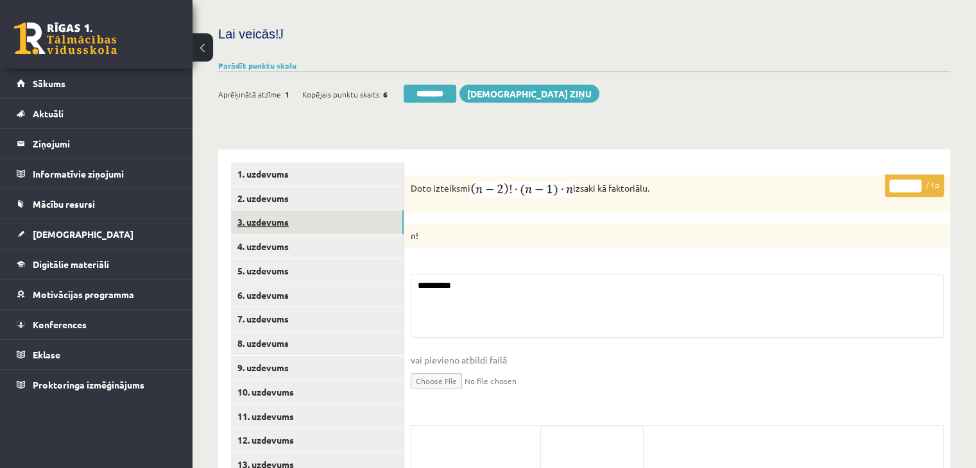
click at [349, 210] on link "3. uzdevums" at bounding box center [317, 222] width 173 height 24
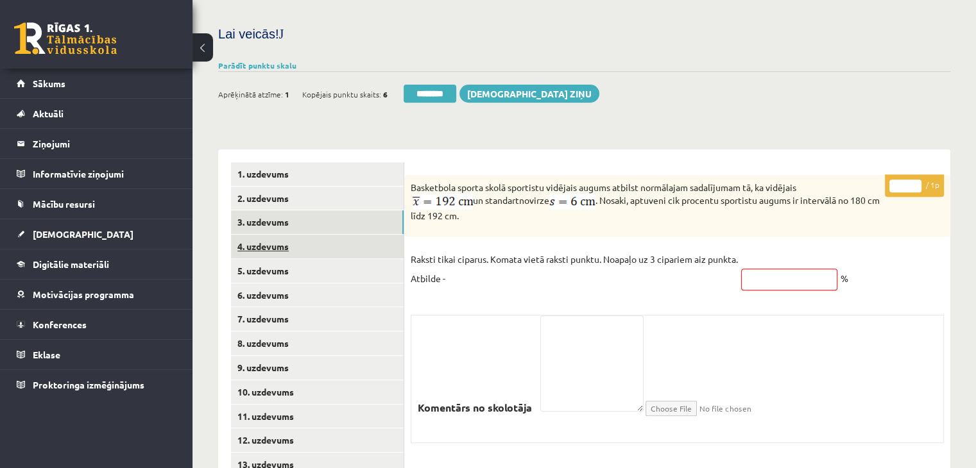
click at [349, 235] on link "4. uzdevums" at bounding box center [317, 247] width 173 height 24
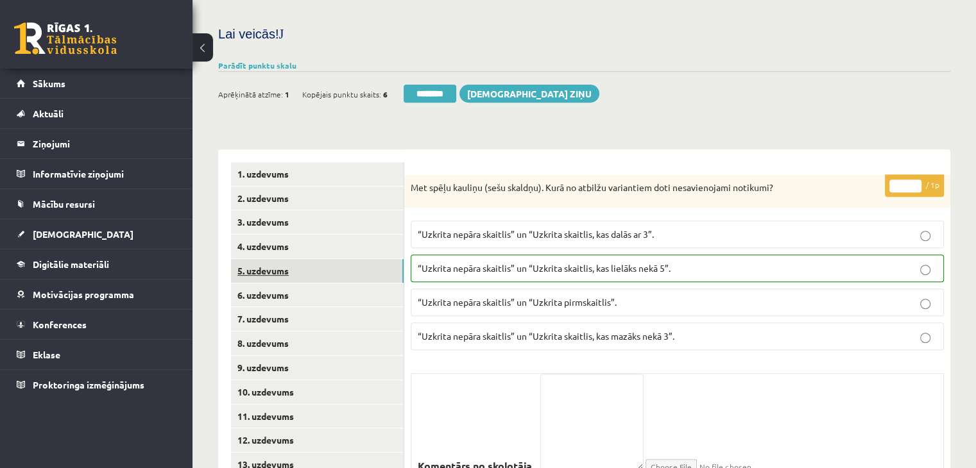
click at [349, 259] on link "5. uzdevums" at bounding box center [317, 271] width 173 height 24
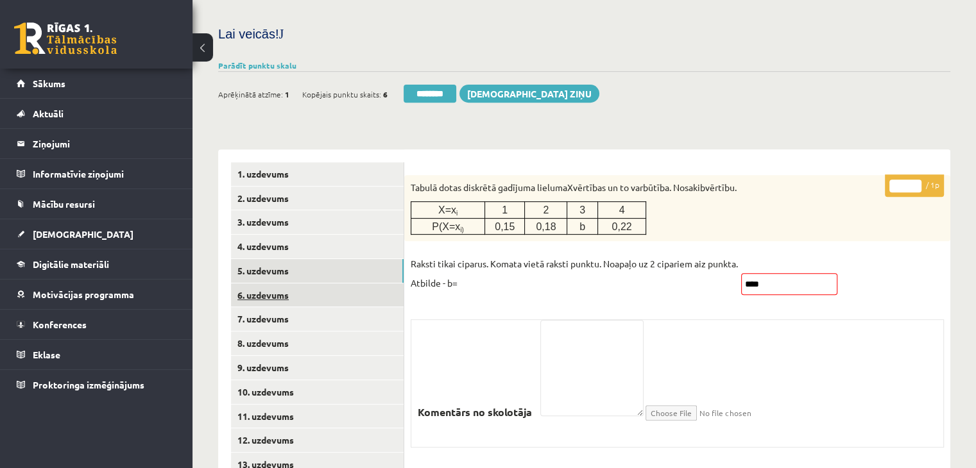
click at [341, 284] on link "6. uzdevums" at bounding box center [317, 296] width 173 height 24
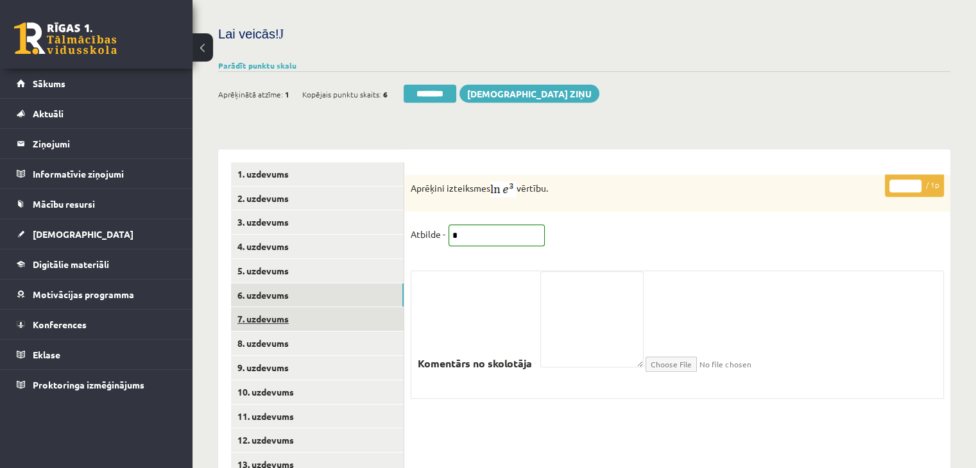
click at [331, 307] on link "7. uzdevums" at bounding box center [317, 319] width 173 height 24
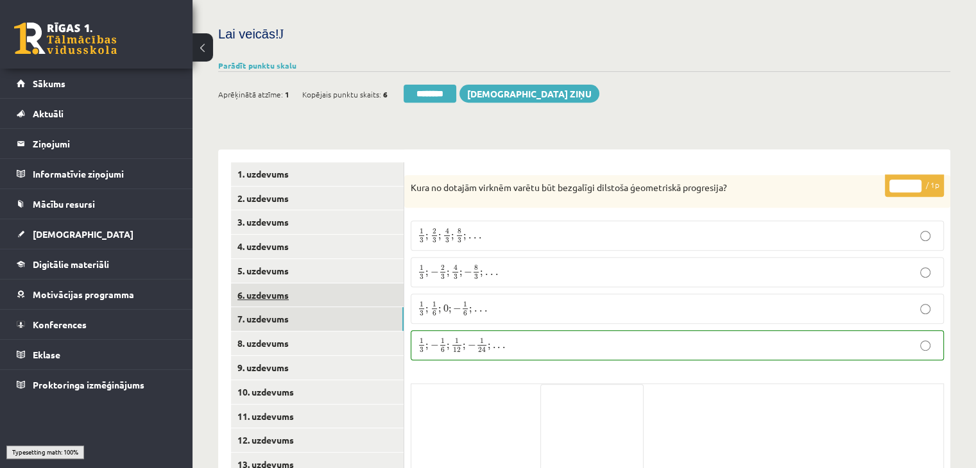
click at [337, 284] on link "6. uzdevums" at bounding box center [317, 296] width 173 height 24
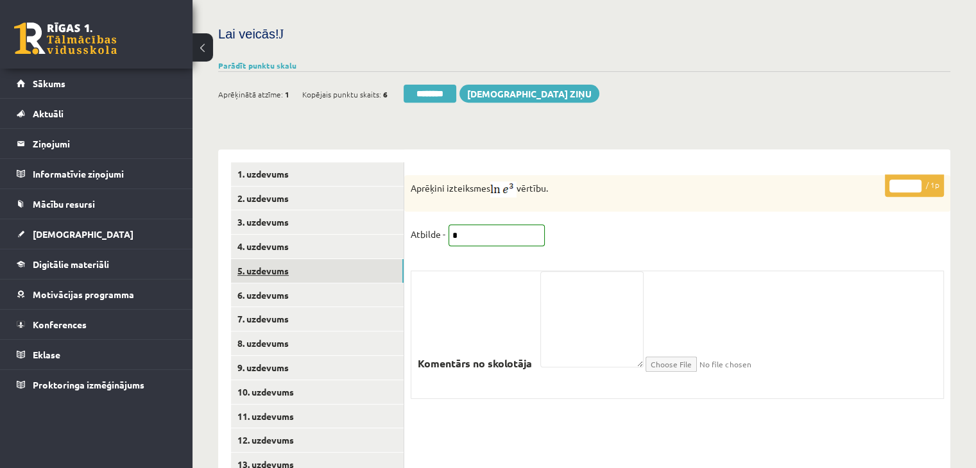
click at [339, 259] on link "5. uzdevums" at bounding box center [317, 271] width 173 height 24
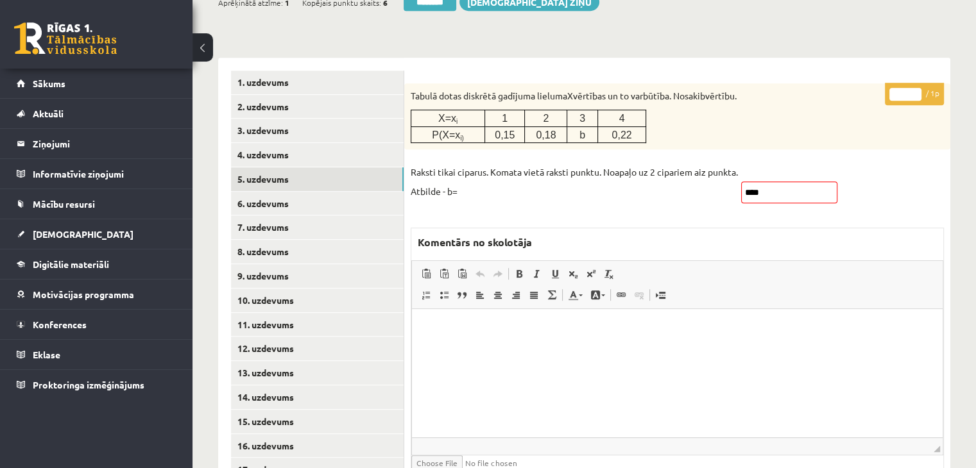
scroll to position [606, 0]
click at [728, 348] on html at bounding box center [677, 328] width 531 height 39
type input "*"
click at [914, 87] on input "*" at bounding box center [905, 93] width 32 height 13
click at [306, 167] on link "5. uzdevums" at bounding box center [317, 179] width 173 height 24
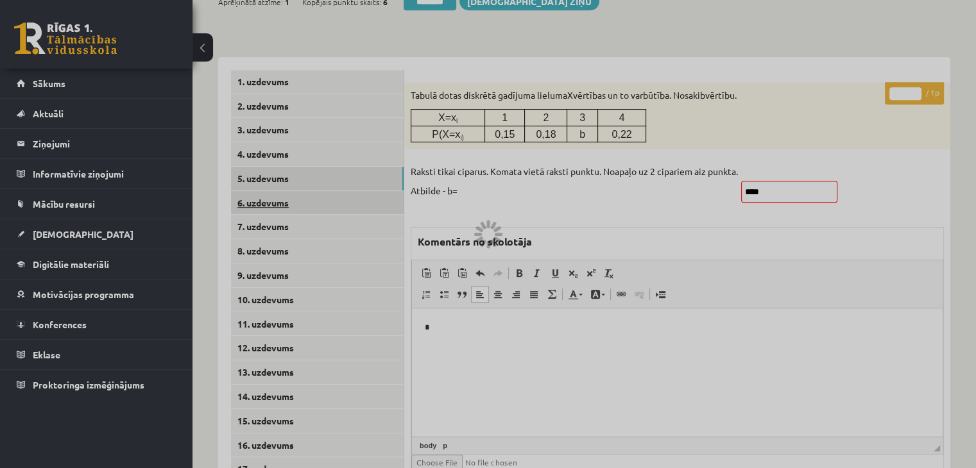
scroll to position [601, 0]
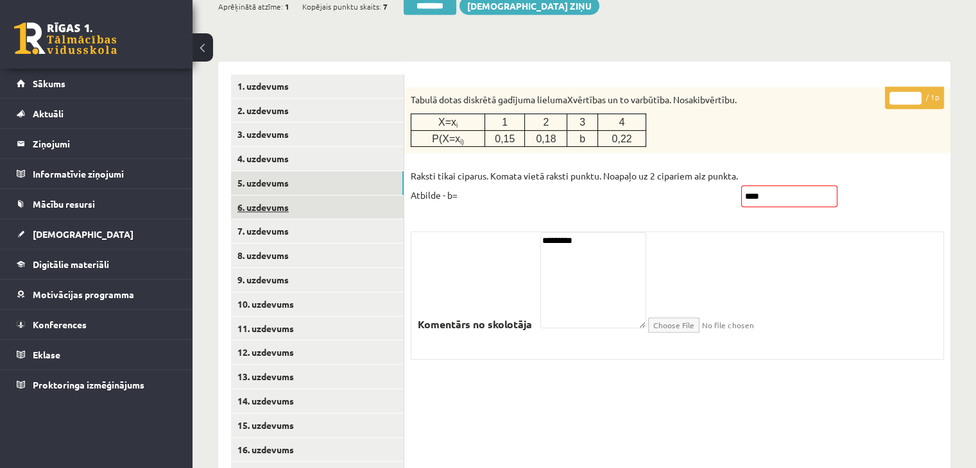
click at [302, 196] on link "6. uzdevums" at bounding box center [317, 208] width 173 height 24
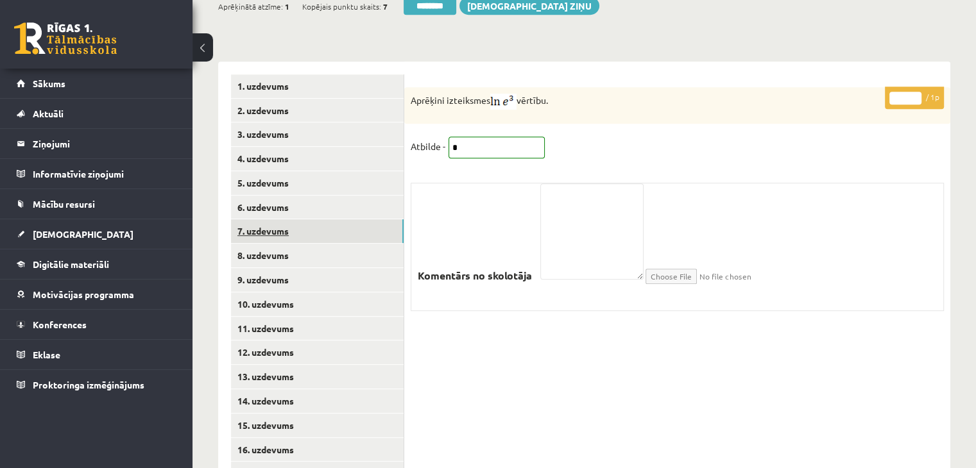
click at [292, 219] on link "7. uzdevums" at bounding box center [317, 231] width 173 height 24
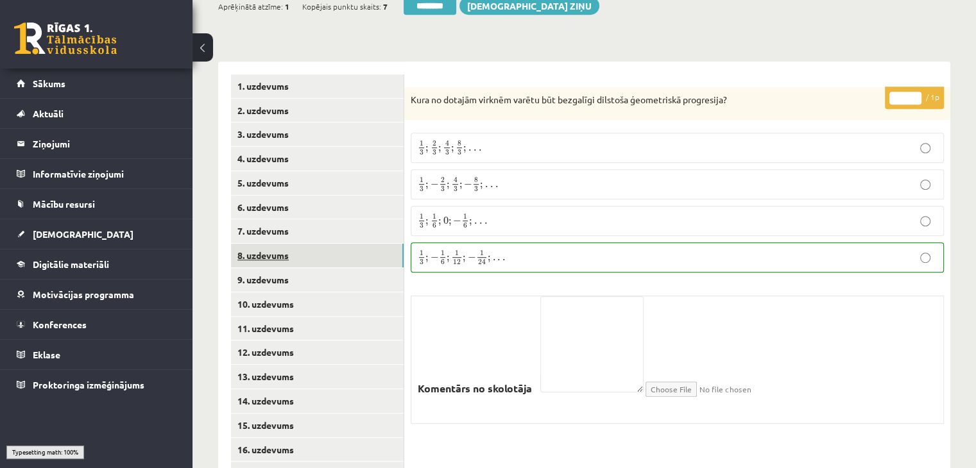
click at [285, 244] on link "8. uzdevums" at bounding box center [317, 256] width 173 height 24
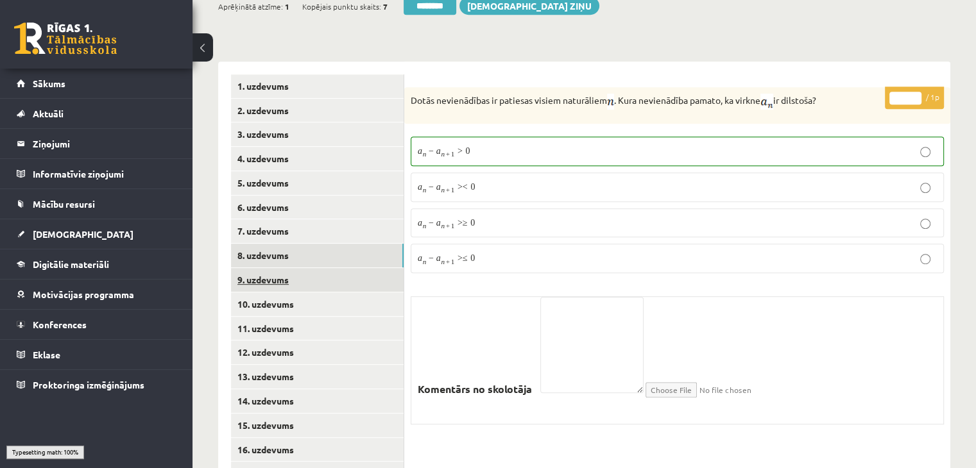
click at [283, 268] on link "9. uzdevums" at bounding box center [317, 280] width 173 height 24
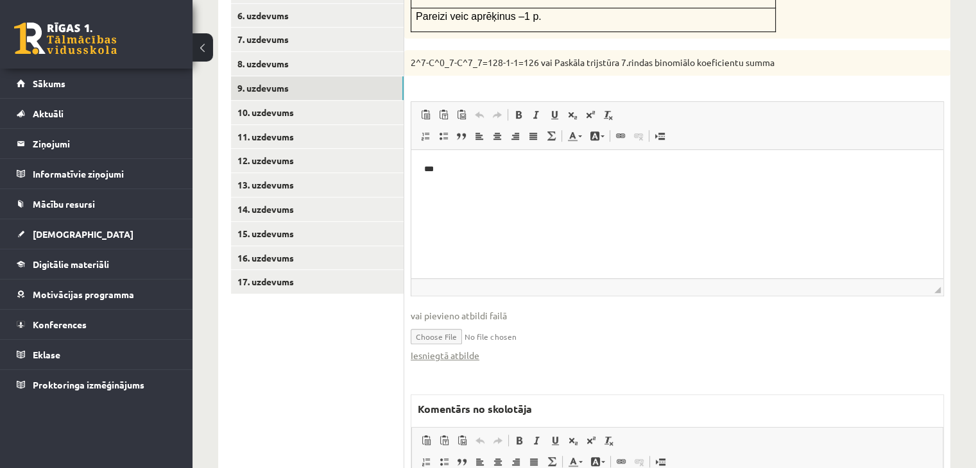
scroll to position [794, 0]
click at [470, 348] on link "Iesniegtā atbilde" at bounding box center [445, 354] width 69 height 13
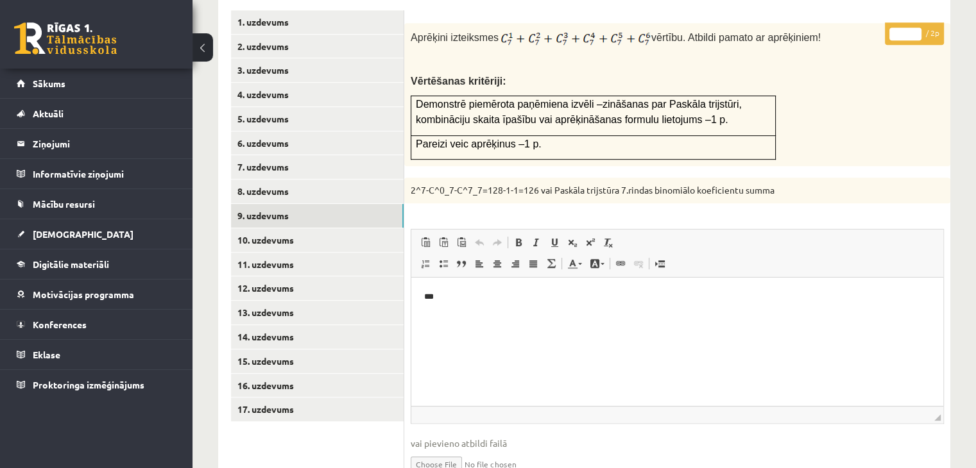
scroll to position [957, 0]
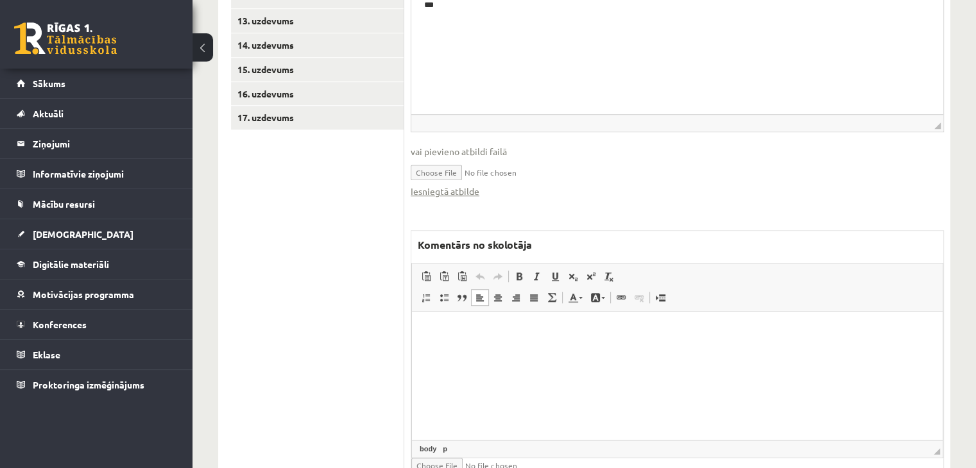
click at [532, 350] on html at bounding box center [677, 330] width 531 height 39
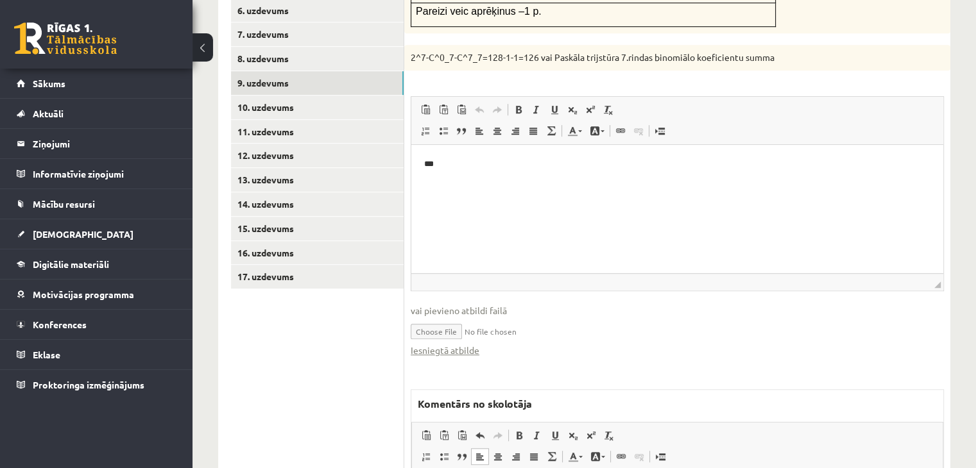
scroll to position [572, 0]
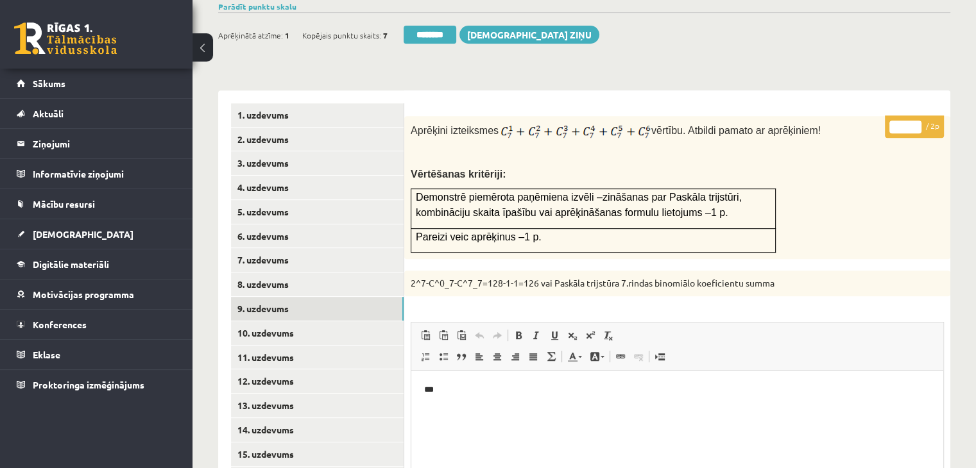
click at [917, 121] on input "*" at bounding box center [905, 127] width 32 height 13
click at [915, 121] on input "*" at bounding box center [905, 127] width 32 height 13
type input "*"
click at [915, 121] on input "*" at bounding box center [905, 127] width 32 height 13
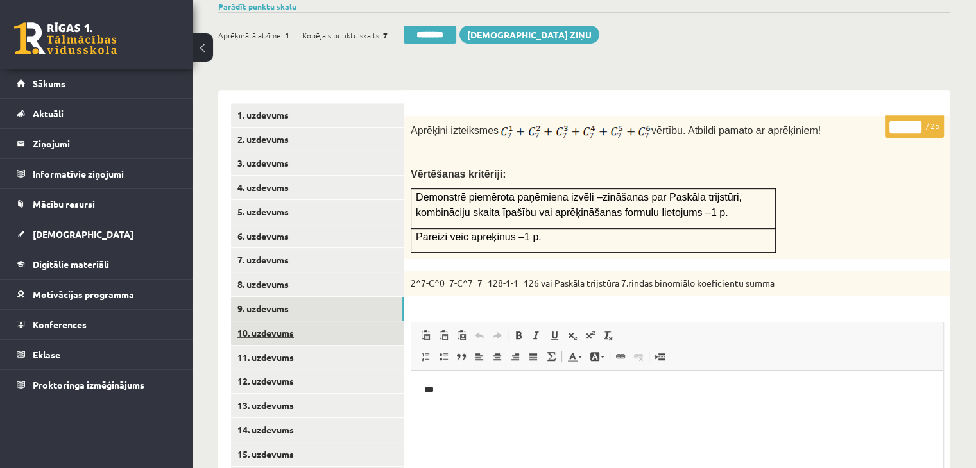
click at [277, 321] on link "10. uzdevums" at bounding box center [317, 333] width 173 height 24
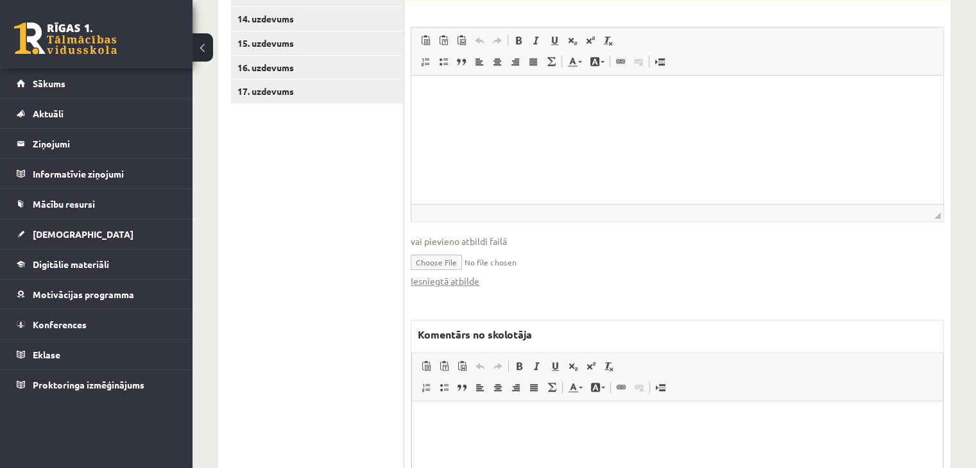
scroll to position [1077, 0]
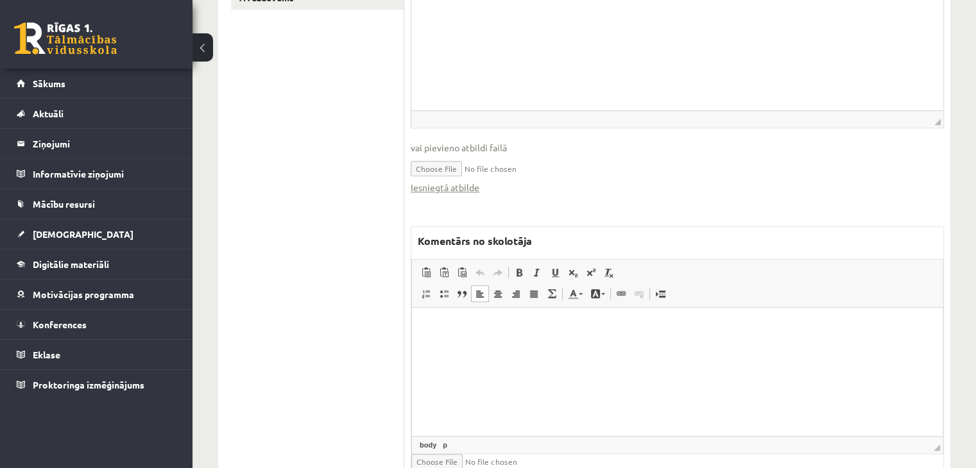
click at [522, 347] on html at bounding box center [677, 327] width 531 height 39
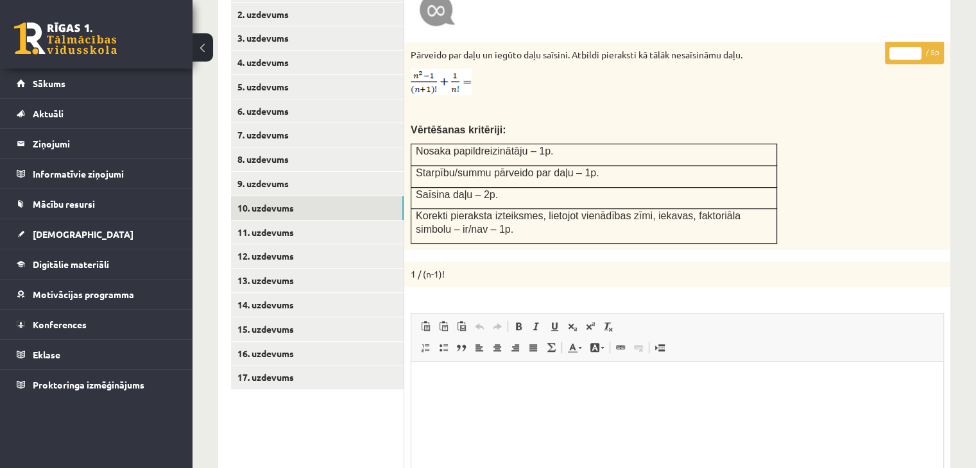
scroll to position [628, 0]
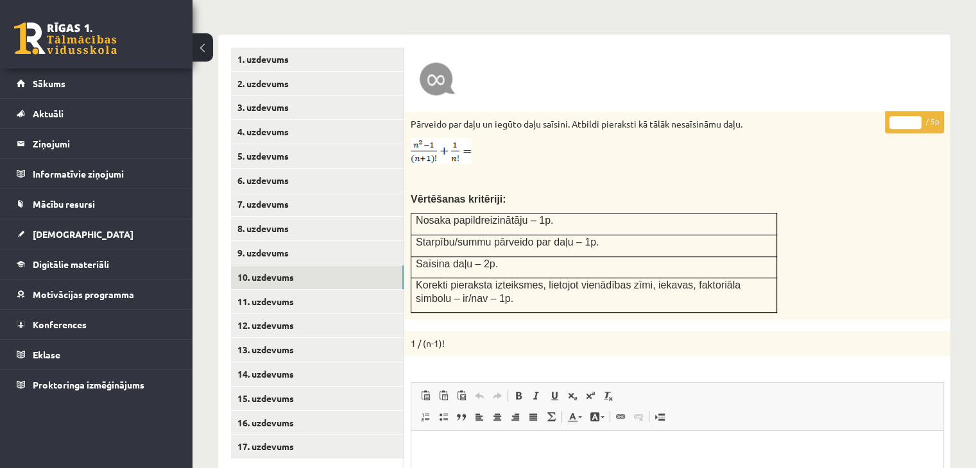
drag, startPoint x: 905, startPoint y: 67, endPoint x: 891, endPoint y: 65, distance: 13.7
click at [891, 116] on input "*" at bounding box center [905, 122] width 32 height 13
type input "*"
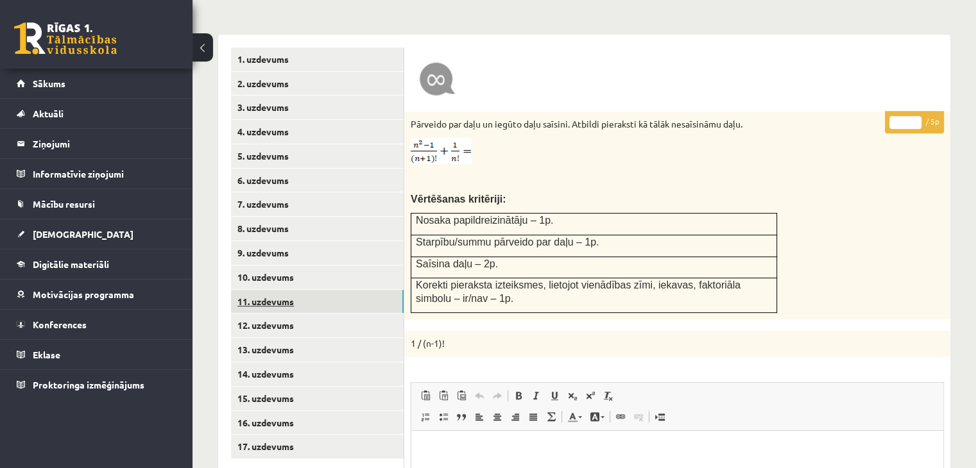
click at [270, 290] on link "11. uzdevums" at bounding box center [317, 302] width 173 height 24
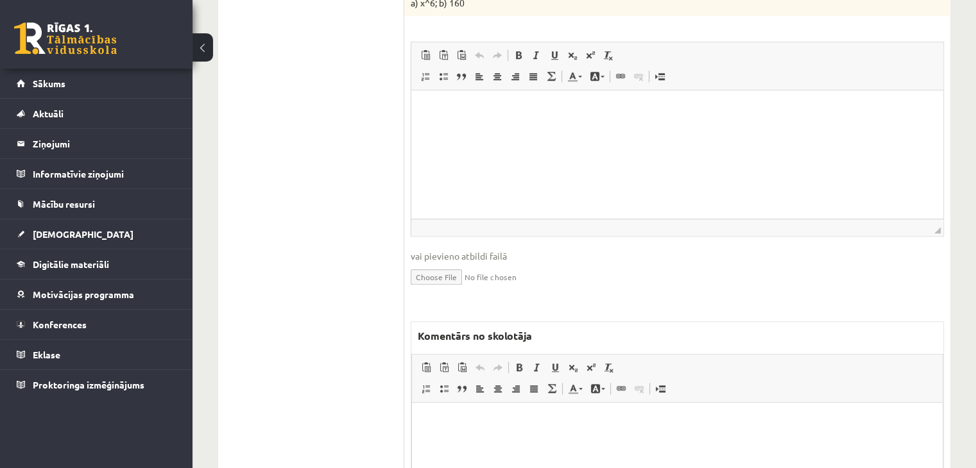
scroll to position [0, 0]
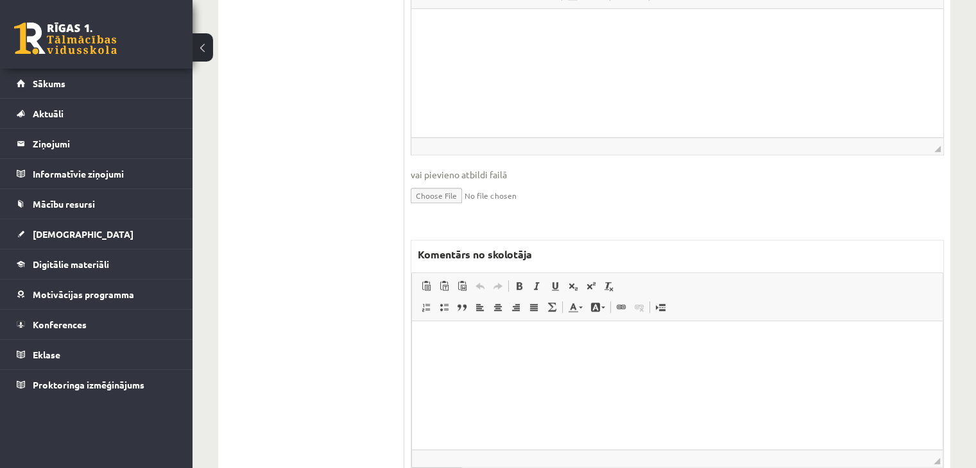
click at [494, 360] on html at bounding box center [677, 340] width 531 height 39
drag, startPoint x: 491, startPoint y: 361, endPoint x: 772, endPoint y: 591, distance: 362.9
click at [412, 343] on html "**********" at bounding box center [677, 340] width 531 height 39
copy p "**********"
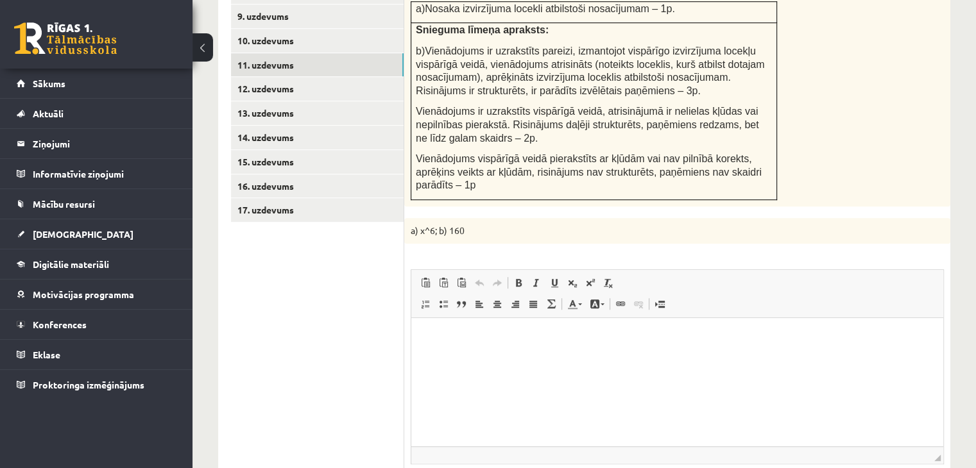
scroll to position [725, 0]
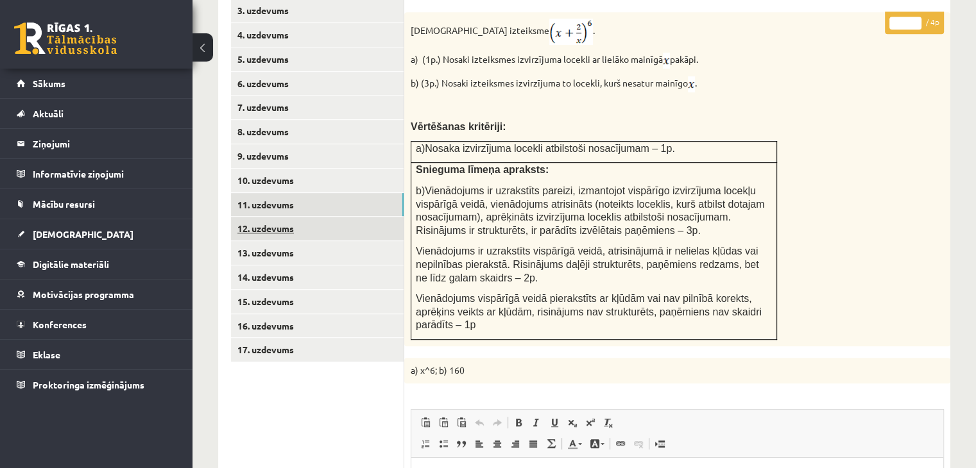
click at [349, 217] on link "12. uzdevums" at bounding box center [317, 229] width 173 height 24
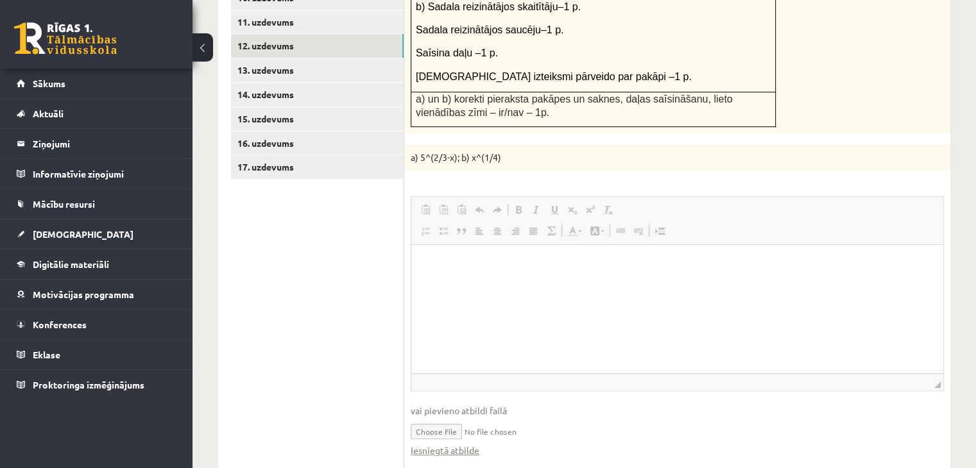
scroll to position [0, 0]
click at [466, 444] on link "Iesniegtā atbilde" at bounding box center [445, 450] width 69 height 13
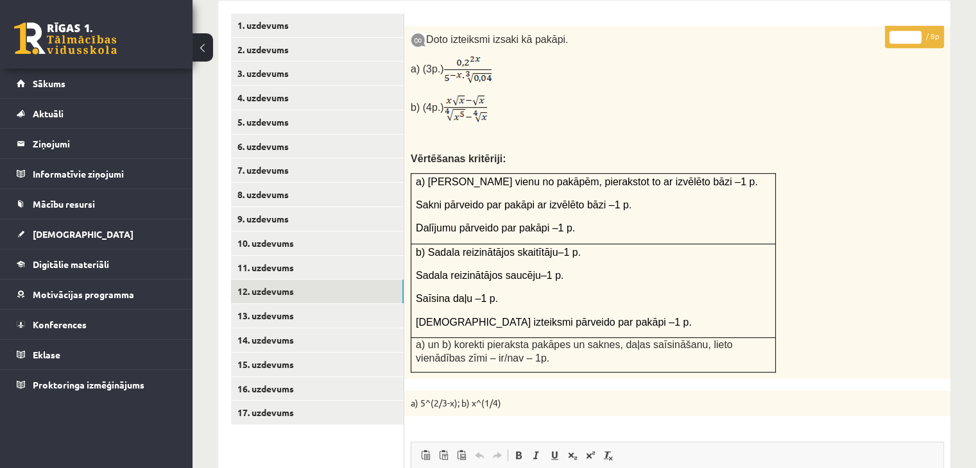
scroll to position [587, 0]
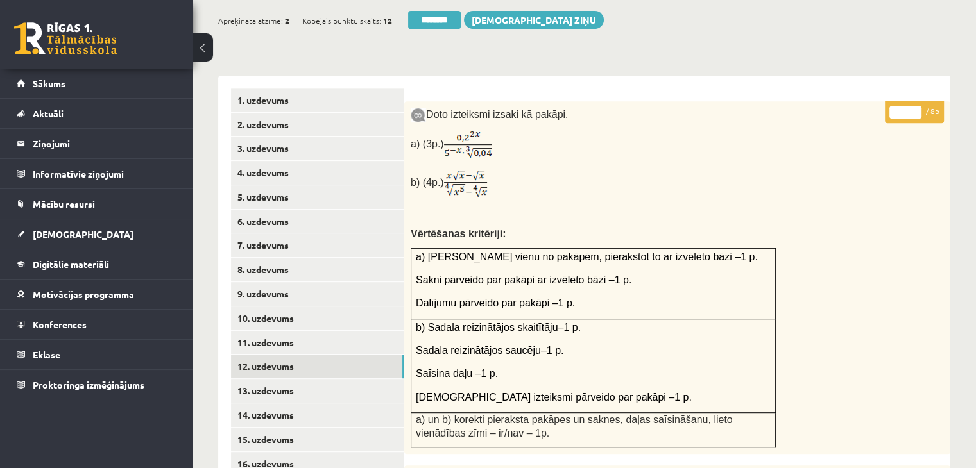
type input "*"
click at [916, 106] on input "*" at bounding box center [905, 112] width 32 height 13
click at [296, 379] on link "13. uzdevums" at bounding box center [317, 391] width 173 height 24
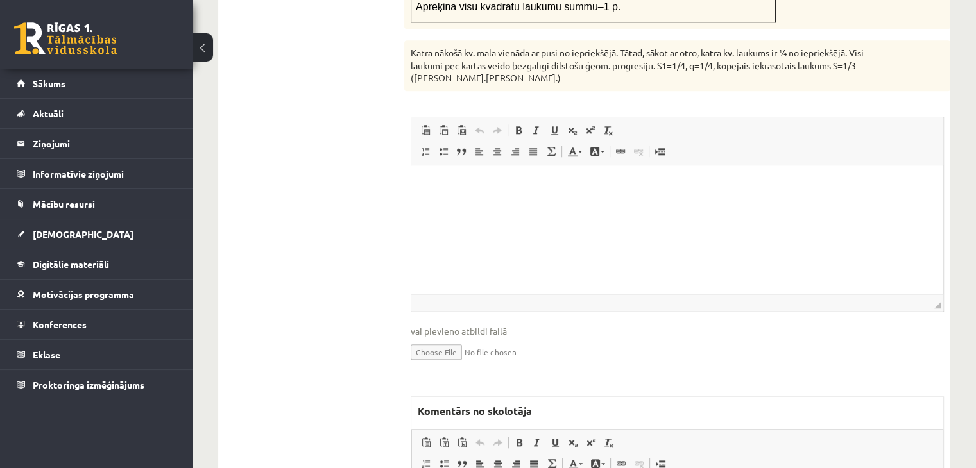
scroll to position [1257, 0]
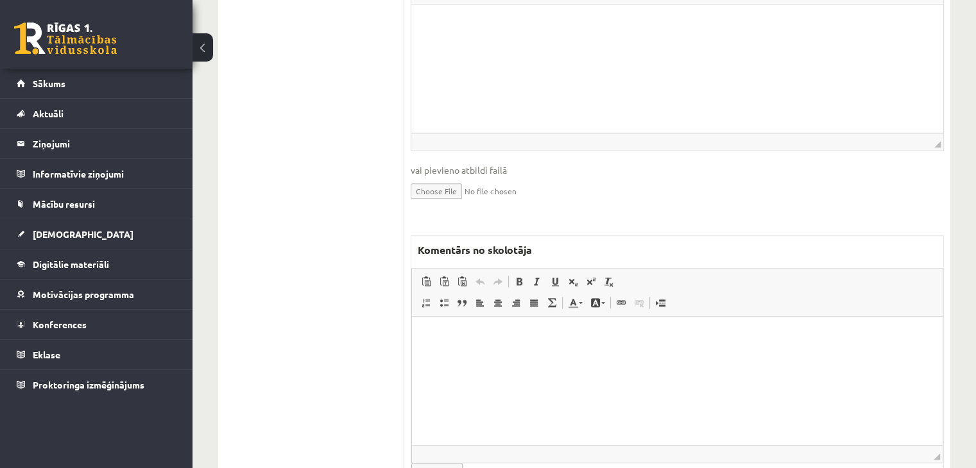
click at [505, 355] on html at bounding box center [677, 335] width 531 height 39
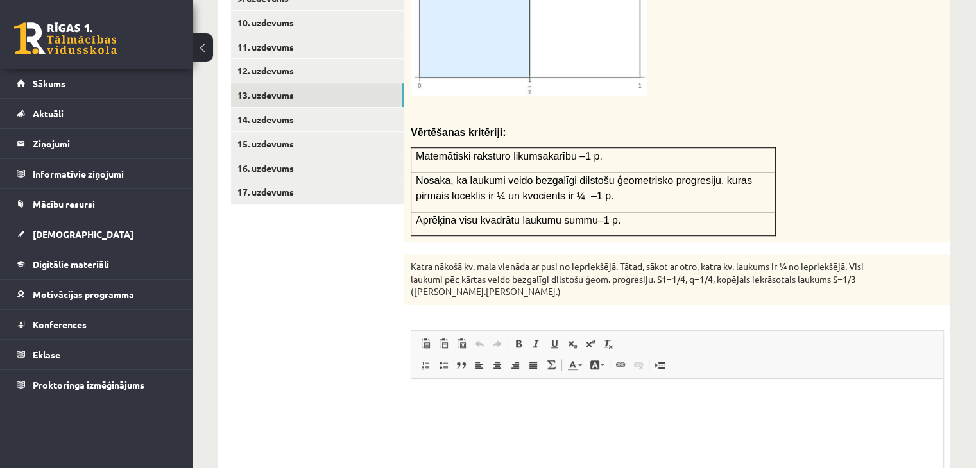
scroll to position [808, 0]
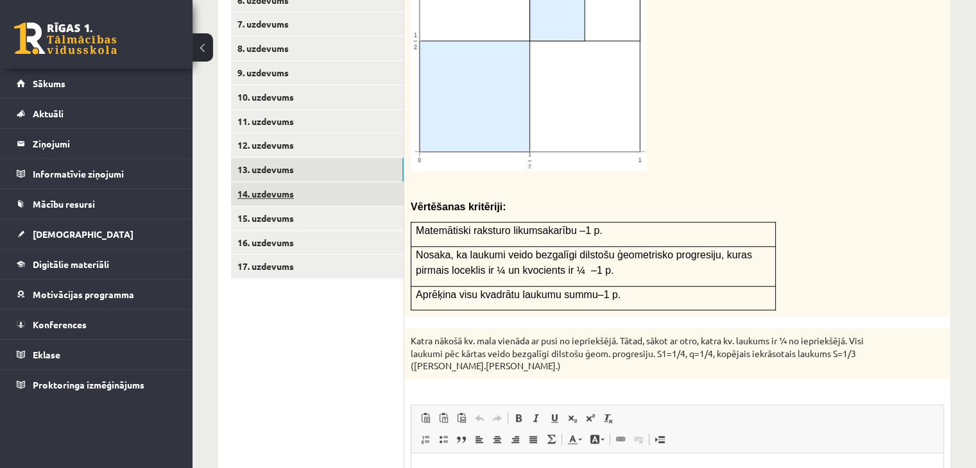
click at [367, 182] on link "14. uzdevums" at bounding box center [317, 194] width 173 height 24
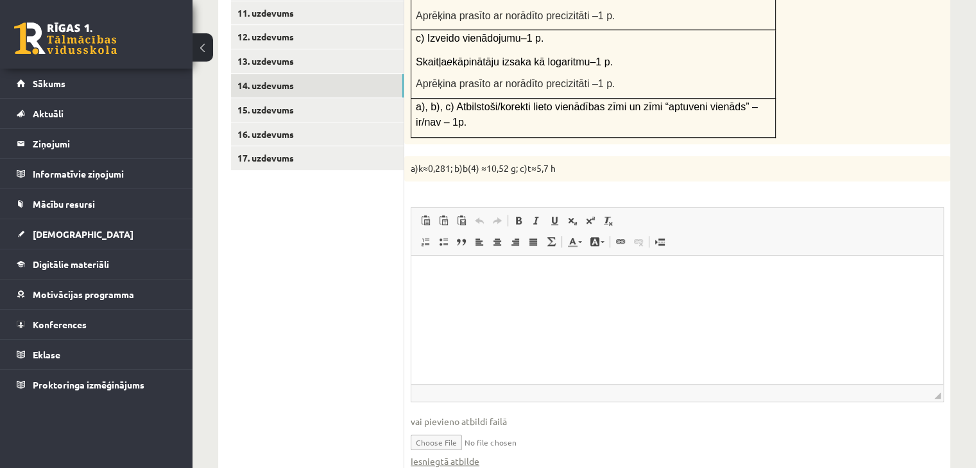
scroll to position [0, 0]
click at [454, 389] on fieldset "Rich Text Editor, wiswyg-editor-user-answer-47433903234280 Editor toolbars Past…" at bounding box center [677, 344] width 533 height 274
click at [455, 455] on link "Iesniegtā atbilde" at bounding box center [445, 461] width 69 height 13
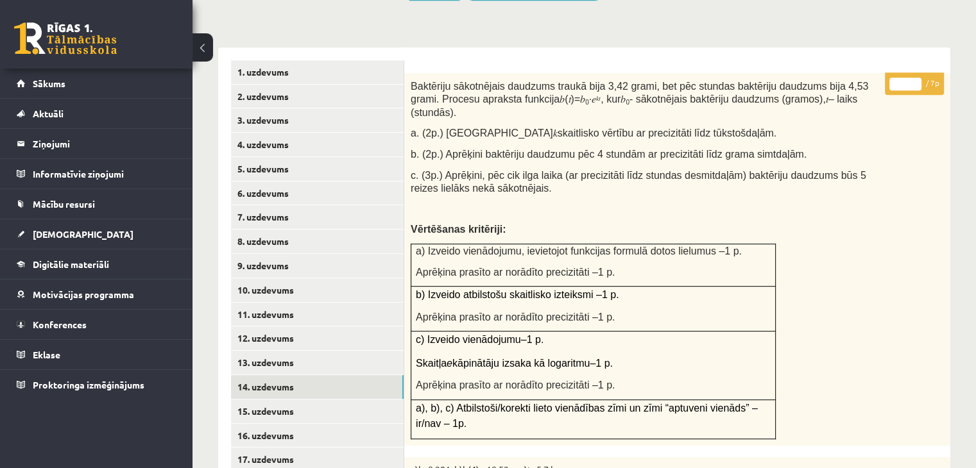
scroll to position [532, 0]
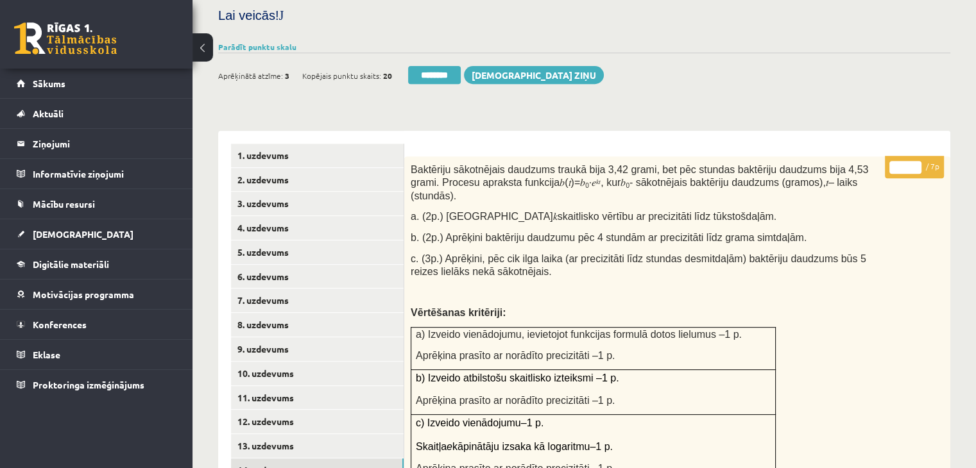
type input "*"
click at [917, 161] on input "*" at bounding box center [905, 167] width 32 height 13
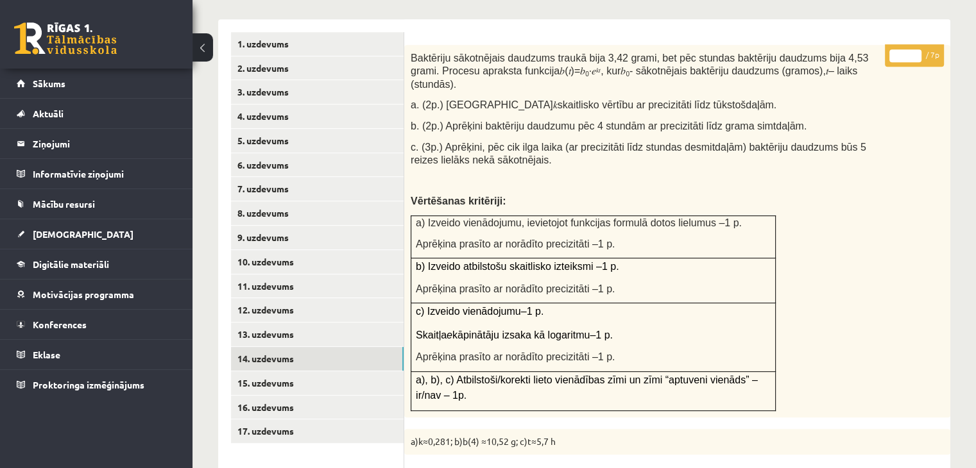
scroll to position [788, 0]
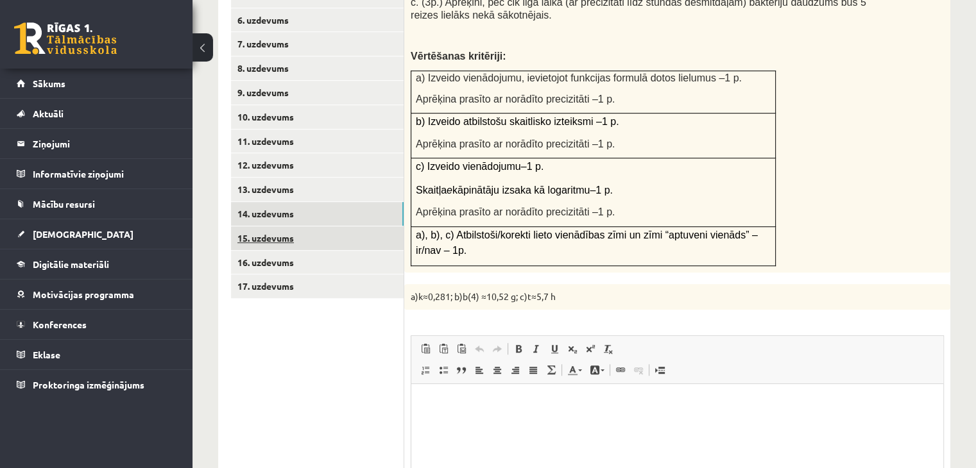
click at [339, 226] on link "15. uzdevums" at bounding box center [317, 238] width 173 height 24
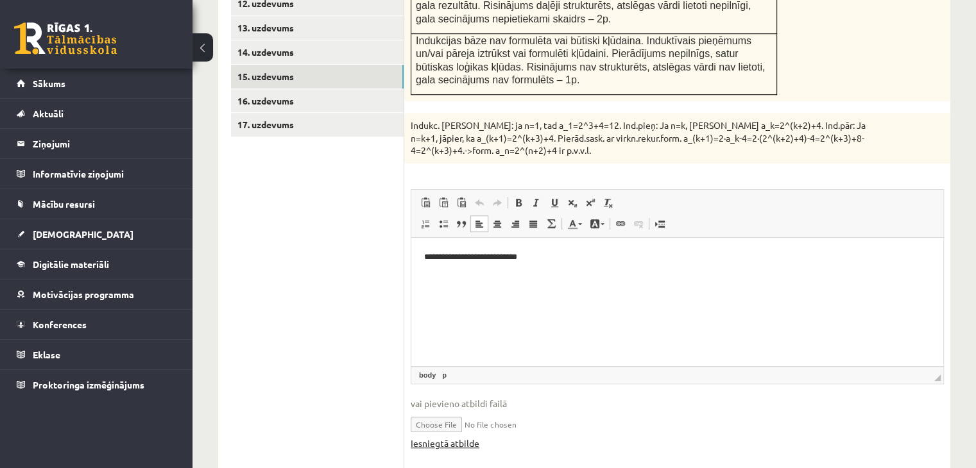
scroll to position [0, 0]
click at [467, 437] on link "Iesniegtā atbilde" at bounding box center [445, 443] width 69 height 13
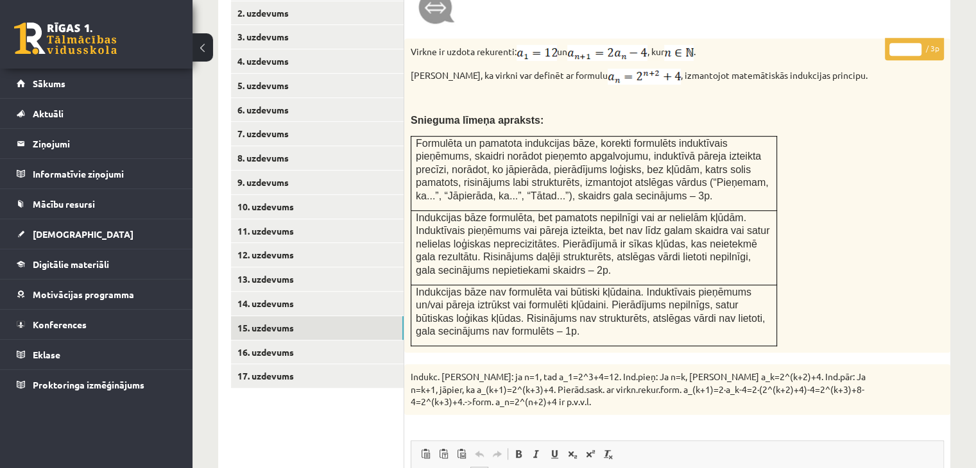
scroll to position [629, 0]
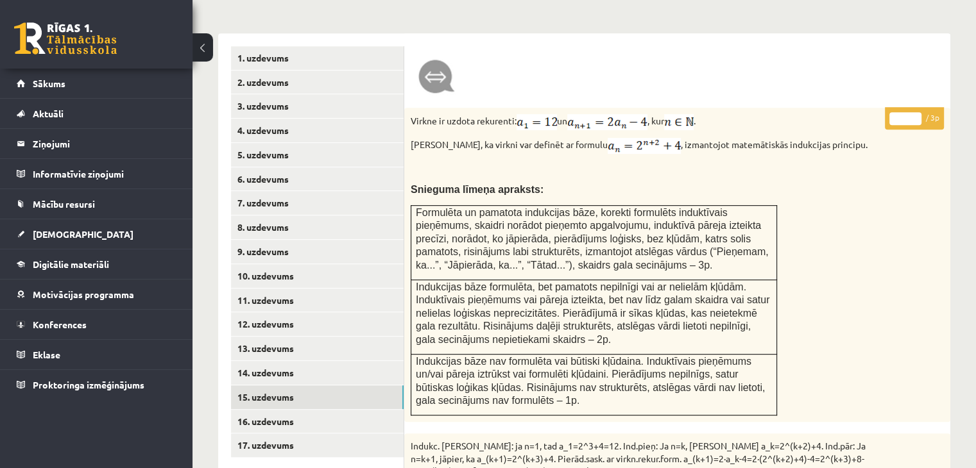
type input "*"
click at [916, 112] on input "*" at bounding box center [905, 118] width 32 height 13
click at [344, 410] on link "16. uzdevums" at bounding box center [317, 422] width 173 height 24
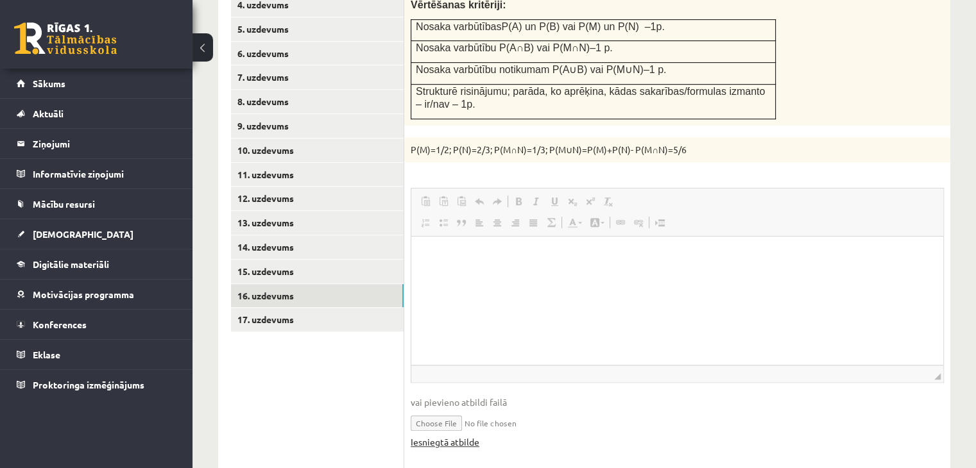
scroll to position [0, 0]
click at [459, 436] on link "Iesniegtā atbilde" at bounding box center [445, 442] width 69 height 13
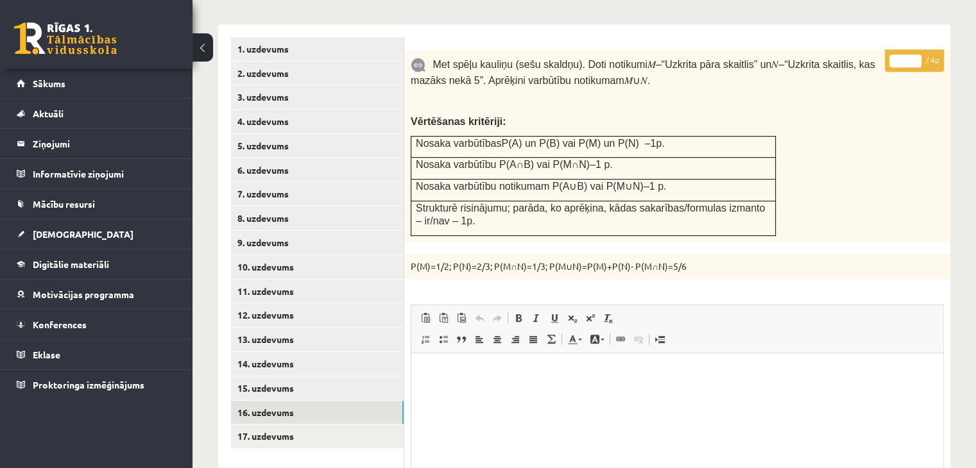
scroll to position [563, 0]
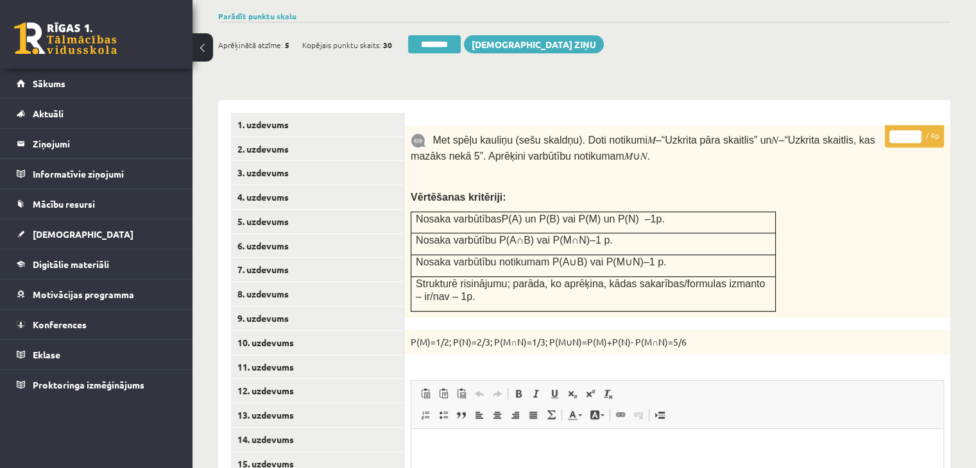
type input "*"
click at [914, 130] on input "*" at bounding box center [905, 136] width 32 height 13
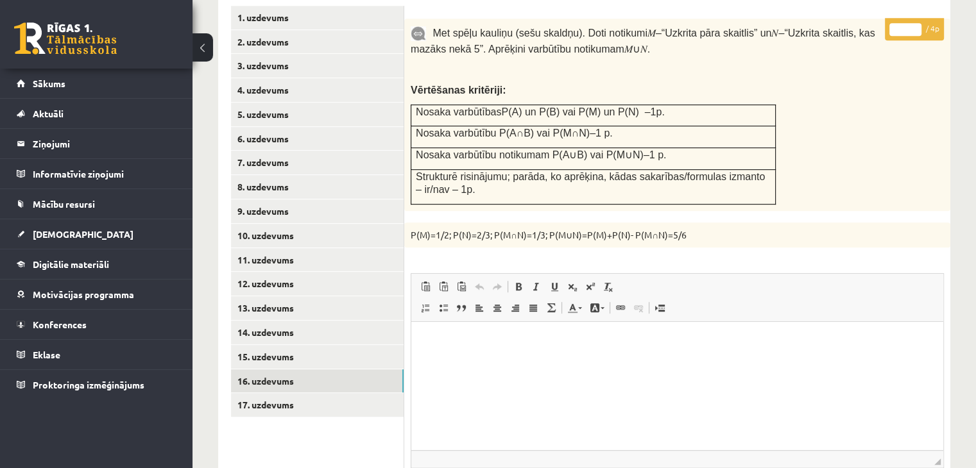
scroll to position [819, 0]
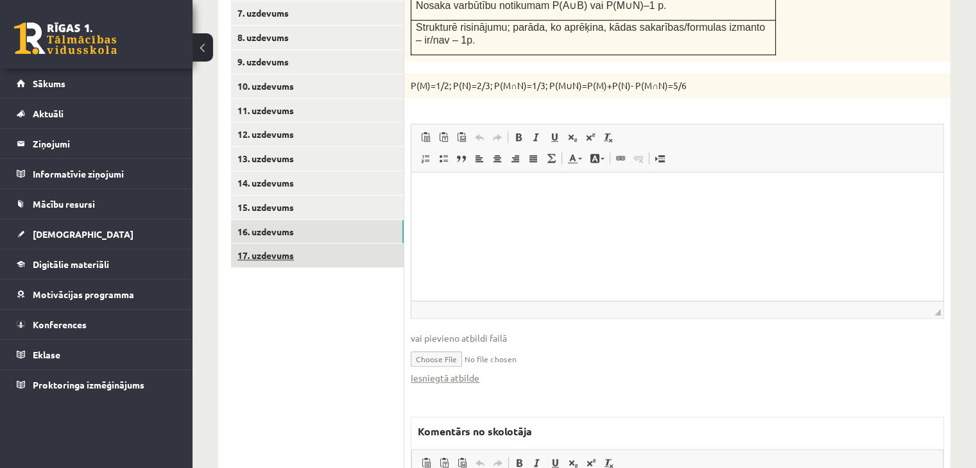
click at [364, 244] on link "17. uzdevums" at bounding box center [317, 256] width 173 height 24
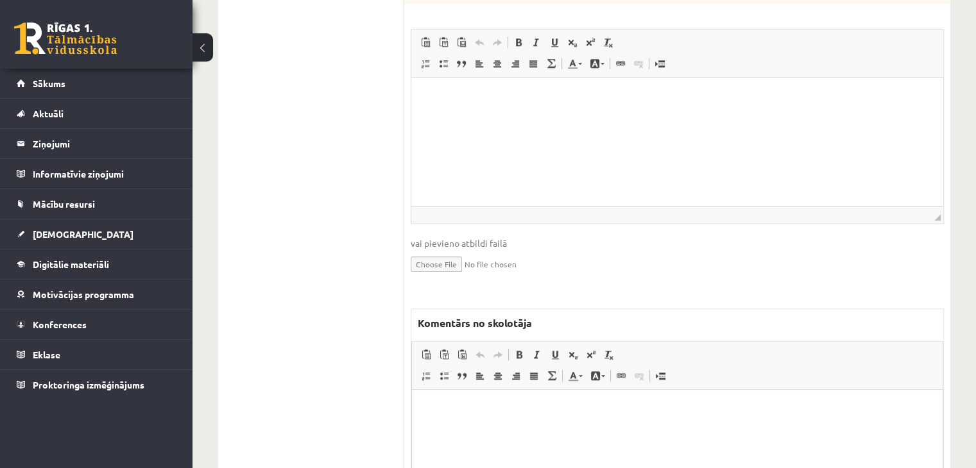
scroll to position [0, 0]
click at [458, 407] on p "Rich Text Editor, wiswyg-editor-47434014819140-1760087598-954" at bounding box center [677, 409] width 505 height 13
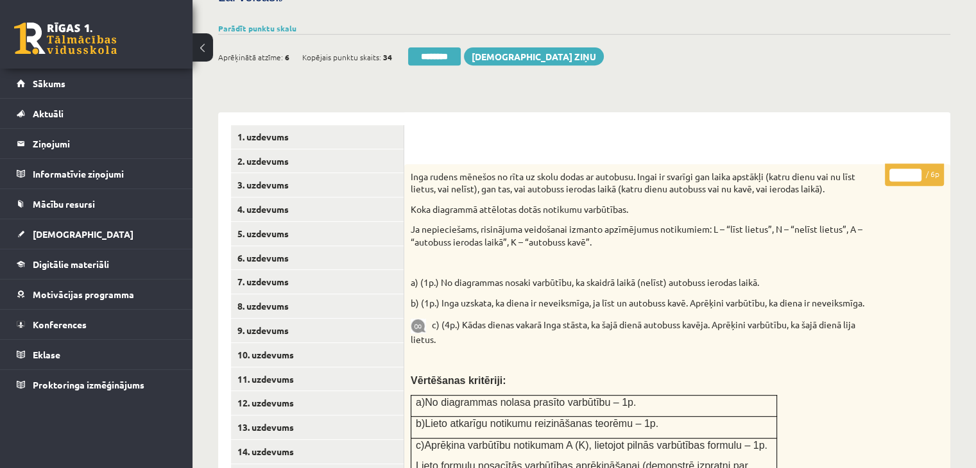
scroll to position [370, 0]
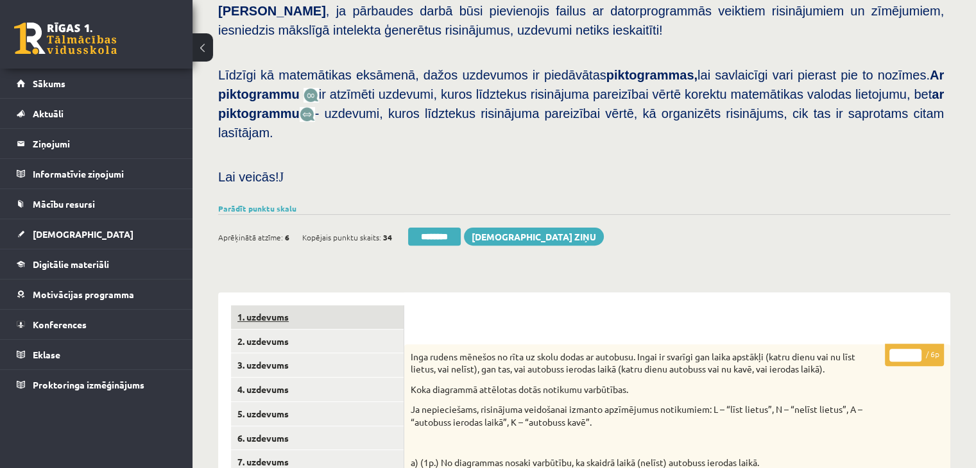
click at [328, 305] on link "1. uzdevums" at bounding box center [317, 317] width 173 height 24
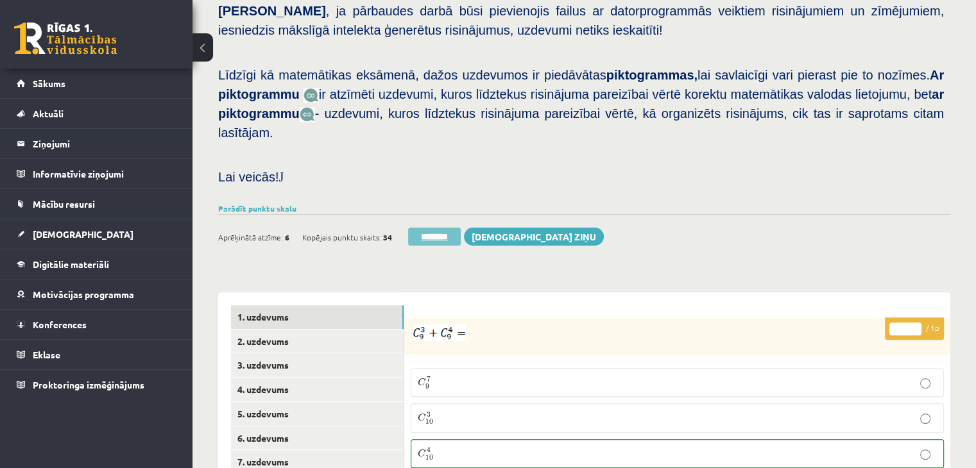
scroll to position [0, 0]
click at [445, 228] on input "********" at bounding box center [434, 237] width 53 height 18
